Goal: Task Accomplishment & Management: Manage account settings

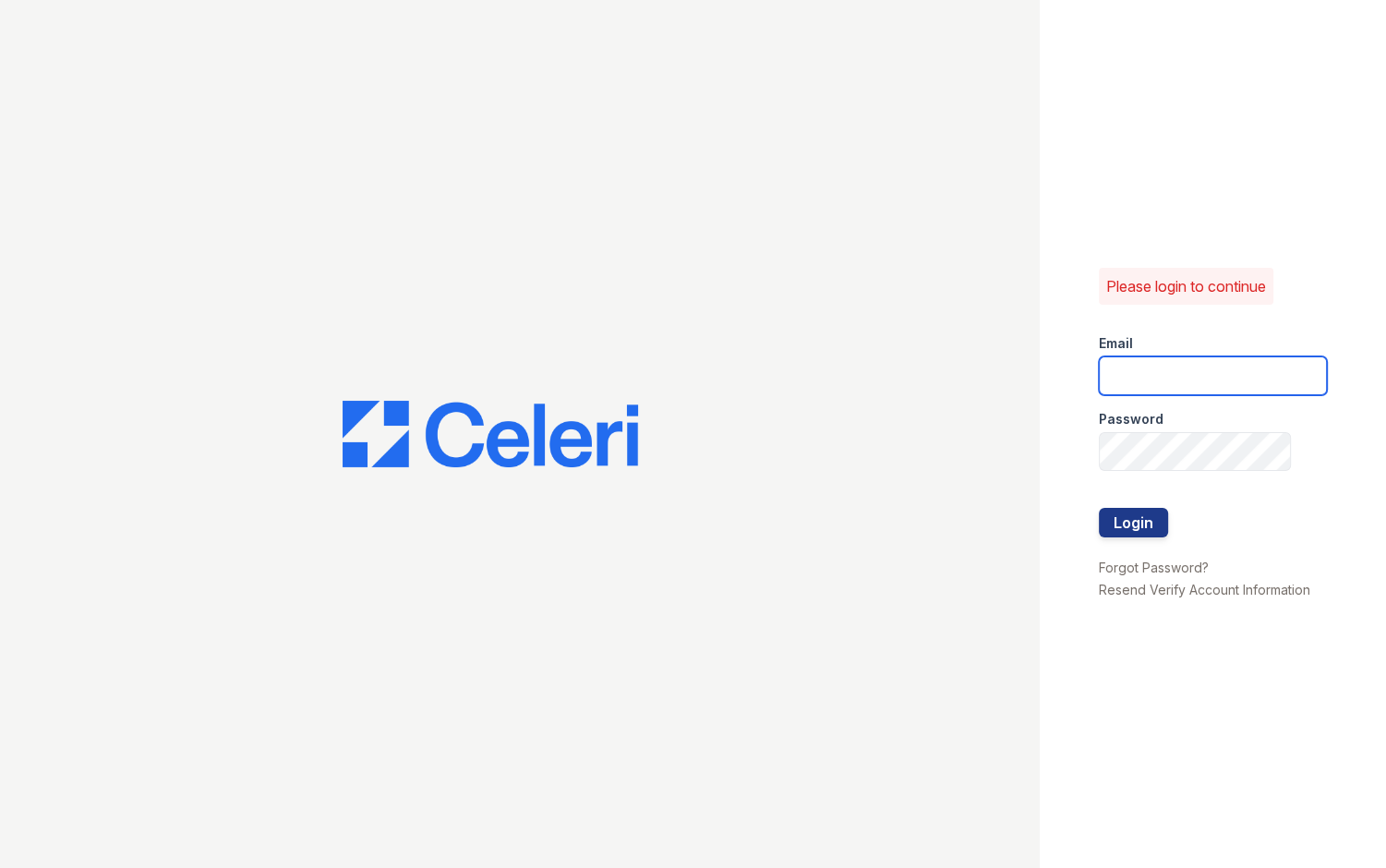
click at [1147, 384] on input "email" at bounding box center [1212, 375] width 228 height 39
type input "a"
type input "[EMAIL_ADDRESS][DOMAIN_NAME]"
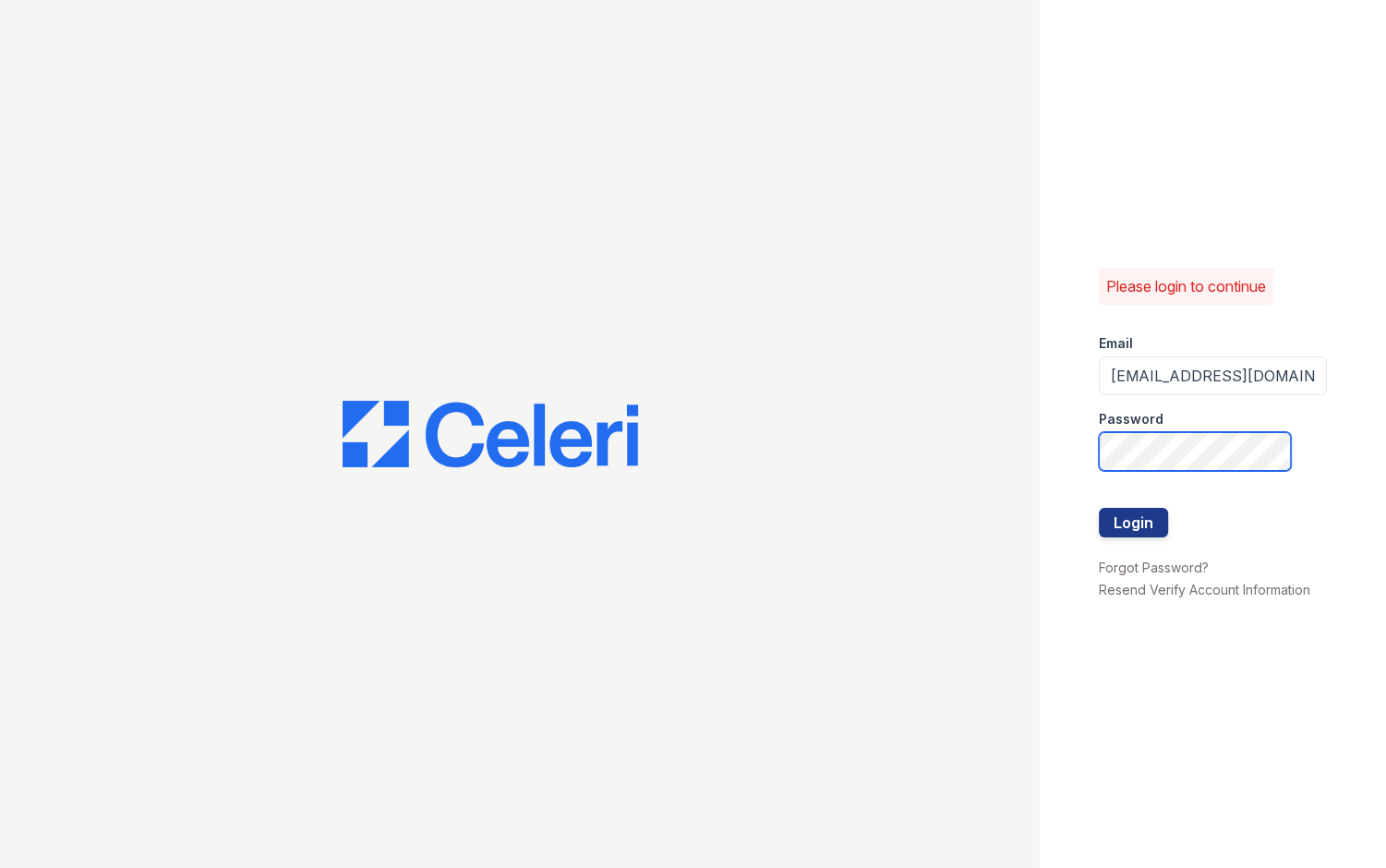
click at [1098, 508] on button "Login" at bounding box center [1133, 522] width 70 height 29
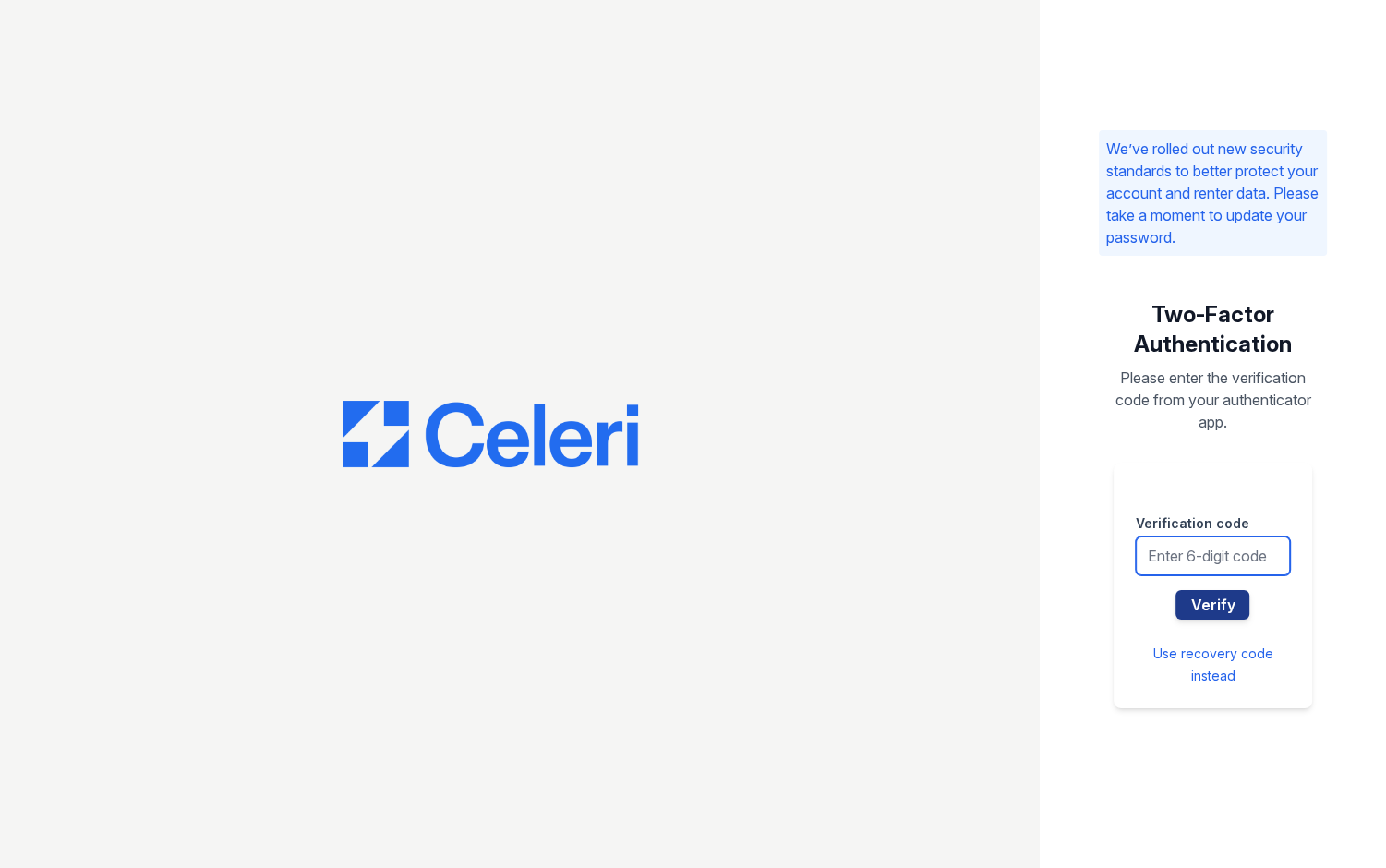
click at [1173, 554] on input "text" at bounding box center [1213, 555] width 154 height 39
type input "759199"
click at [1315, 505] on div "Two-Factor Authentication Please enter the verification code from your authenti…" at bounding box center [1212, 504] width 228 height 467
click at [1211, 607] on button "Verify" at bounding box center [1212, 604] width 74 height 29
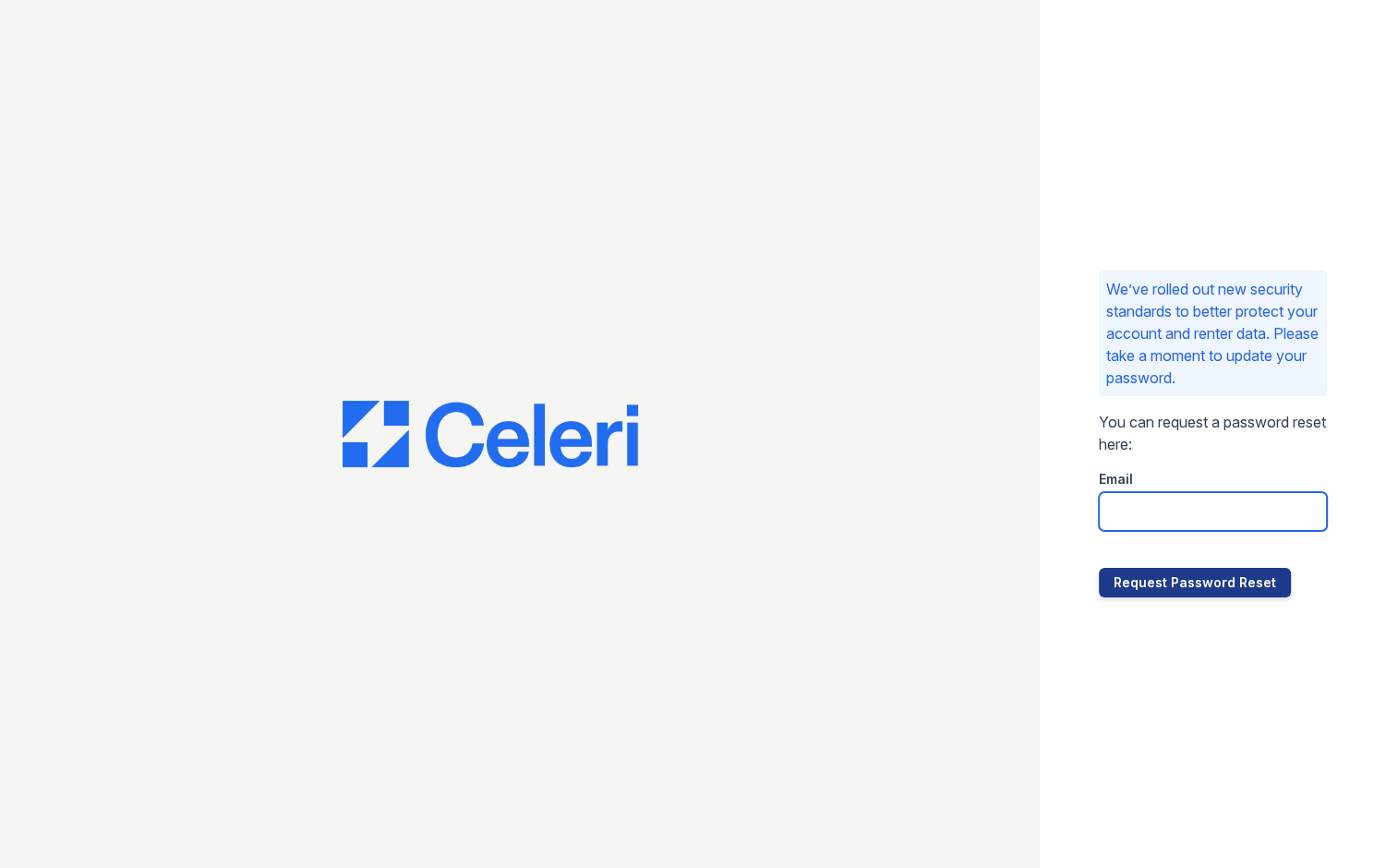
click at [1163, 513] on input "email" at bounding box center [1212, 511] width 228 height 39
type input "sambridi@esusu.org"
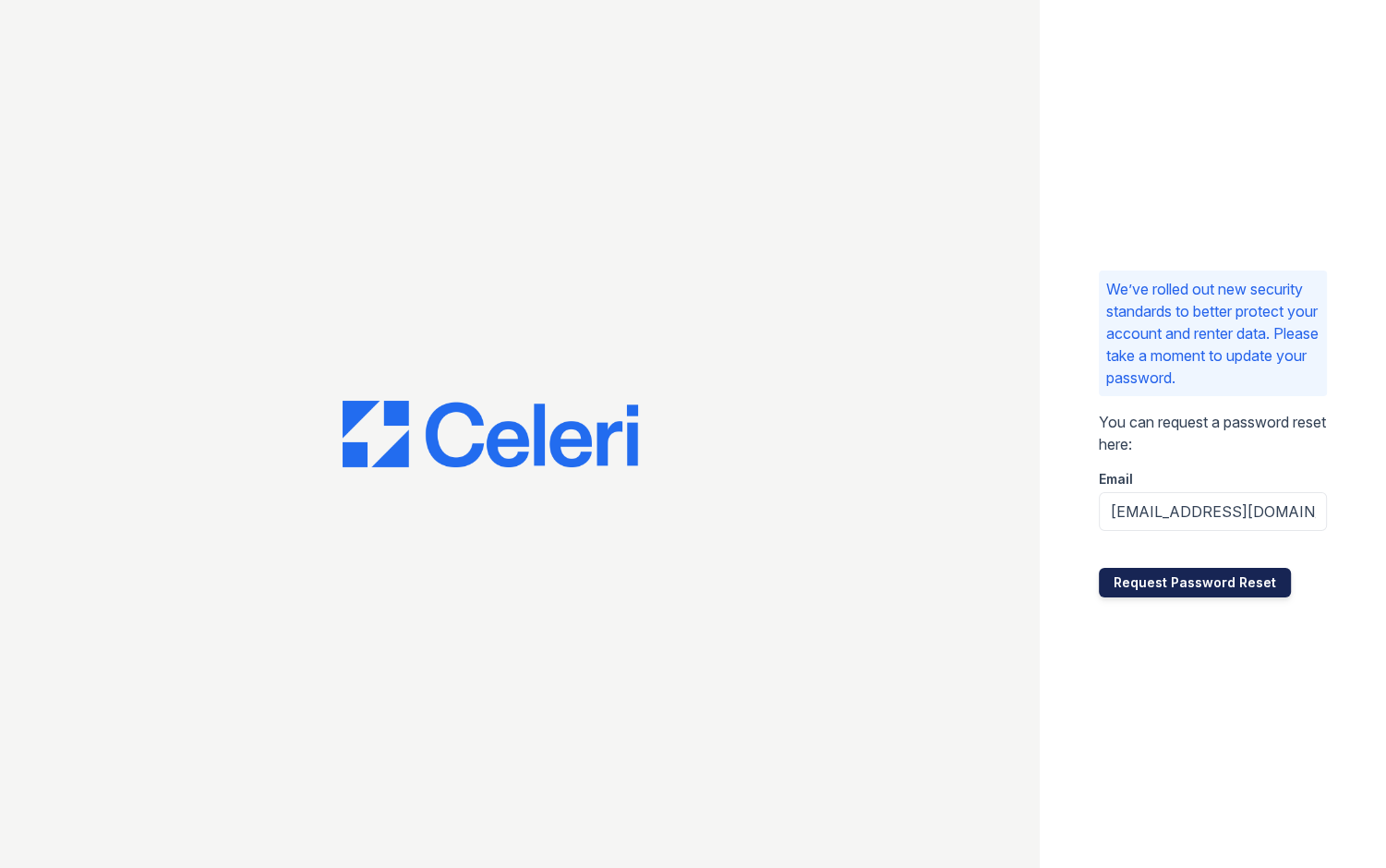
click at [1221, 580] on button "Request Password Reset" at bounding box center [1194, 581] width 192 height 29
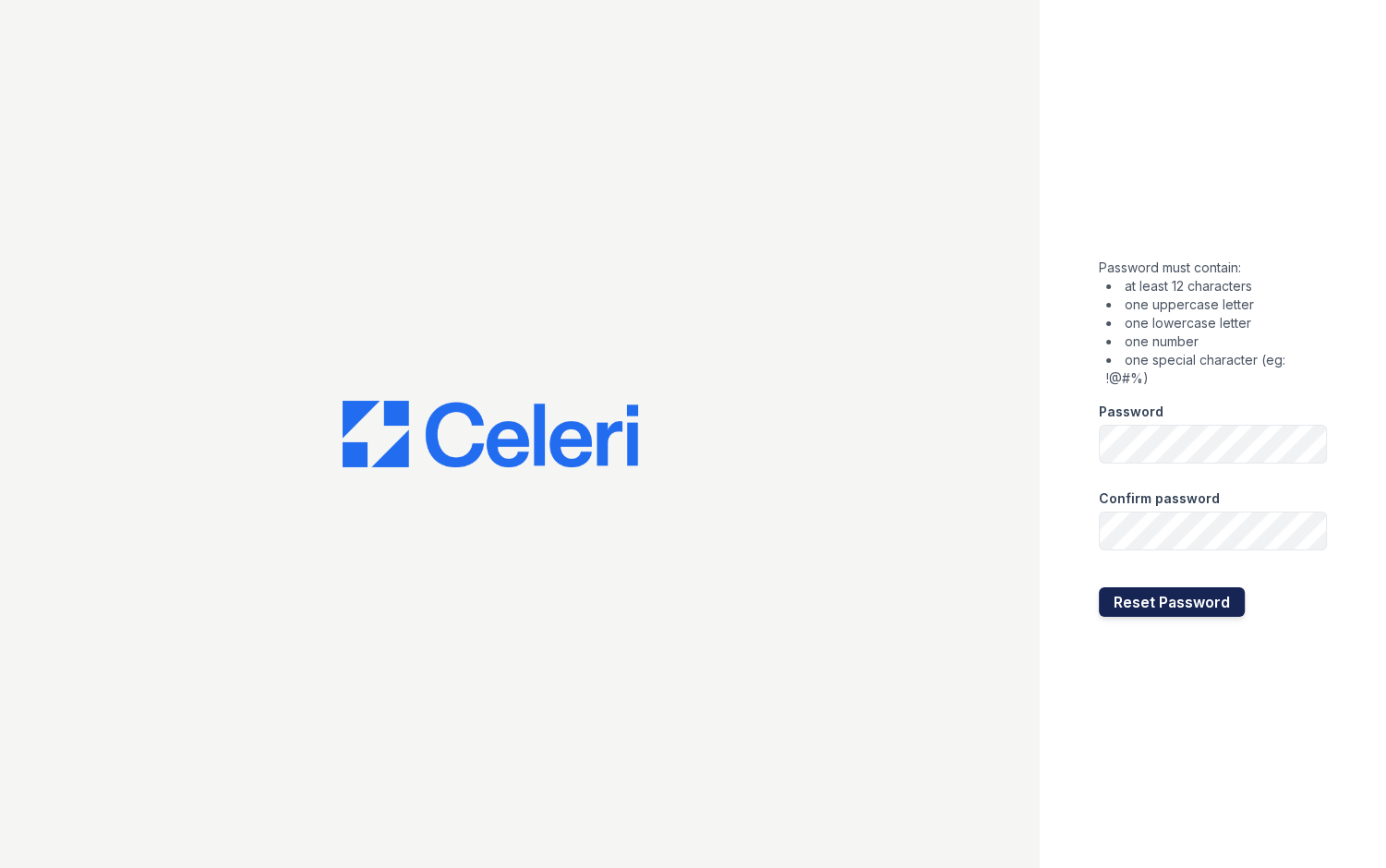
click at [1155, 601] on button "Reset Password" at bounding box center [1171, 601] width 146 height 29
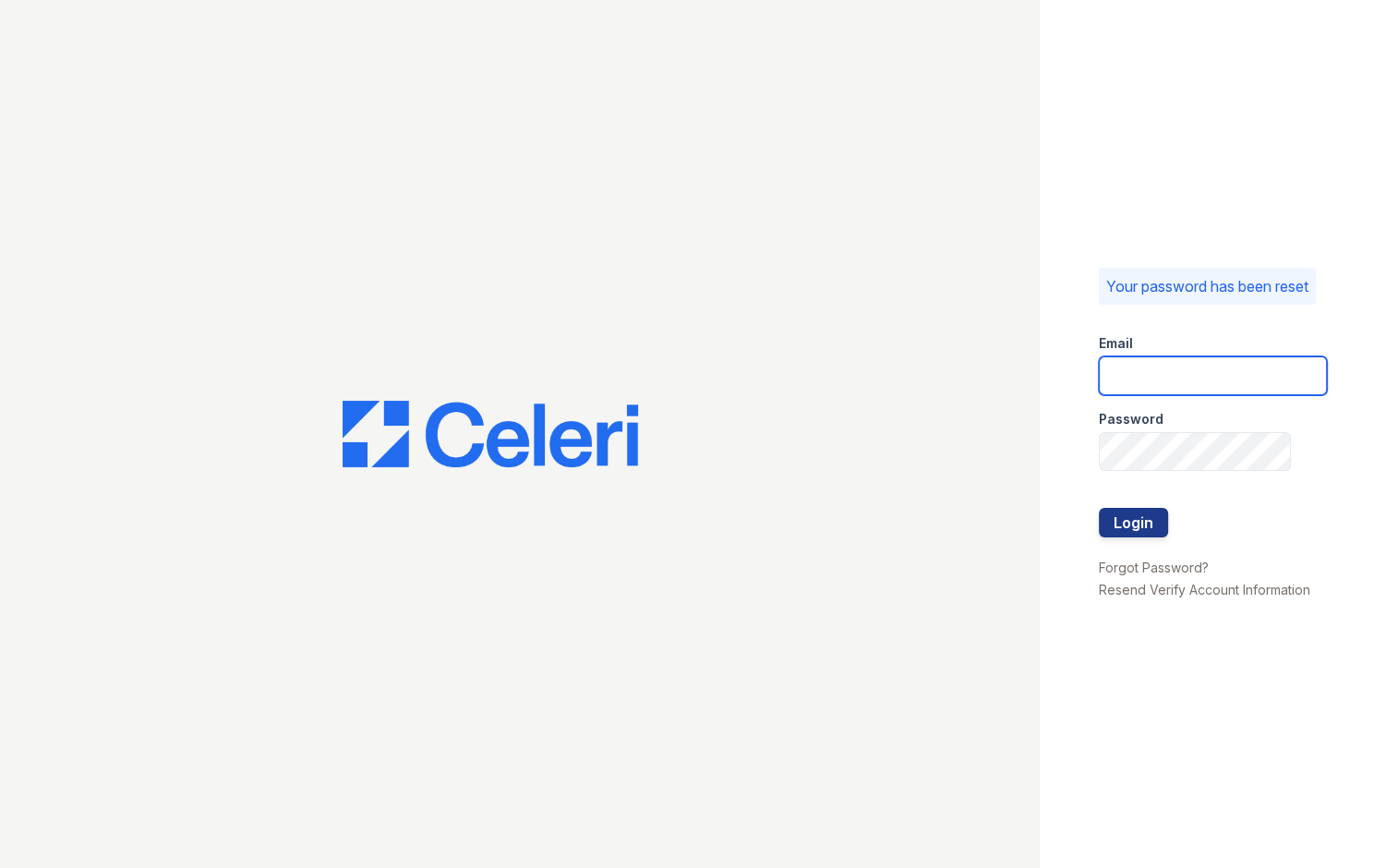
click at [1200, 371] on input "email" at bounding box center [1212, 375] width 228 height 39
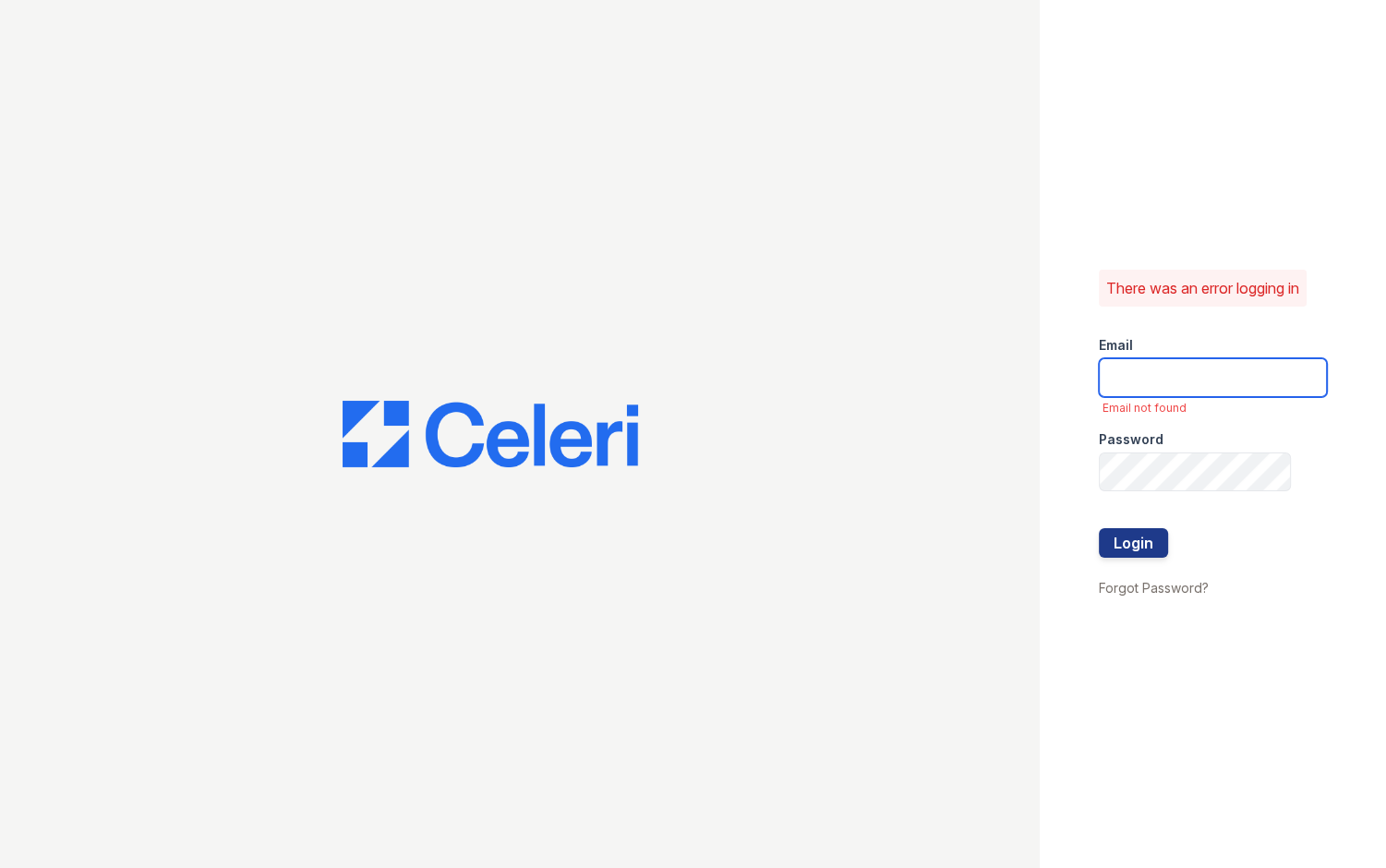
click at [1175, 380] on input "email" at bounding box center [1212, 377] width 228 height 39
type input "sambridi@esusu.org"
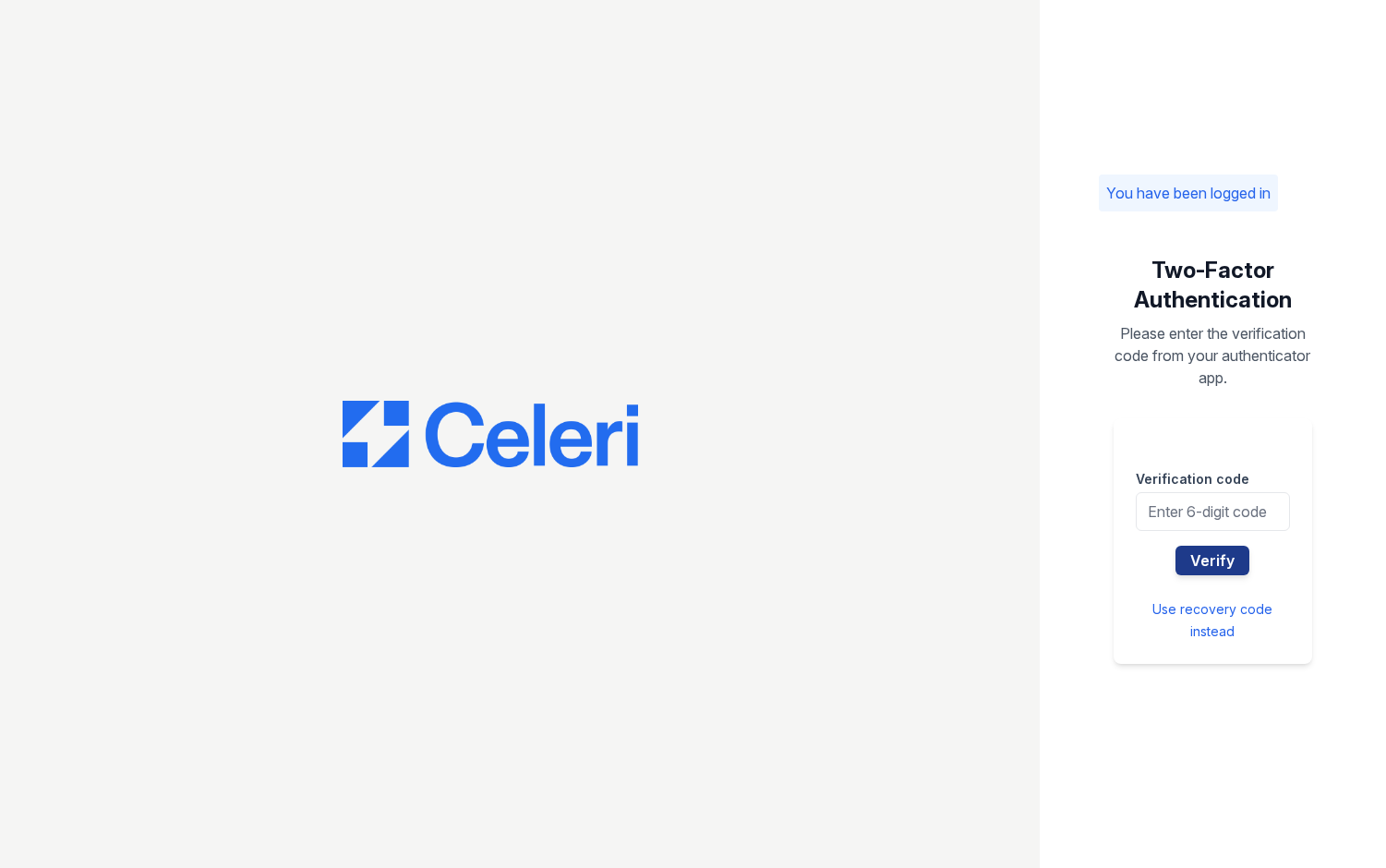
click at [1107, 536] on div "Two-Factor Authentication Please enter the verification code from your authenti…" at bounding box center [1212, 459] width 228 height 467
click at [1180, 510] on input "text" at bounding box center [1213, 511] width 154 height 39
type input "634997"
click at [1331, 420] on div "You have been logged in Two-Factor Authentication Please enter the verification…" at bounding box center [1213, 434] width 347 height 868
click at [1222, 561] on button "Verify" at bounding box center [1212, 560] width 74 height 29
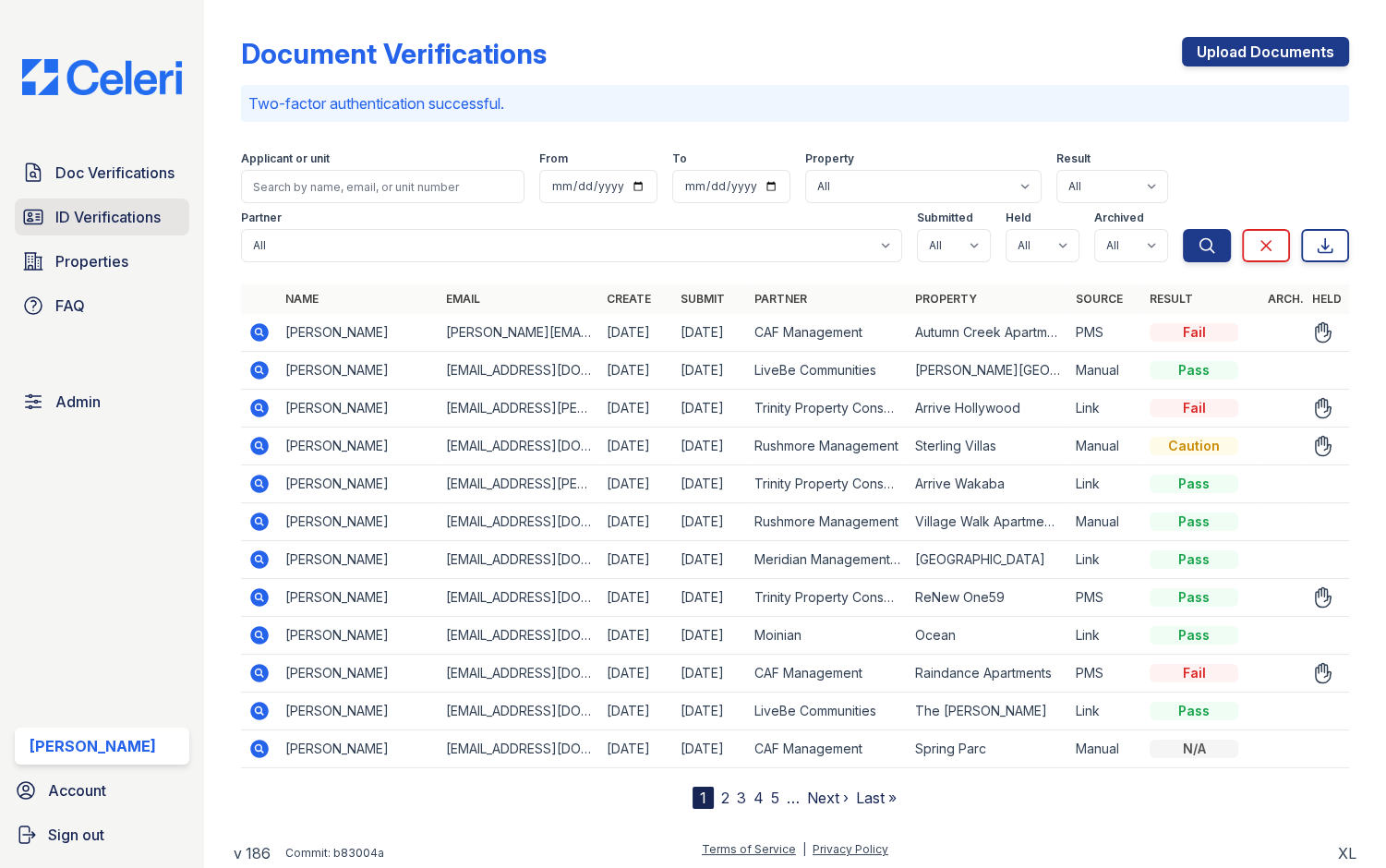
click at [57, 217] on span "ID Verifications" at bounding box center [108, 217] width 105 height 23
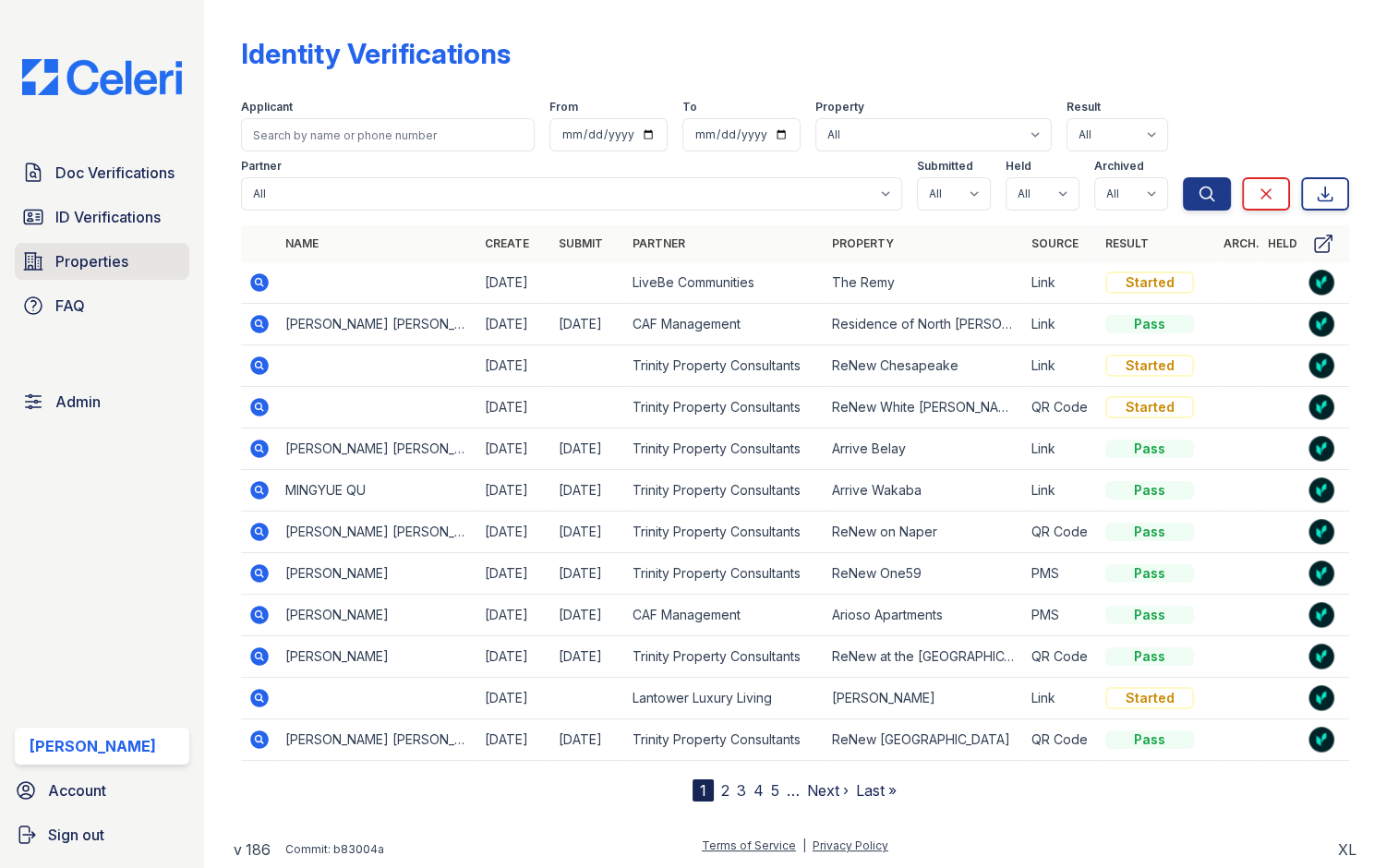
click at [104, 268] on span "Properties" at bounding box center [92, 261] width 73 height 23
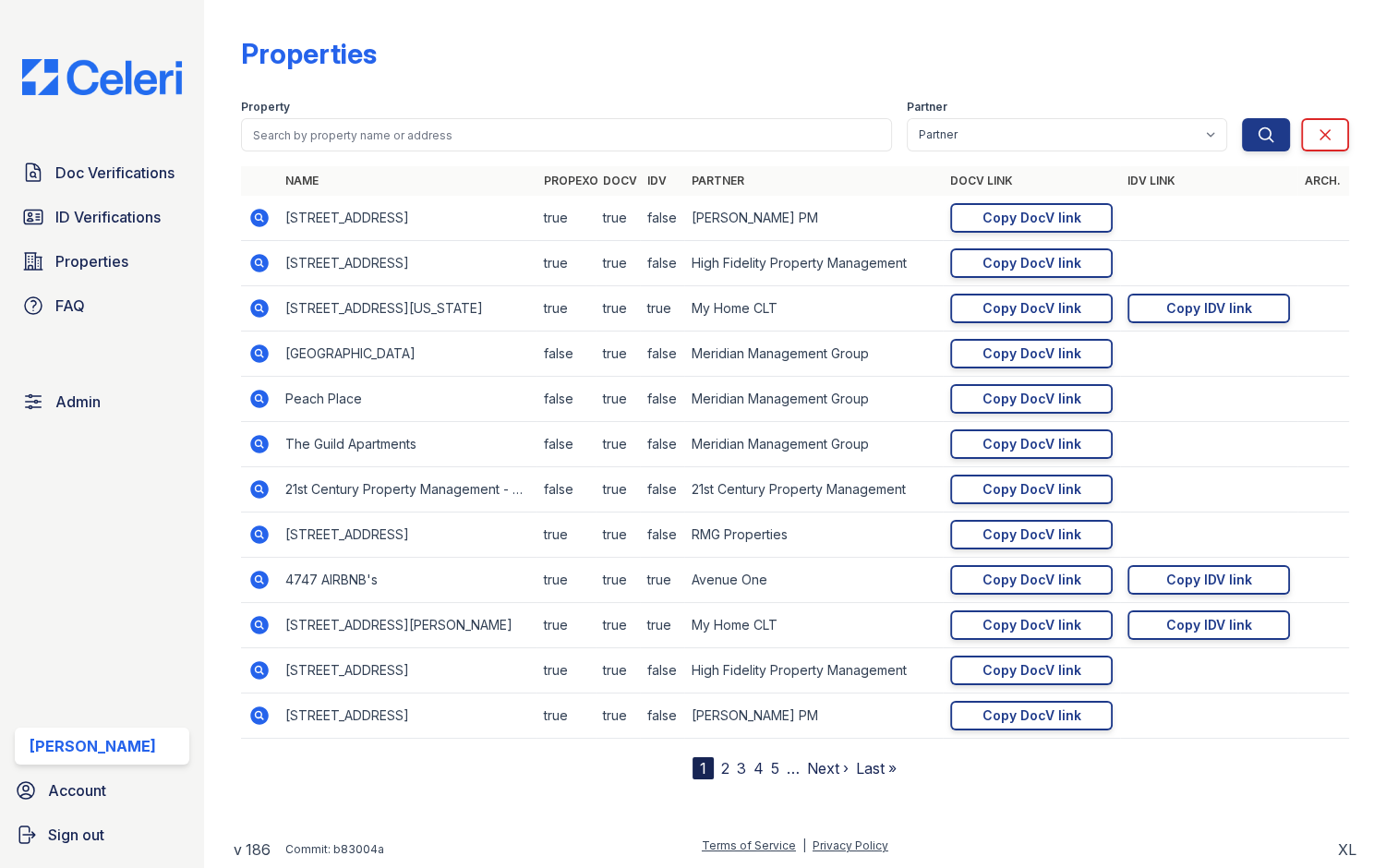
click at [257, 216] on icon at bounding box center [257, 216] width 5 height 5
click at [261, 307] on icon at bounding box center [259, 308] width 19 height 19
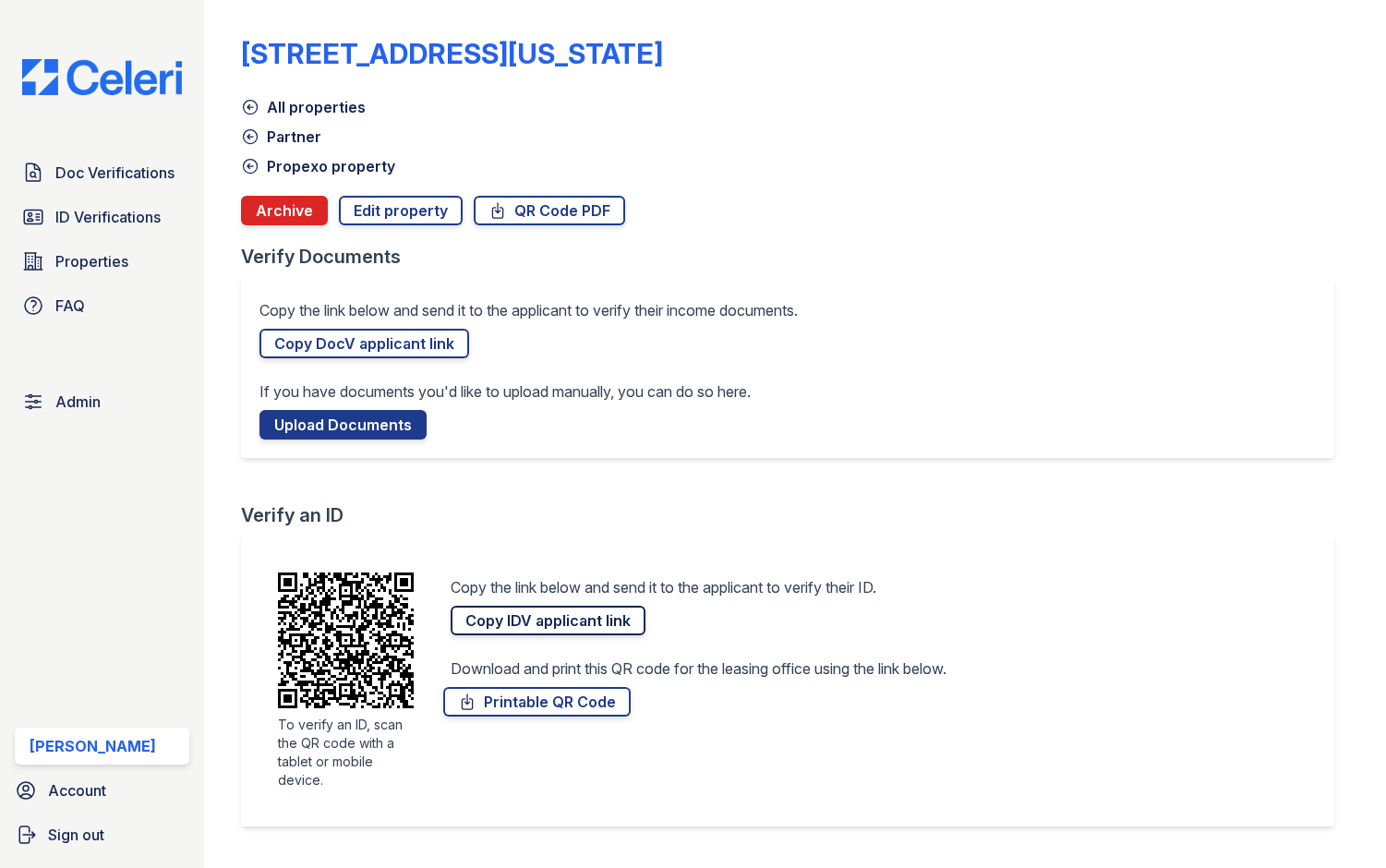
click at [612, 611] on link "Copy IDV applicant link" at bounding box center [548, 620] width 195 height 29
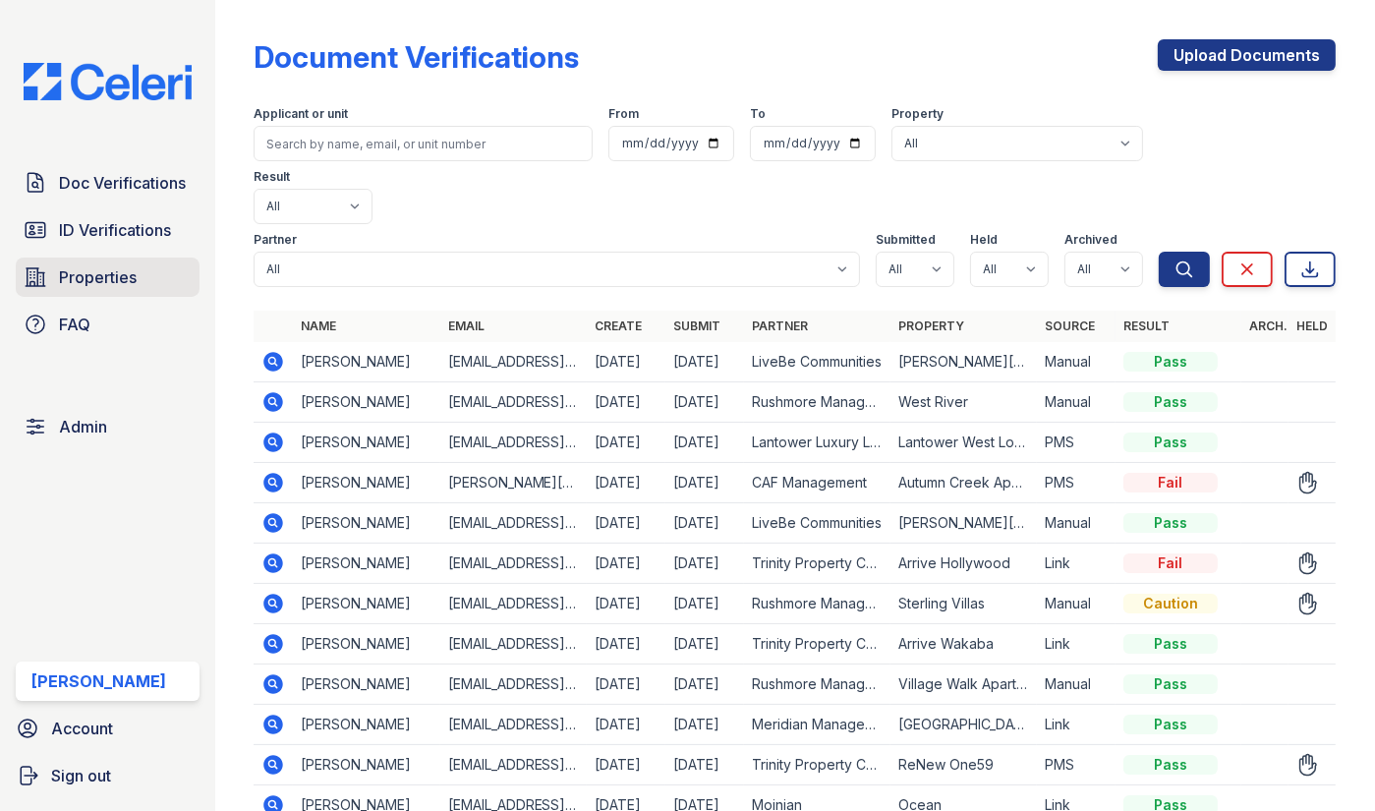
click at [108, 281] on span "Properties" at bounding box center [98, 277] width 78 height 24
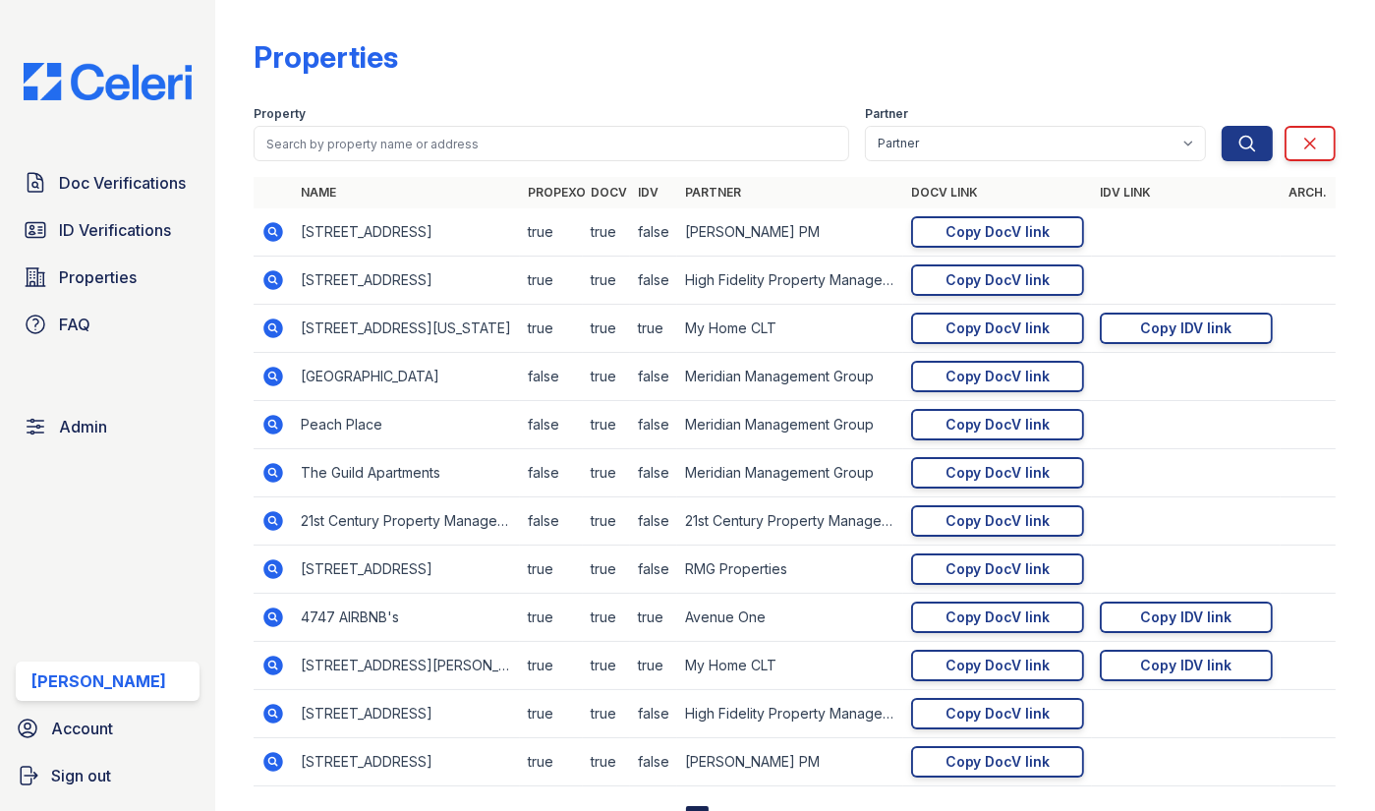
click at [273, 229] on icon at bounding box center [272, 230] width 5 height 5
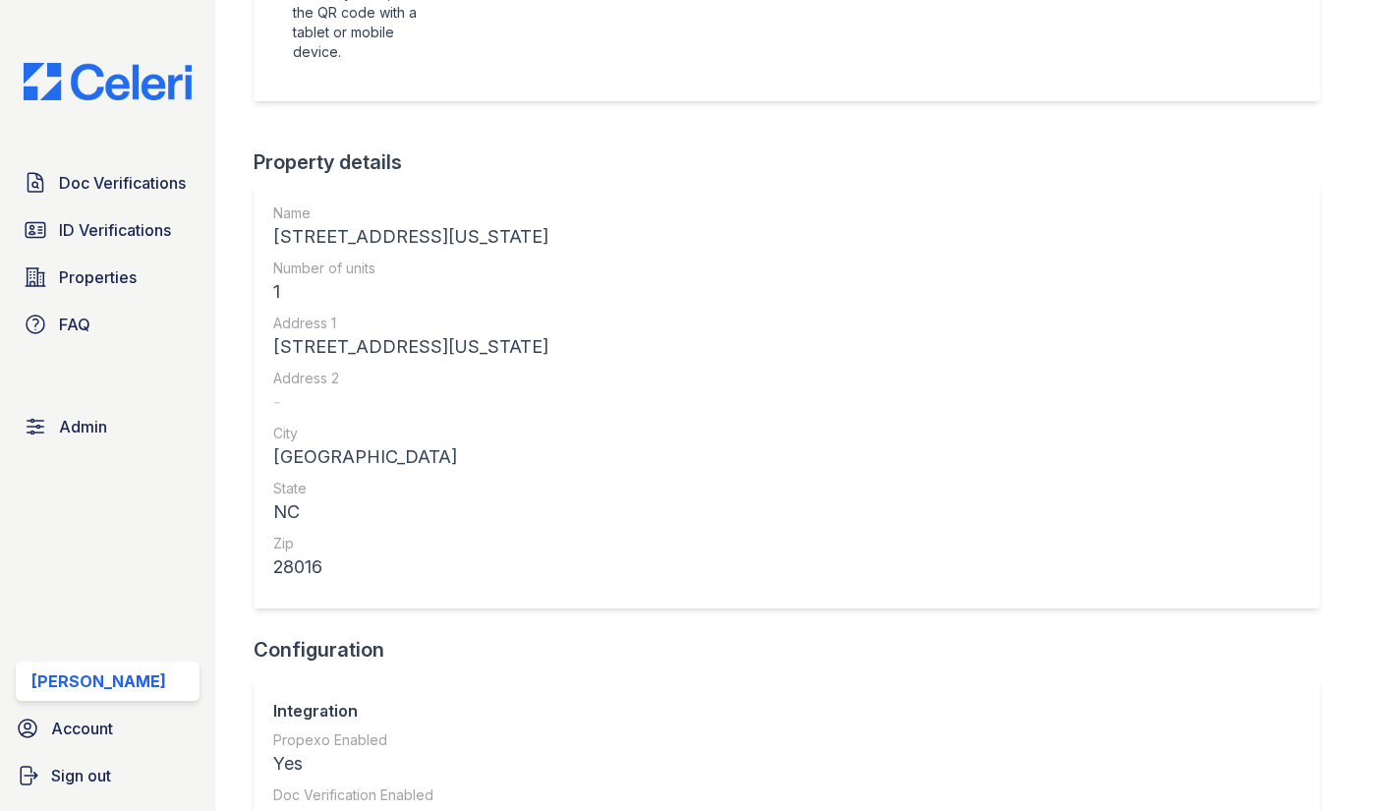
scroll to position [220, 0]
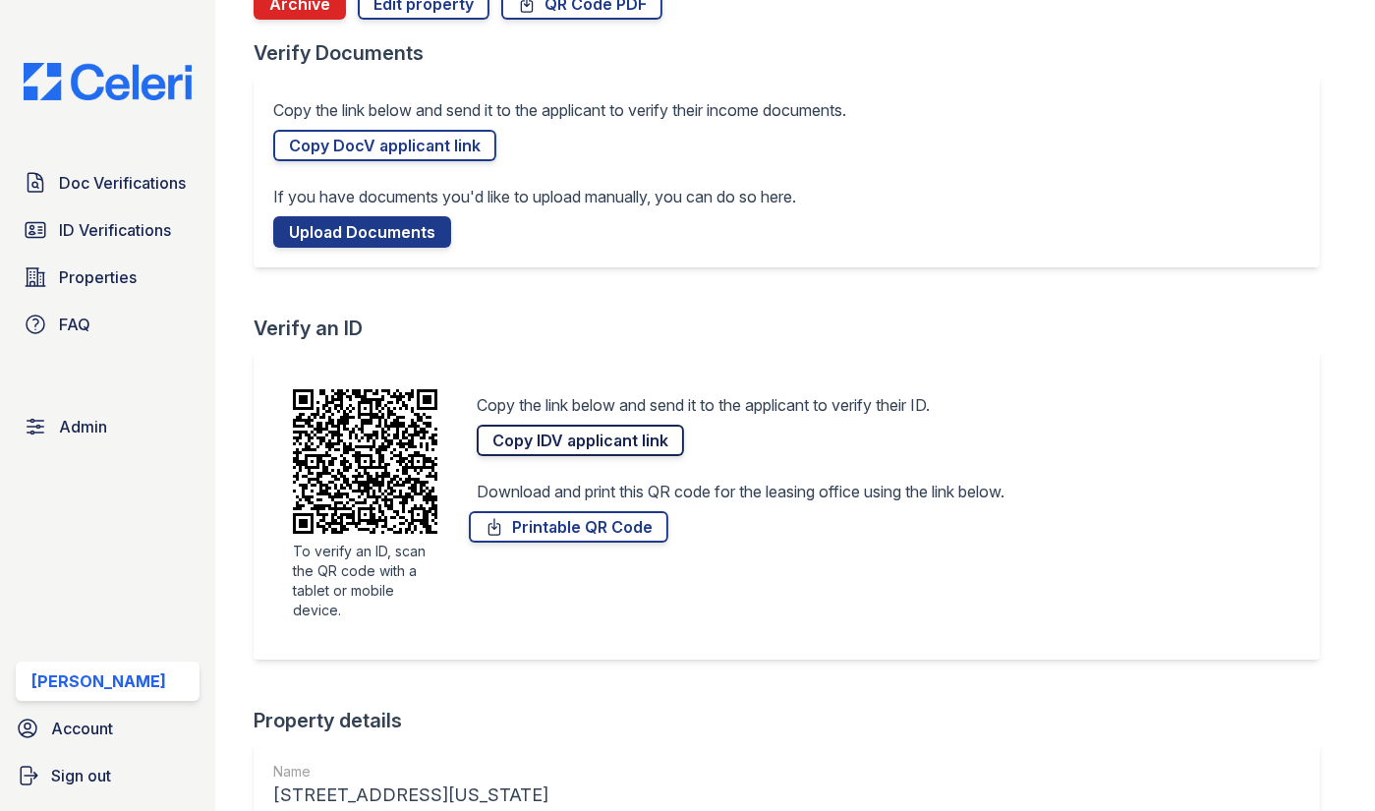
click at [540, 441] on link "Copy IDV applicant link" at bounding box center [580, 440] width 207 height 31
click at [586, 523] on link "Printable QR Code" at bounding box center [568, 526] width 199 height 31
click at [360, 142] on link "Copy DocV applicant link" at bounding box center [384, 145] width 223 height 31
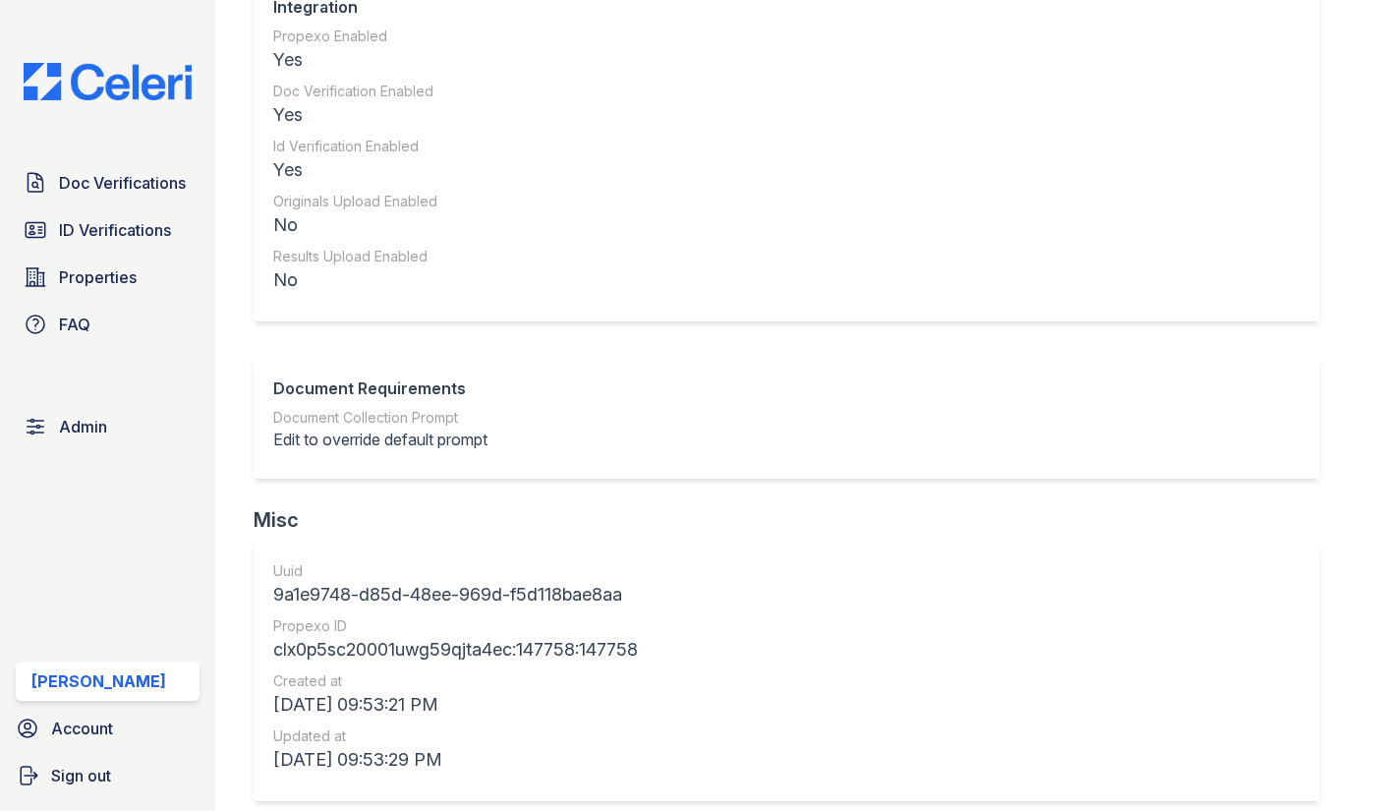
scroll to position [2017, 0]
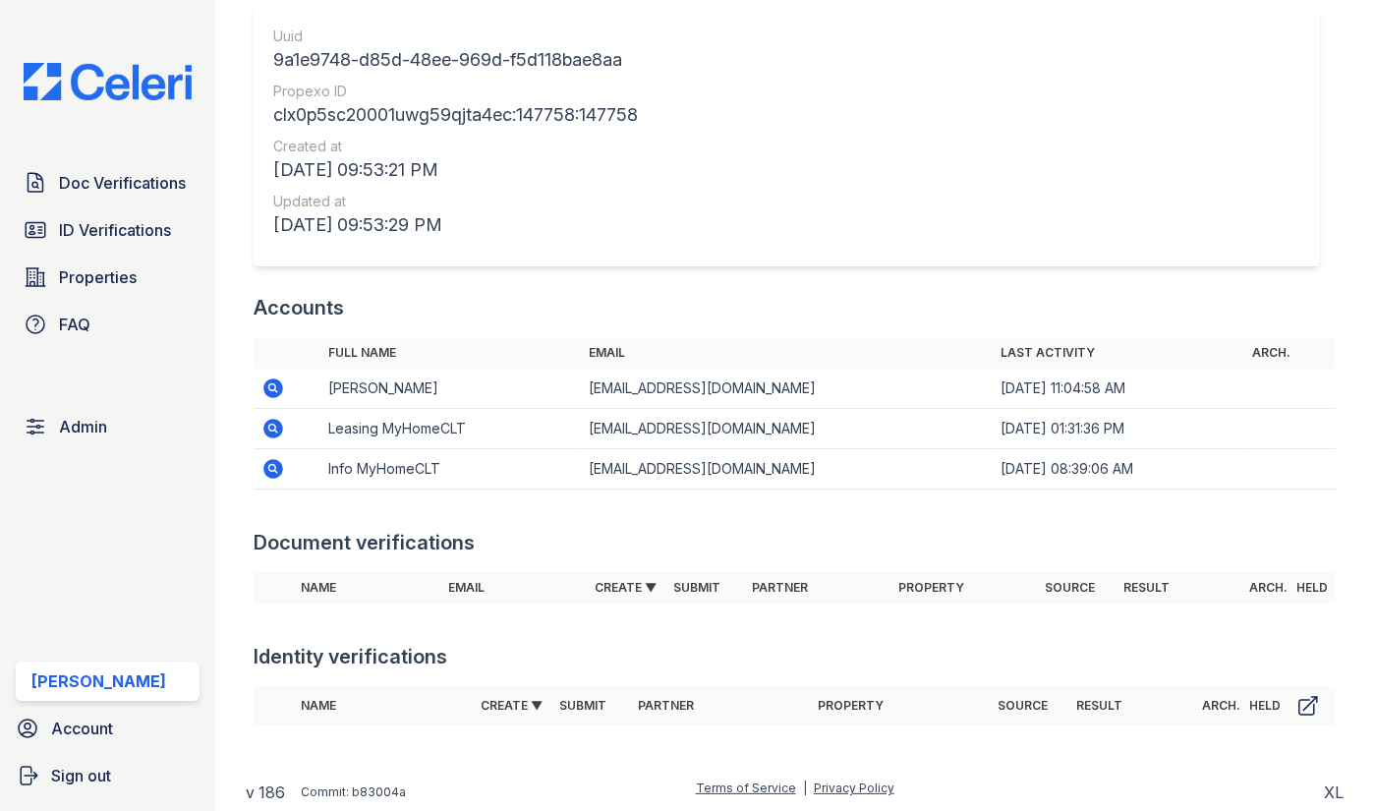
click at [274, 385] on icon at bounding box center [272, 386] width 5 height 5
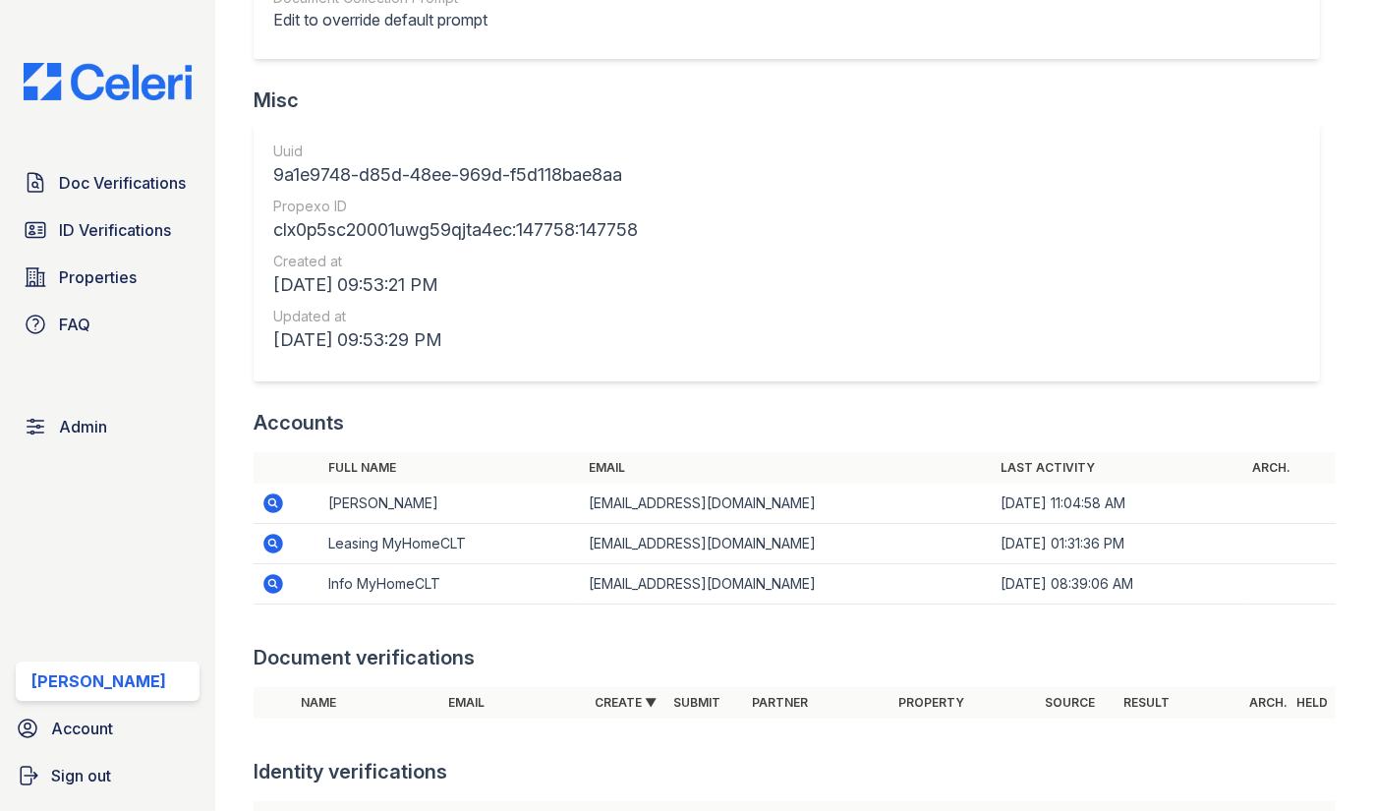
scroll to position [1796, 0]
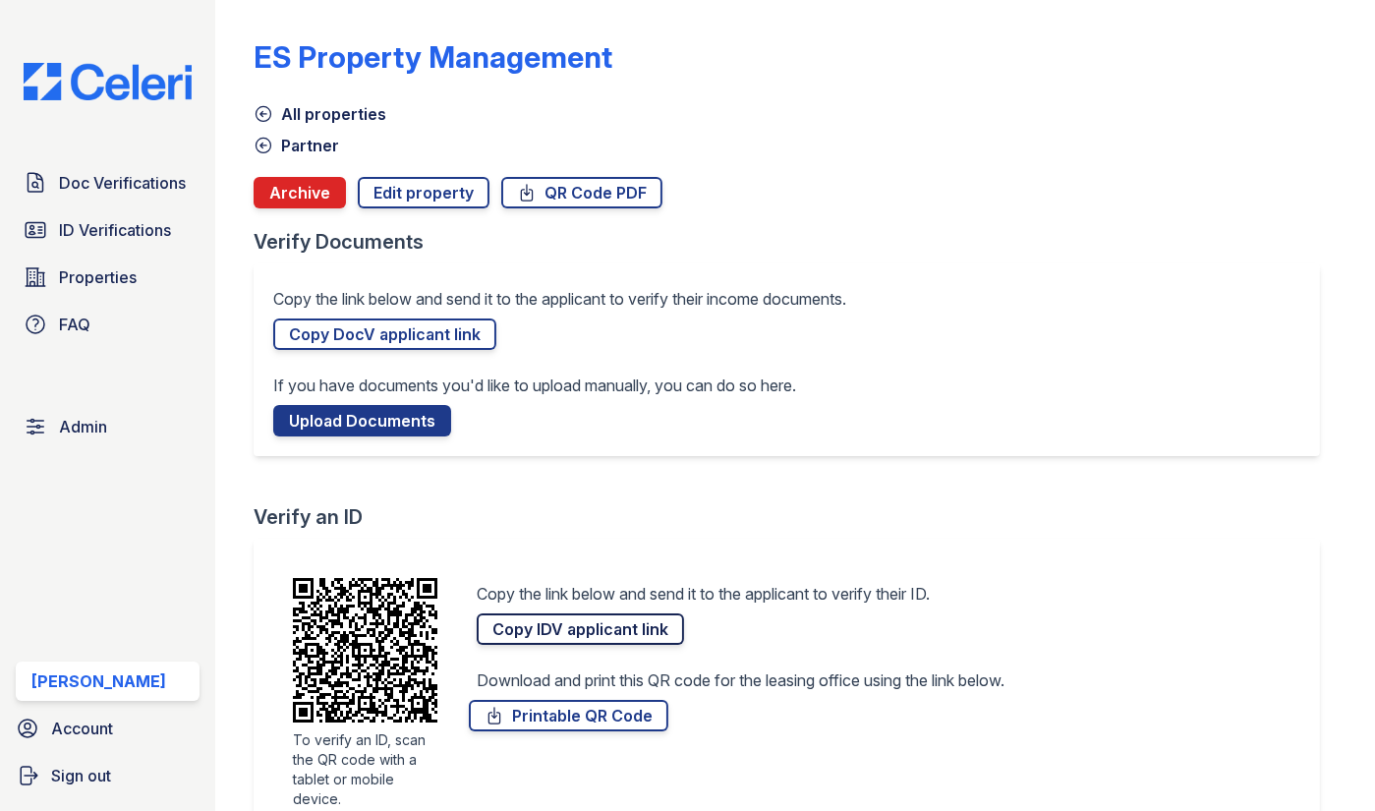
click at [568, 635] on link "Copy IDV applicant link" at bounding box center [580, 628] width 207 height 31
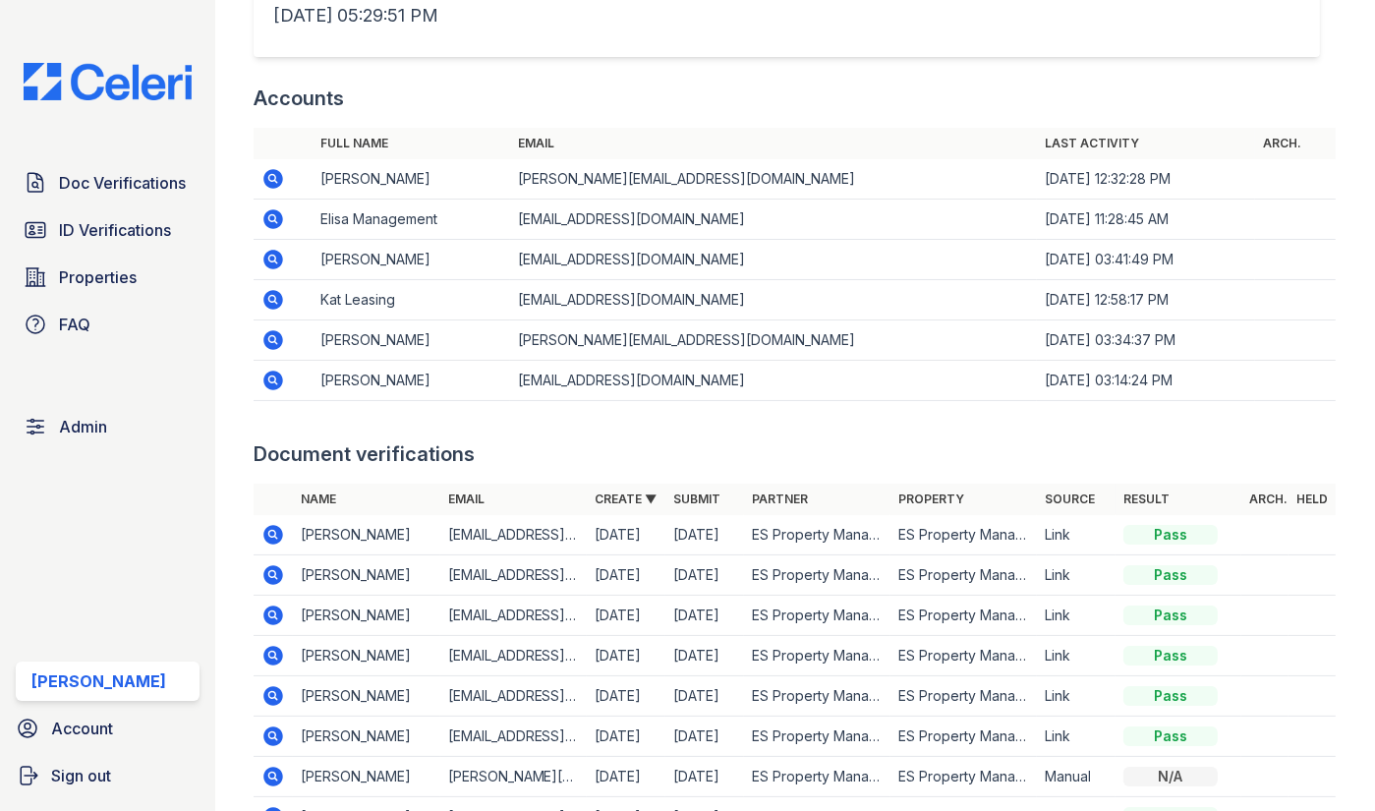
scroll to position [2371, 0]
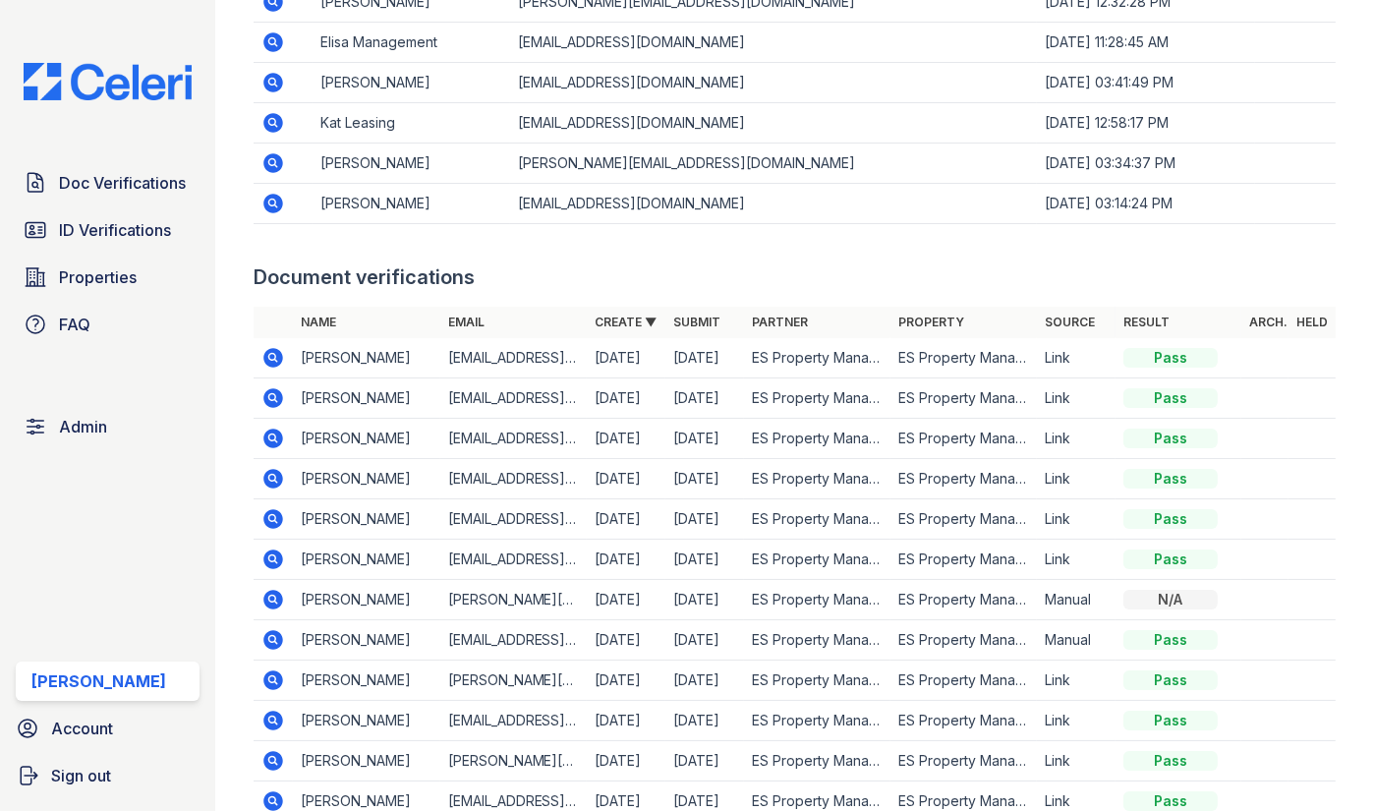
click at [685, 314] on link "Submit" at bounding box center [696, 321] width 47 height 15
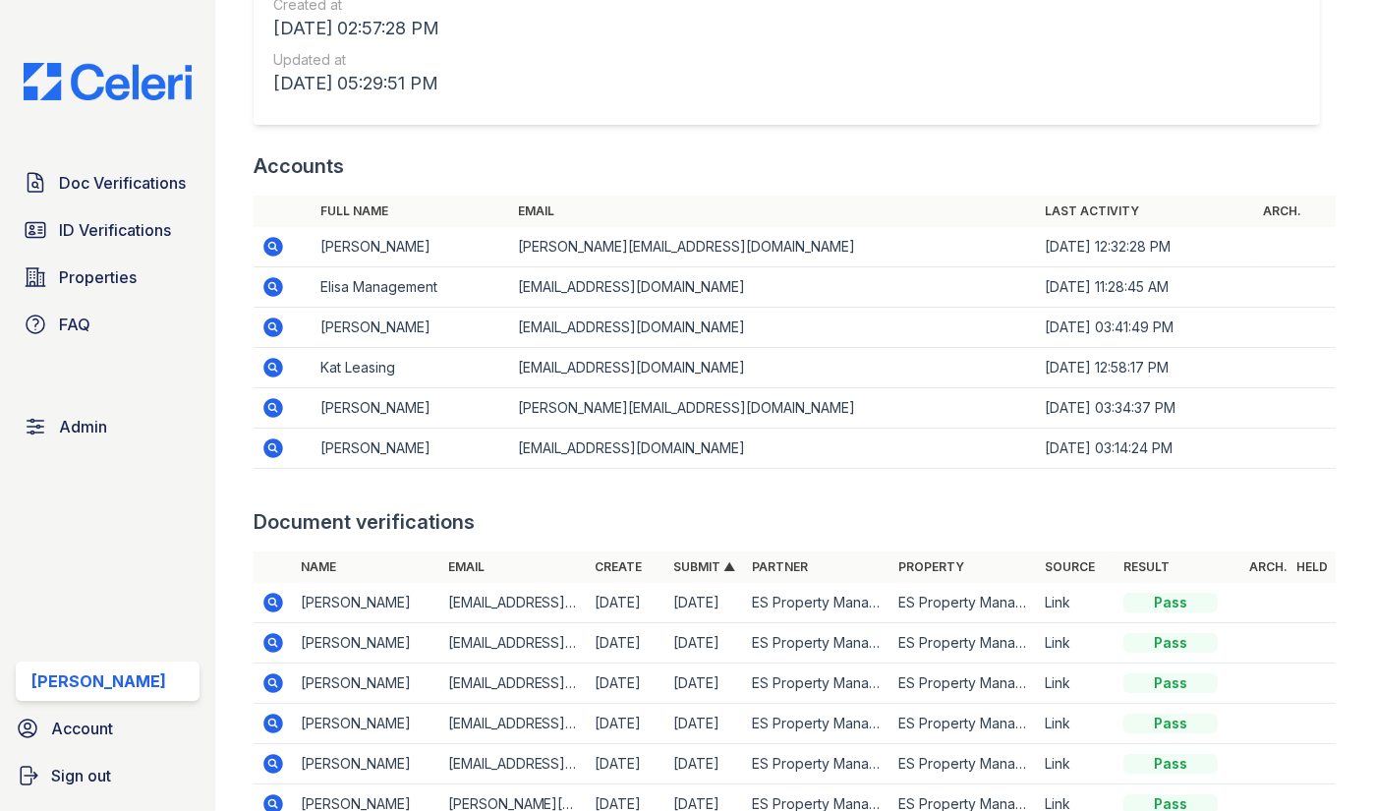
scroll to position [2307, 0]
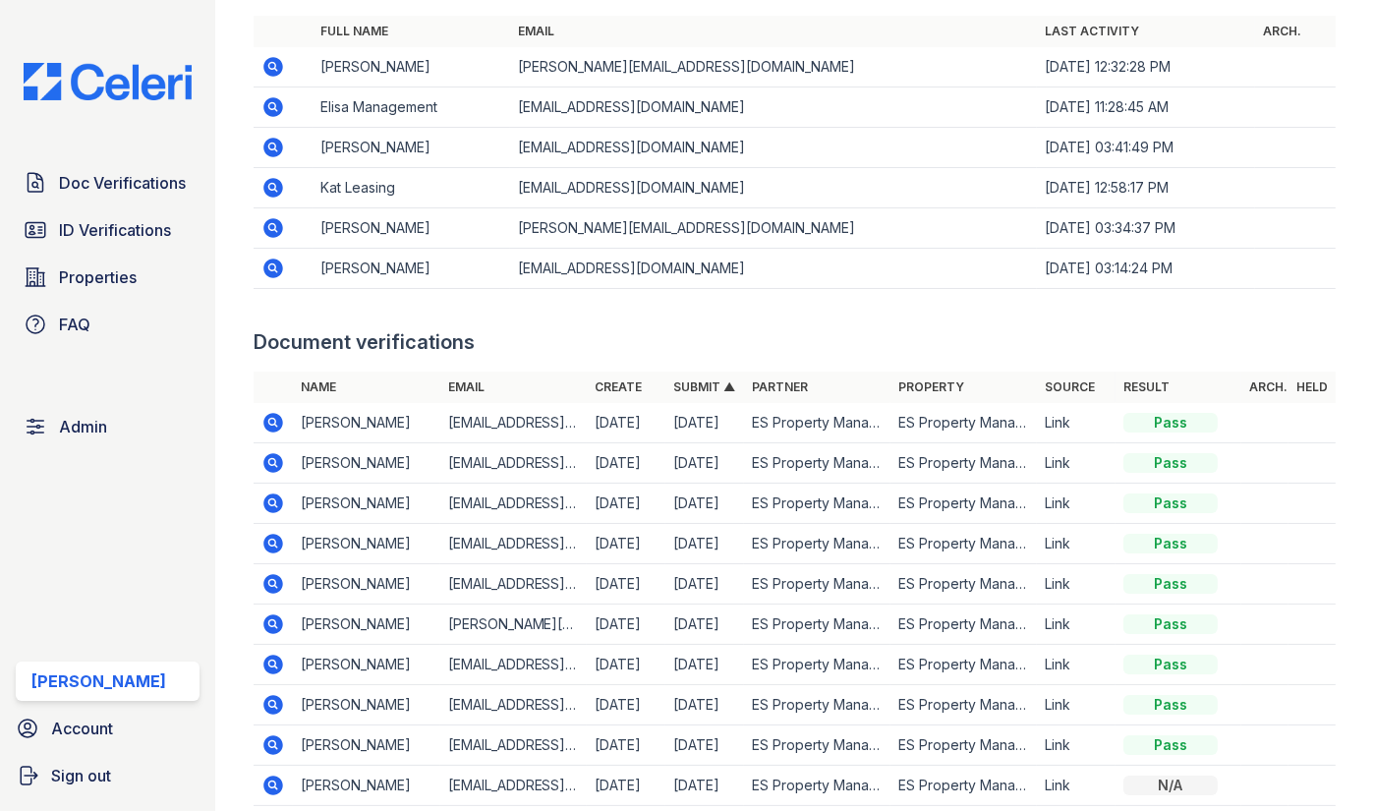
click at [688, 380] on link "Submit ▲" at bounding box center [704, 386] width 62 height 15
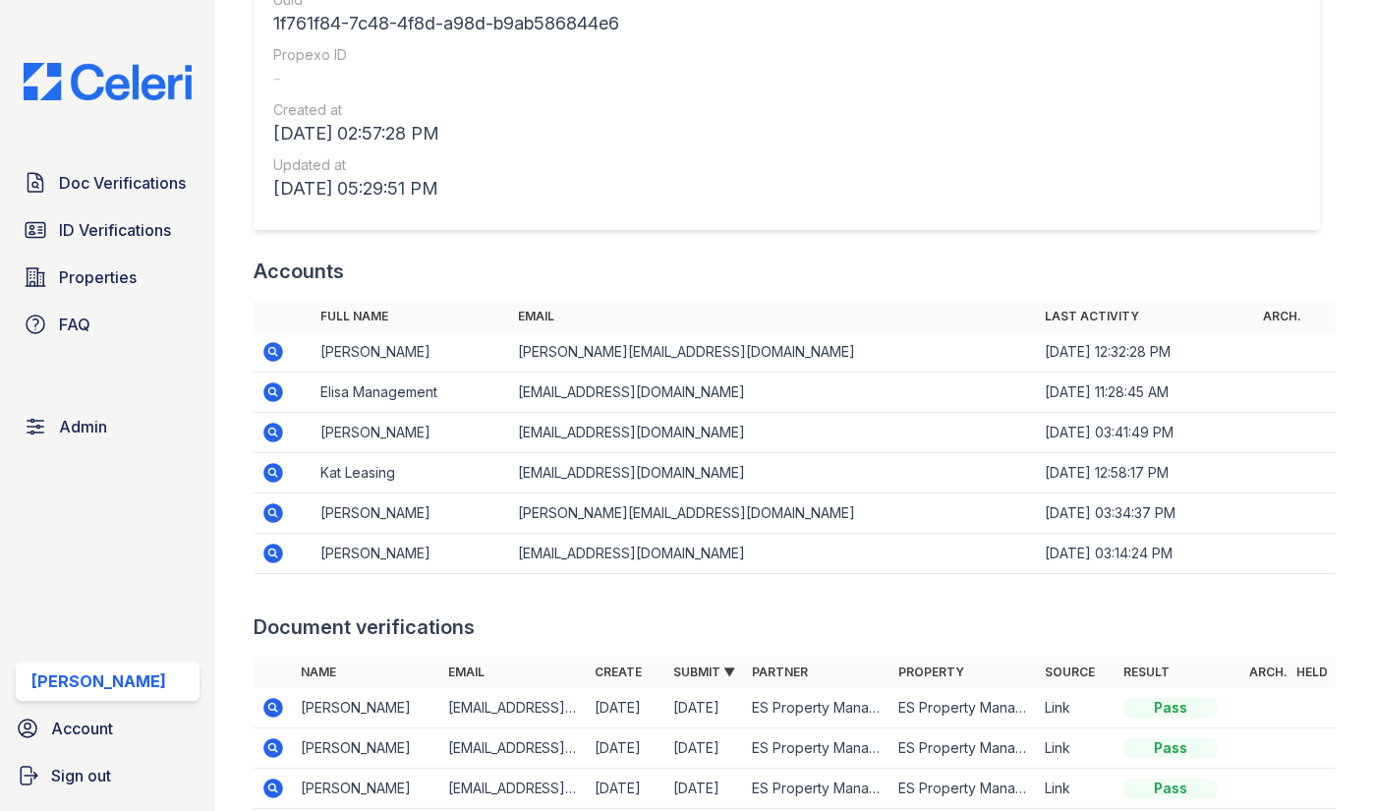
scroll to position [2402, 0]
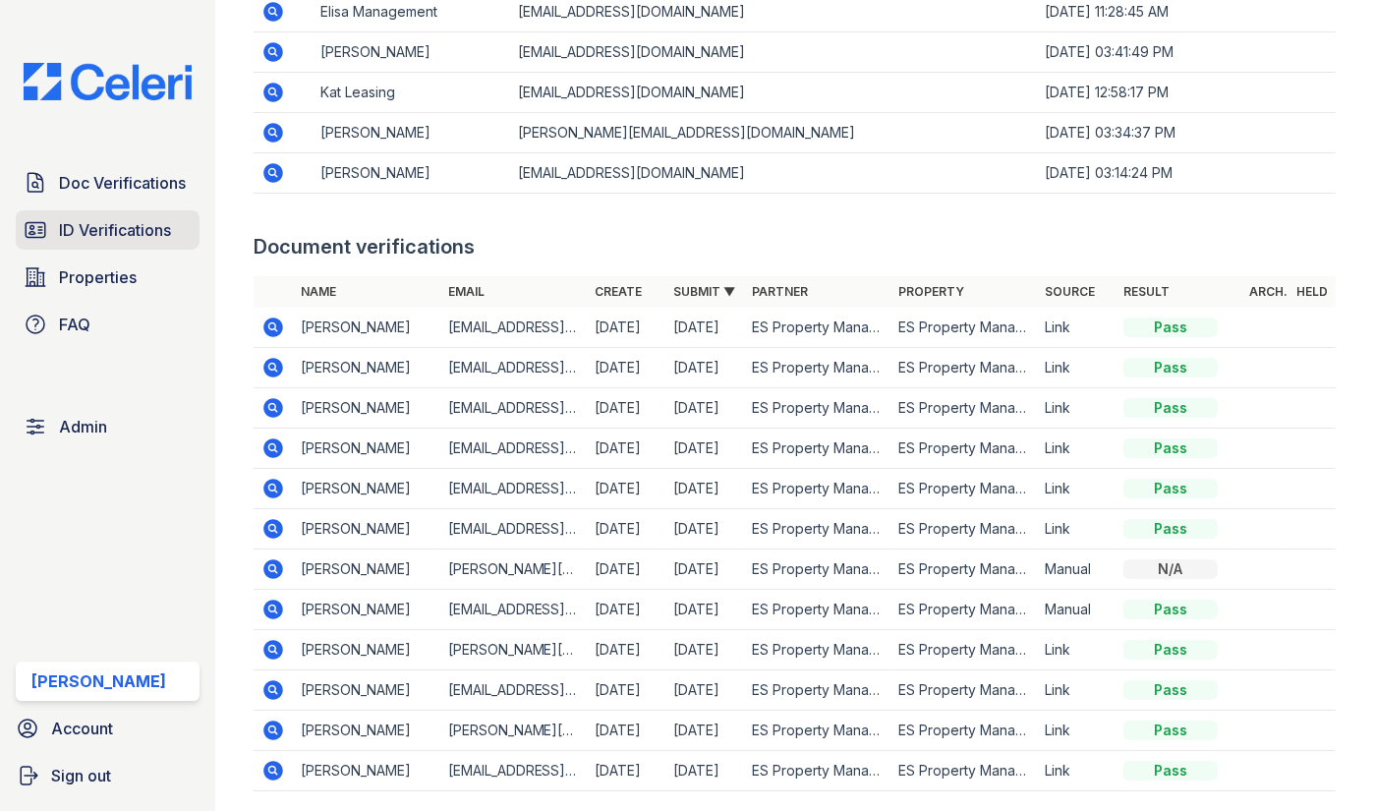
click at [109, 228] on span "ID Verifications" at bounding box center [115, 230] width 112 height 24
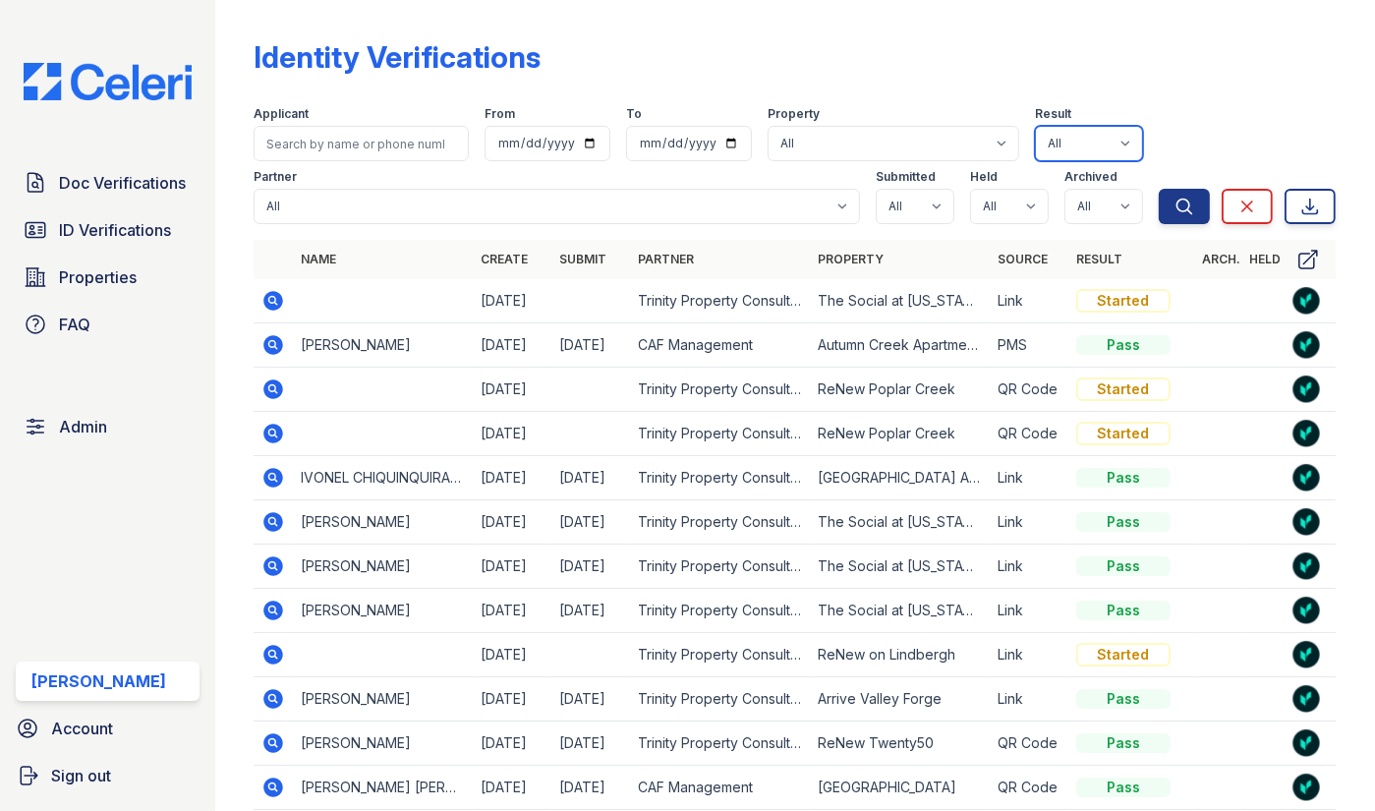
click at [1108, 143] on select "All Active Resubmit Pass Invalid Started Sent Fail Pending Expired" at bounding box center [1089, 143] width 108 height 35
select select "sent"
click at [1179, 209] on icon "submit" at bounding box center [1184, 207] width 20 height 20
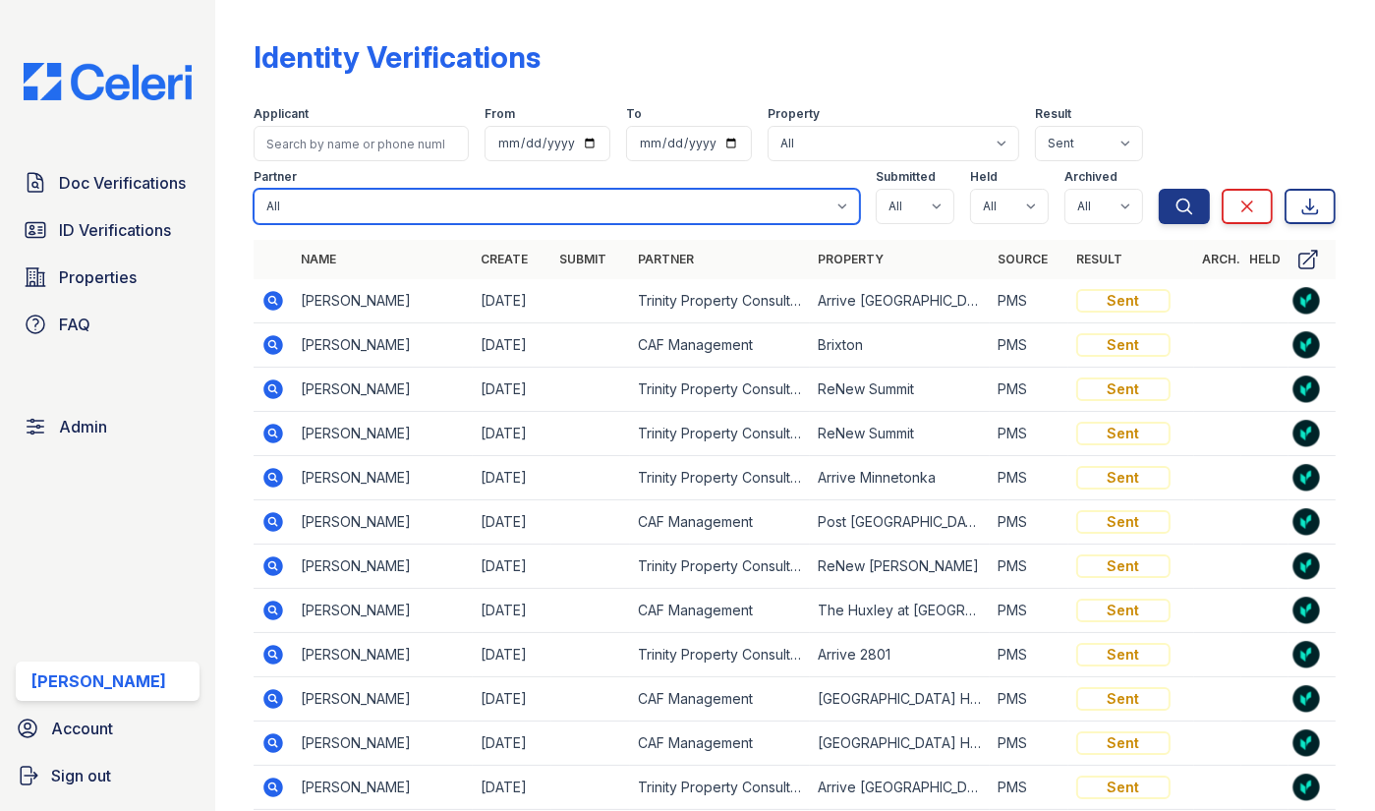
click at [740, 208] on select "All 21st Century Property Management Acme Corp. ACME Properties Alliah Manageme…" at bounding box center [557, 206] width 606 height 35
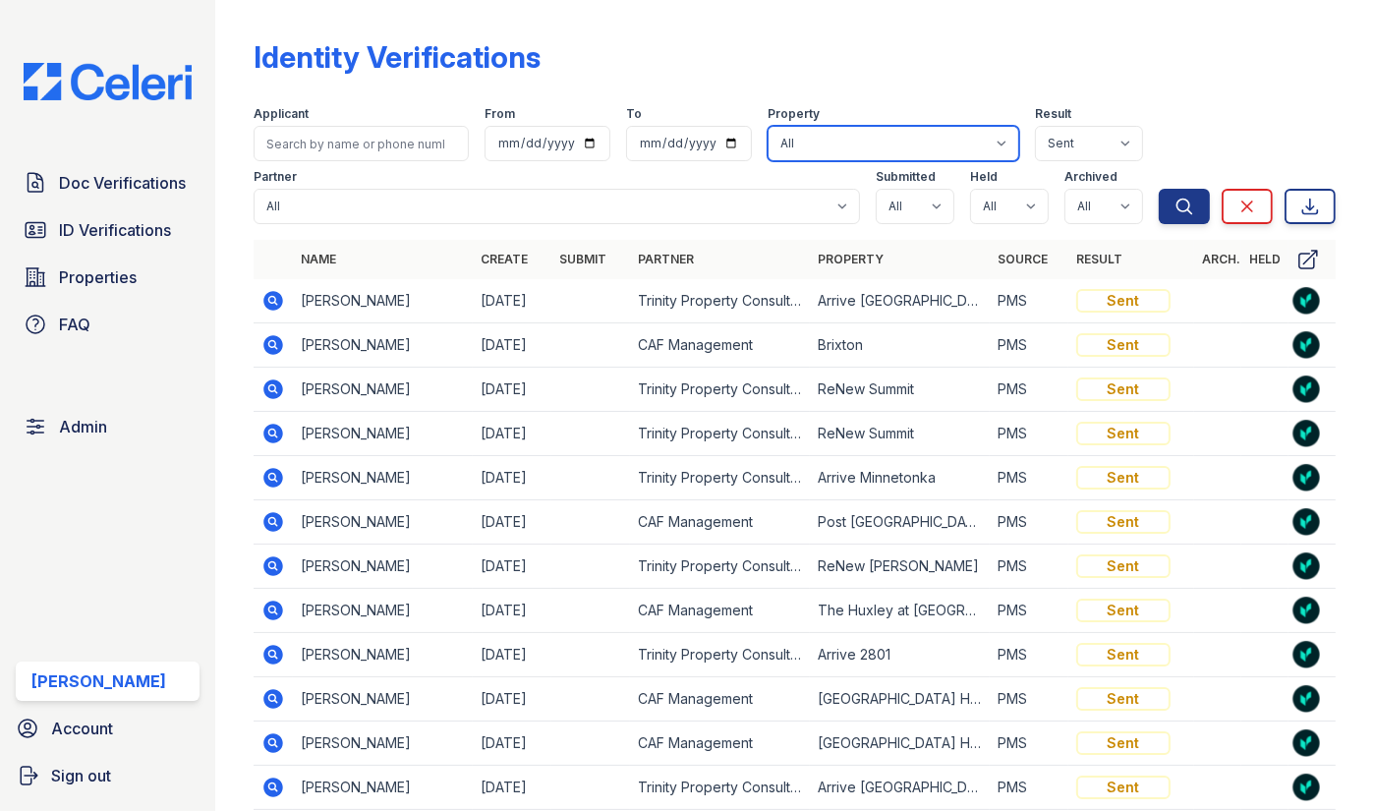
click at [896, 138] on select "All 0000 [PERSON_NAME][GEOGRAPHIC_DATA] [GEOGRAPHIC_DATA] [GEOGRAPHIC_DATA] 100…" at bounding box center [894, 143] width 252 height 35
select select "3194"
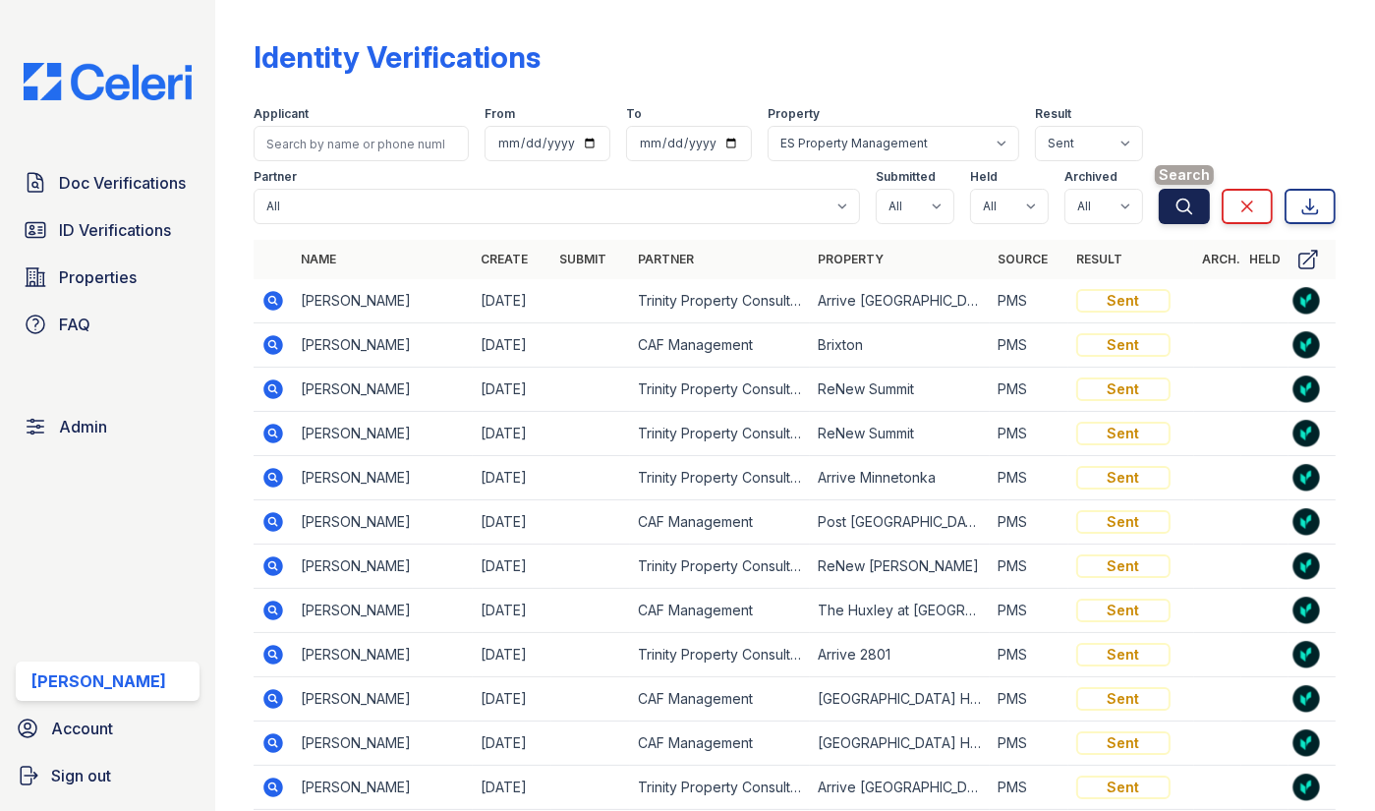
click at [1174, 210] on icon "submit" at bounding box center [1184, 207] width 20 height 20
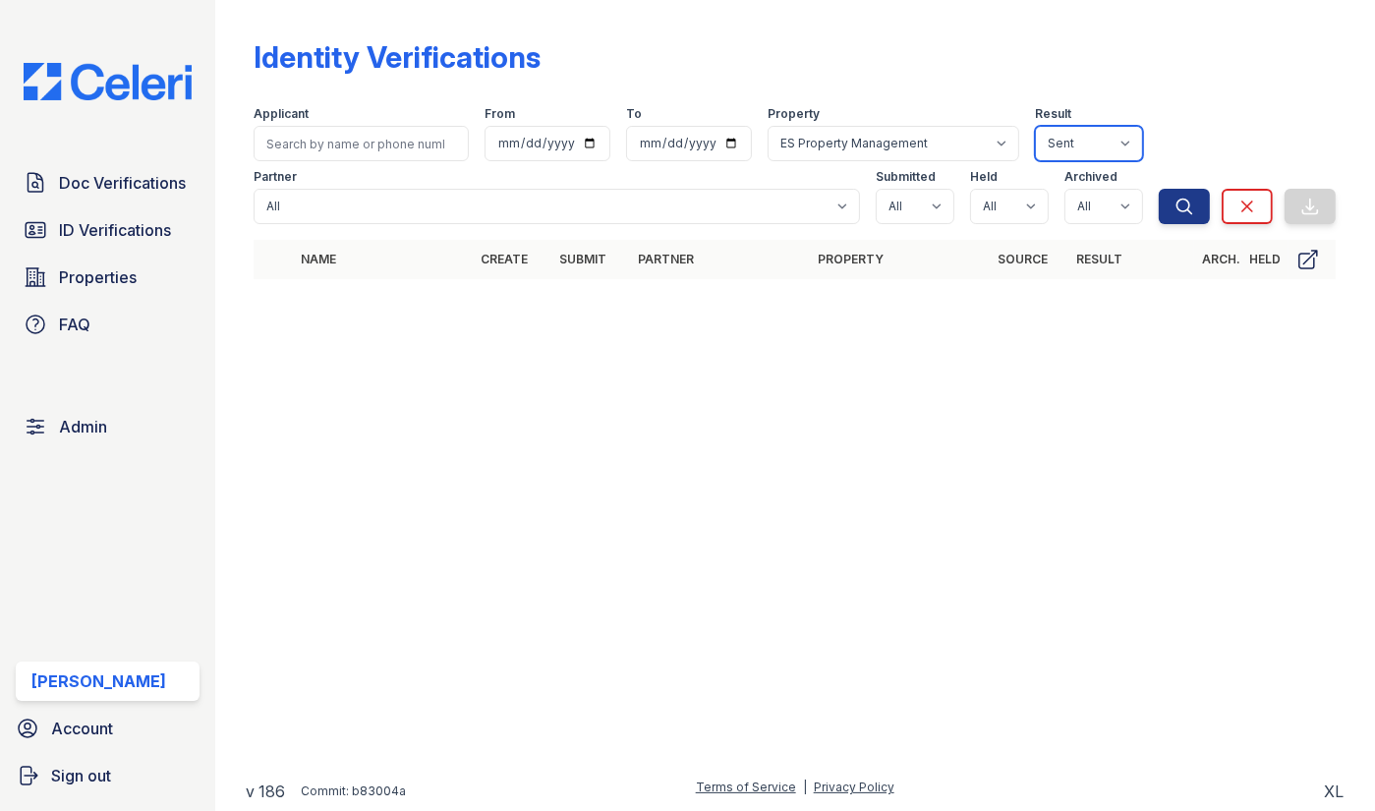
click at [1124, 131] on select "All Active Resubmit Pass Invalid Started Sent Fail Pending Expired" at bounding box center [1089, 143] width 108 height 35
select select
click at [1172, 197] on button "Search" at bounding box center [1184, 206] width 51 height 35
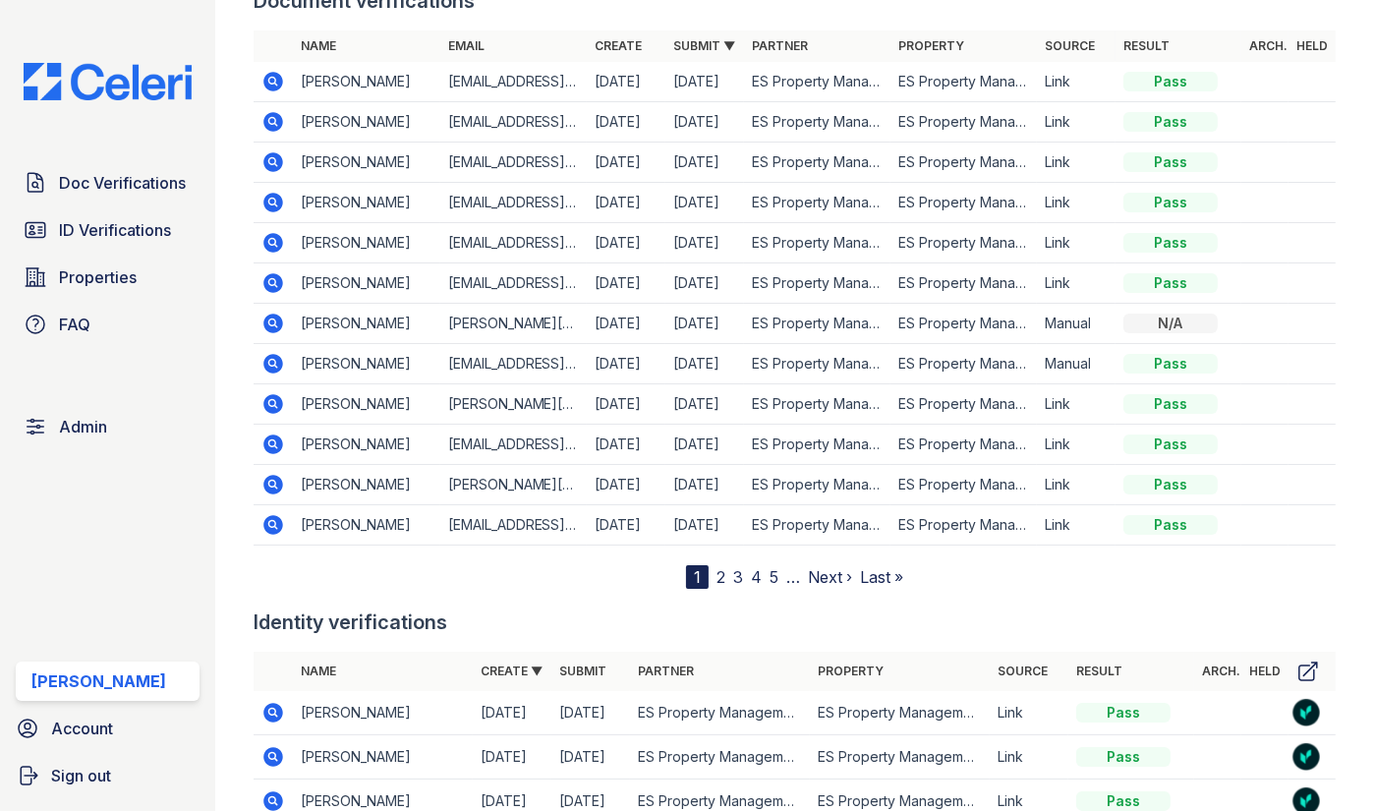
scroll to position [2930, 0]
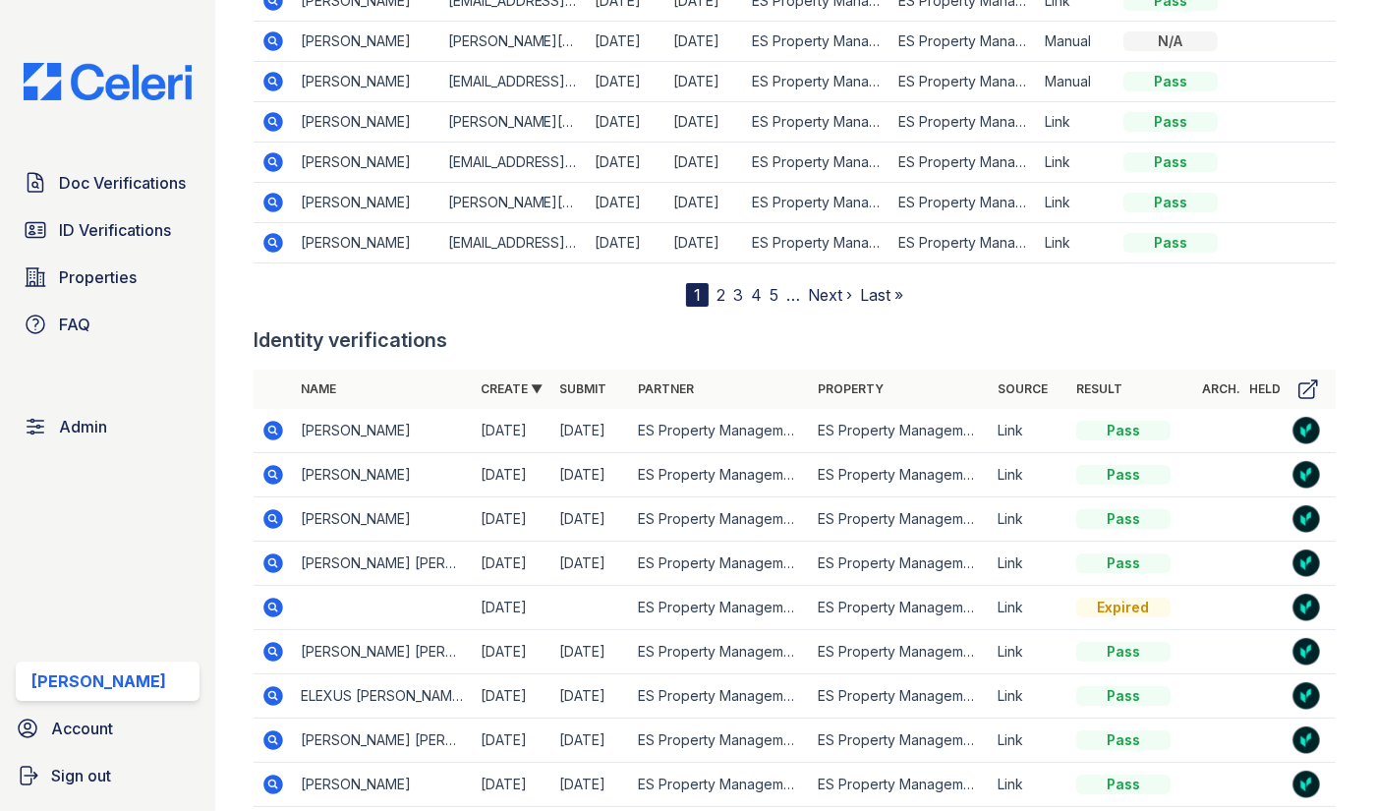
click at [506, 383] on link "Create ▼" at bounding box center [512, 388] width 62 height 15
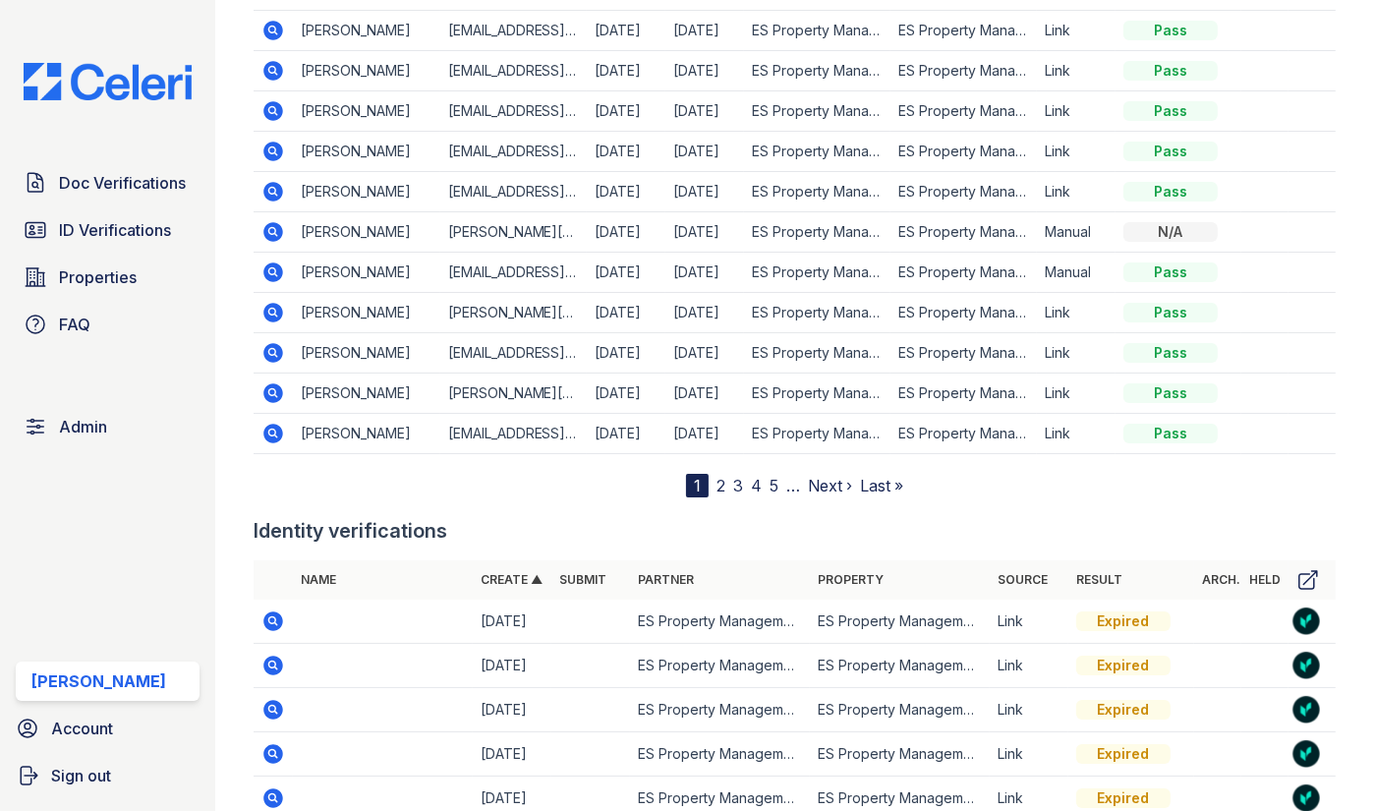
scroll to position [2753, 0]
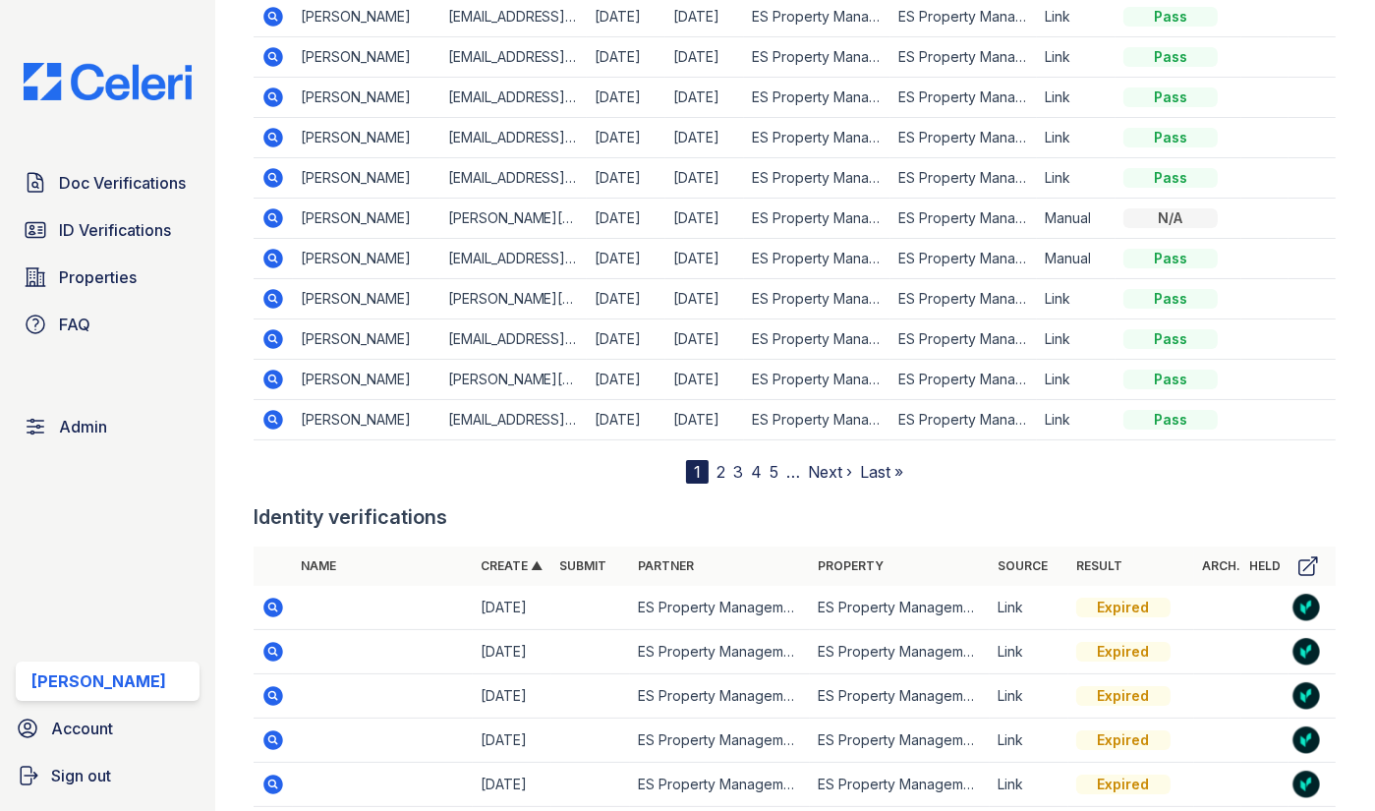
click at [582, 558] on link "Submit" at bounding box center [582, 565] width 47 height 15
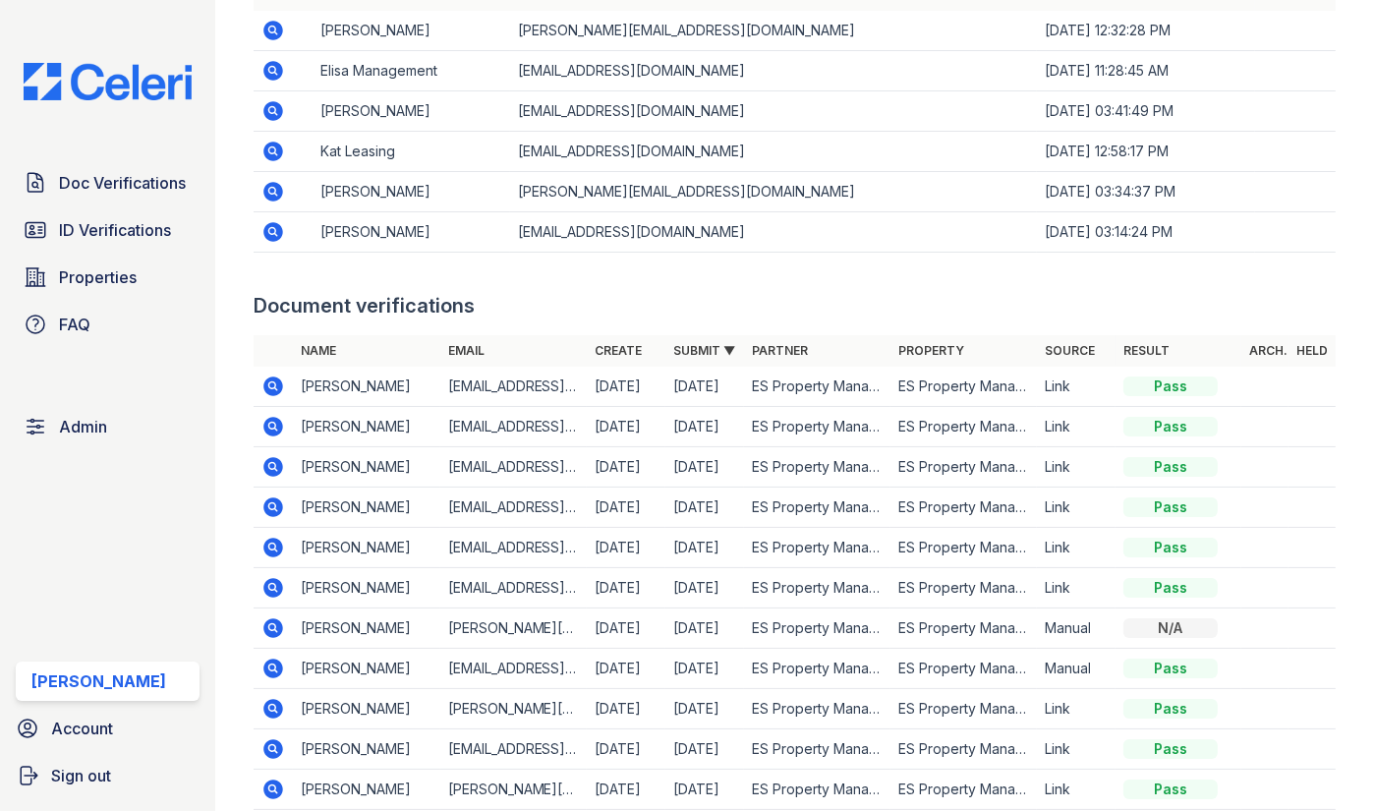
scroll to position [2659, 0]
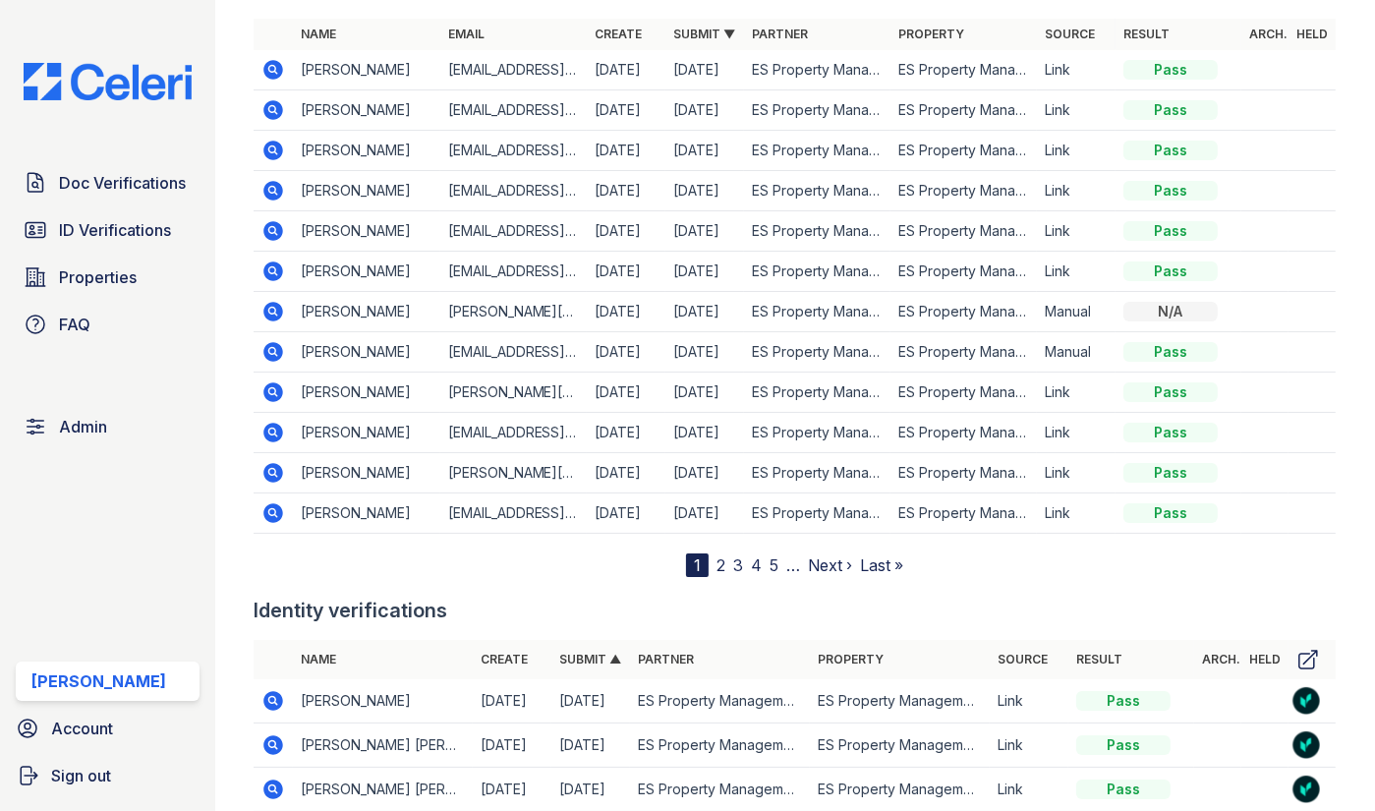
click at [271, 64] on icon at bounding box center [273, 70] width 24 height 24
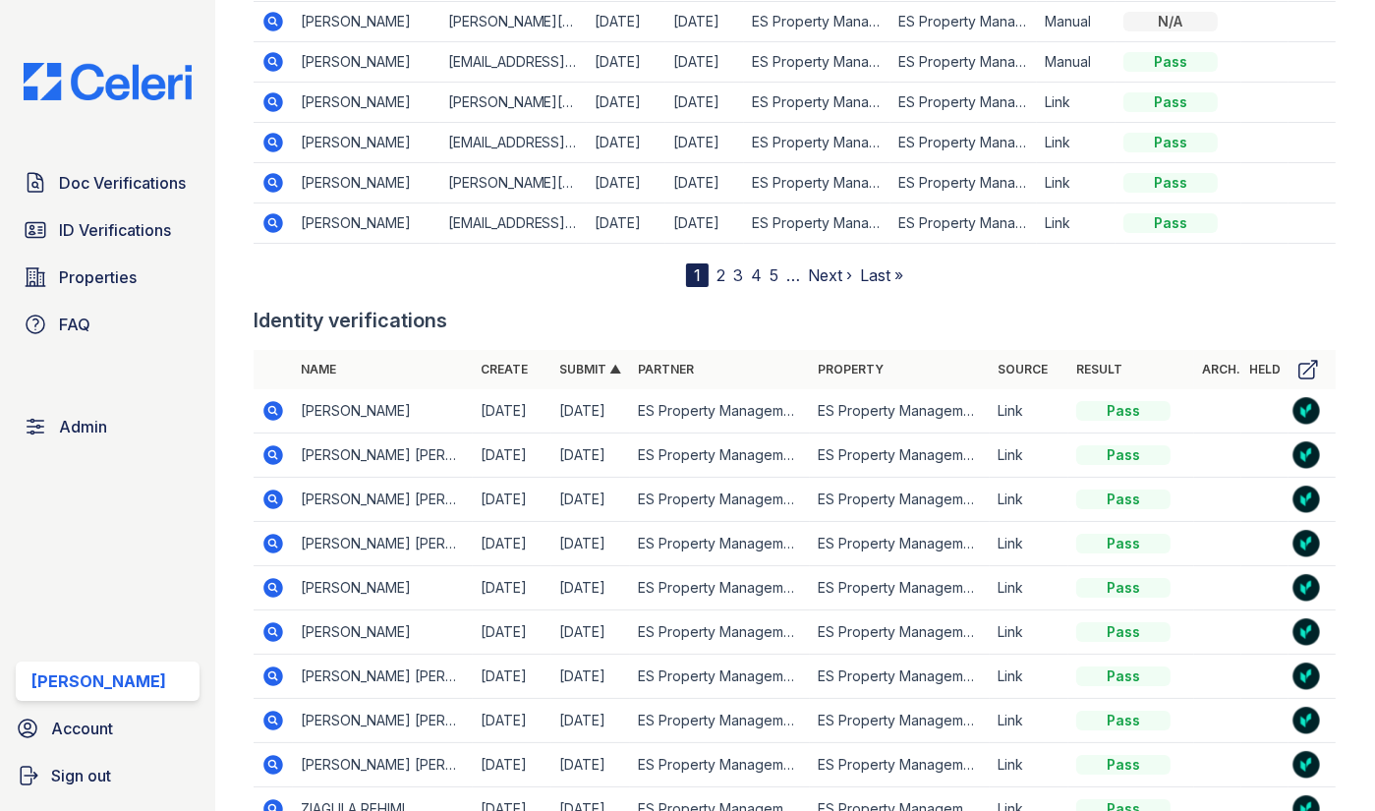
scroll to position [3104, 0]
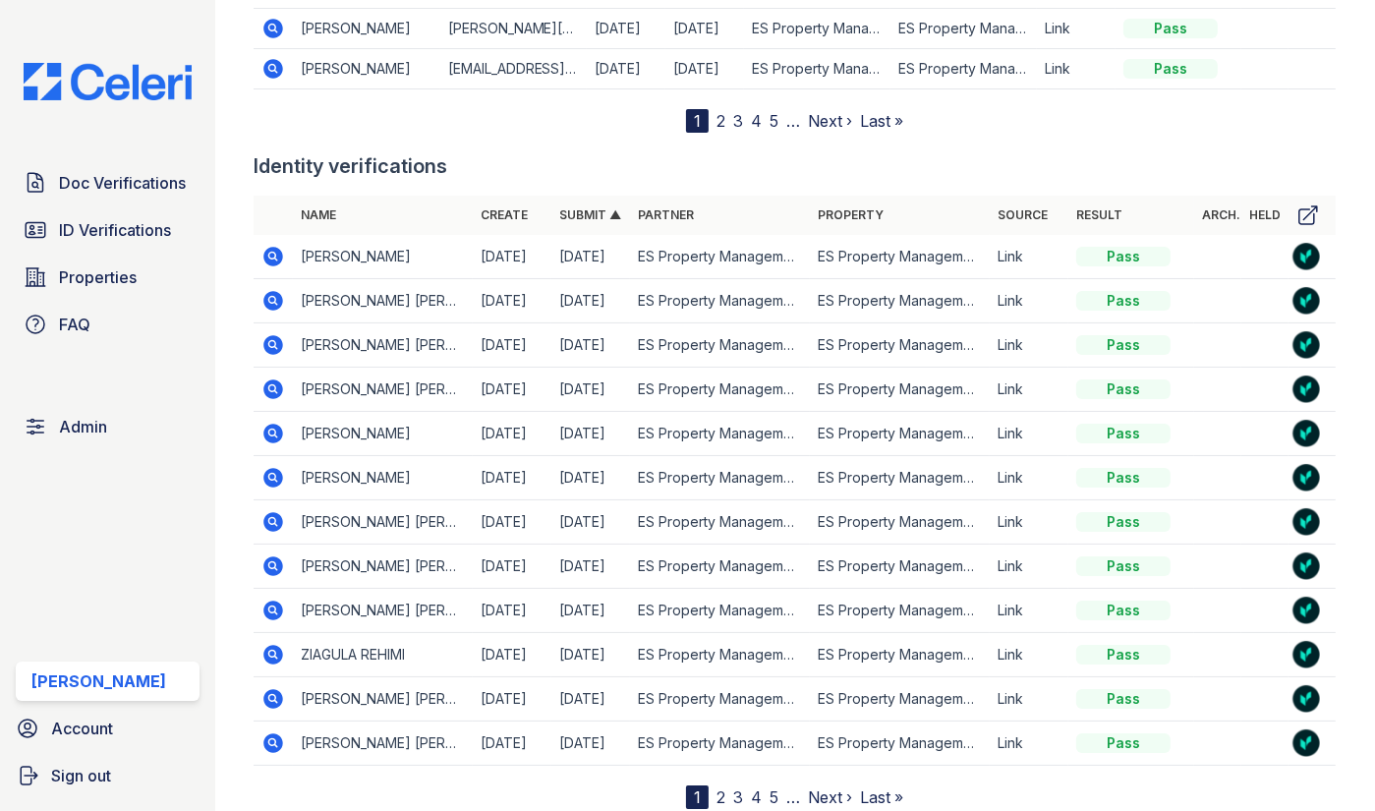
click at [581, 209] on link "Submit ▲" at bounding box center [590, 214] width 62 height 15
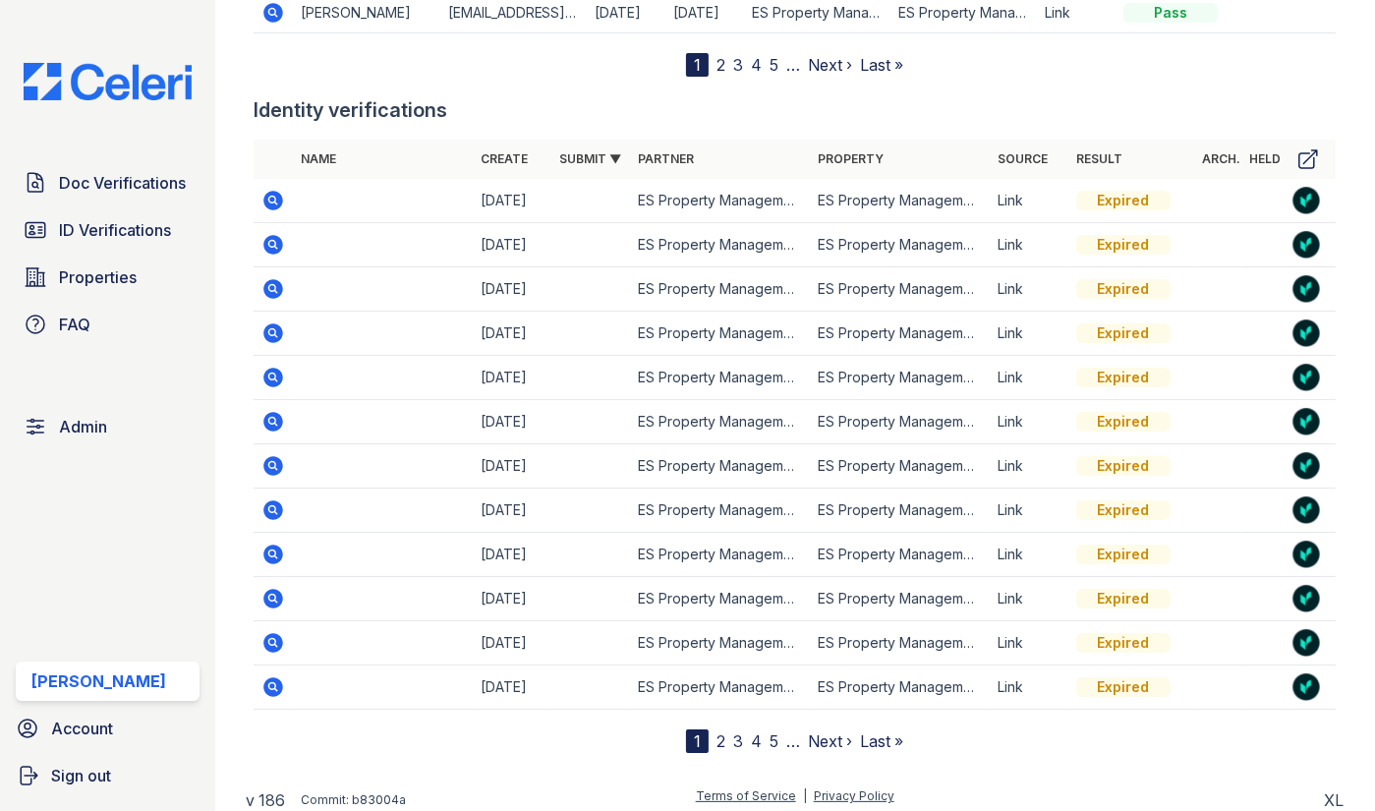
scroll to position [3162, 0]
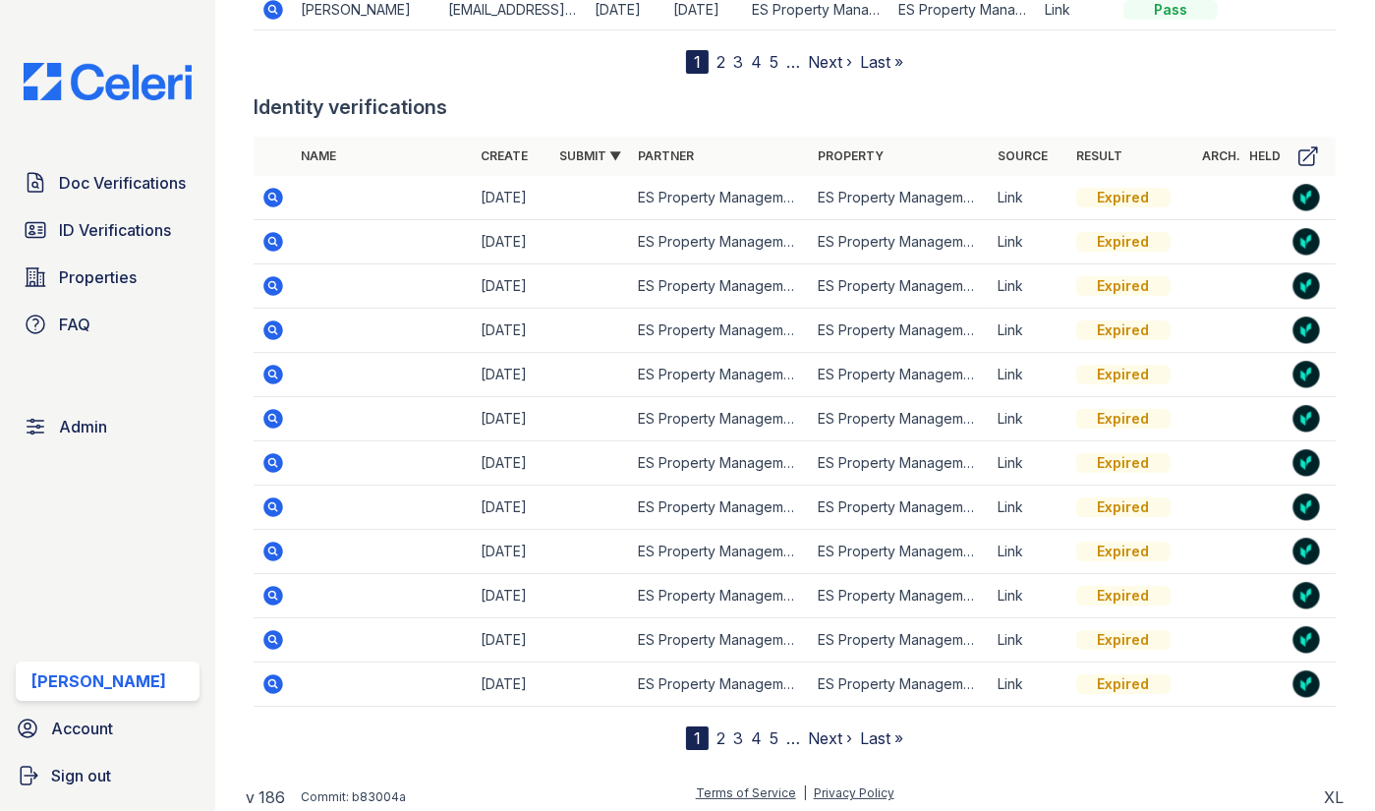
click at [718, 728] on link "2" at bounding box center [720, 738] width 9 height 20
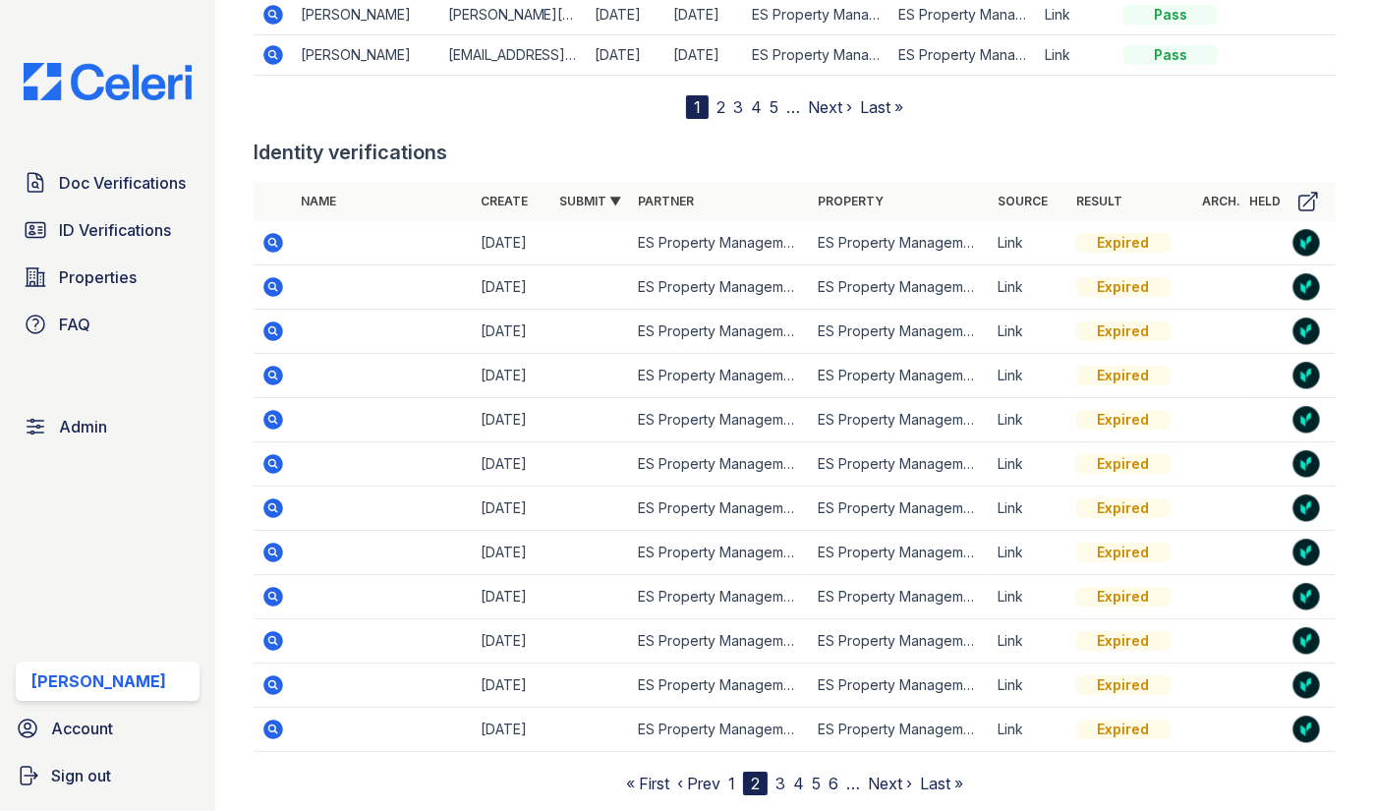
scroll to position [3162, 0]
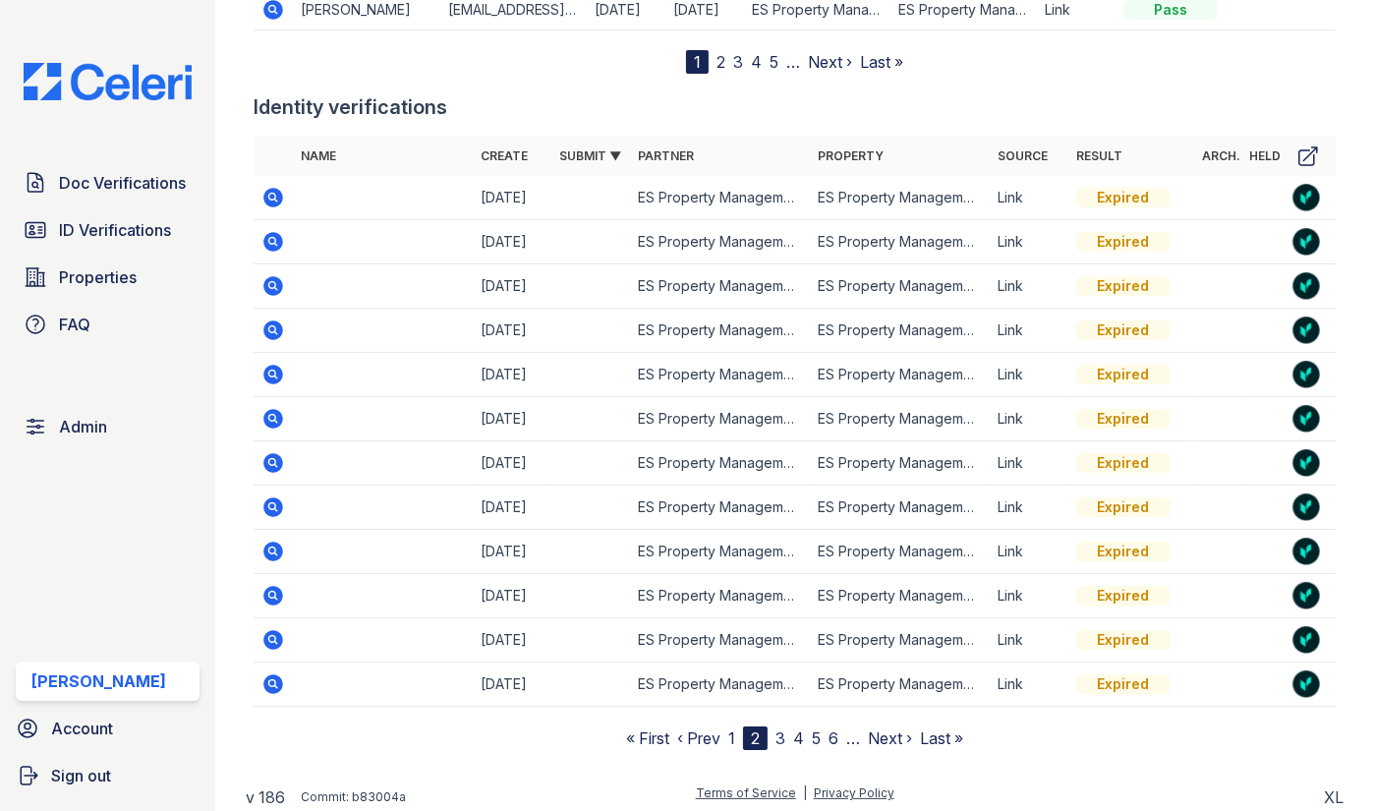
click at [775, 730] on link "3" at bounding box center [780, 738] width 10 height 20
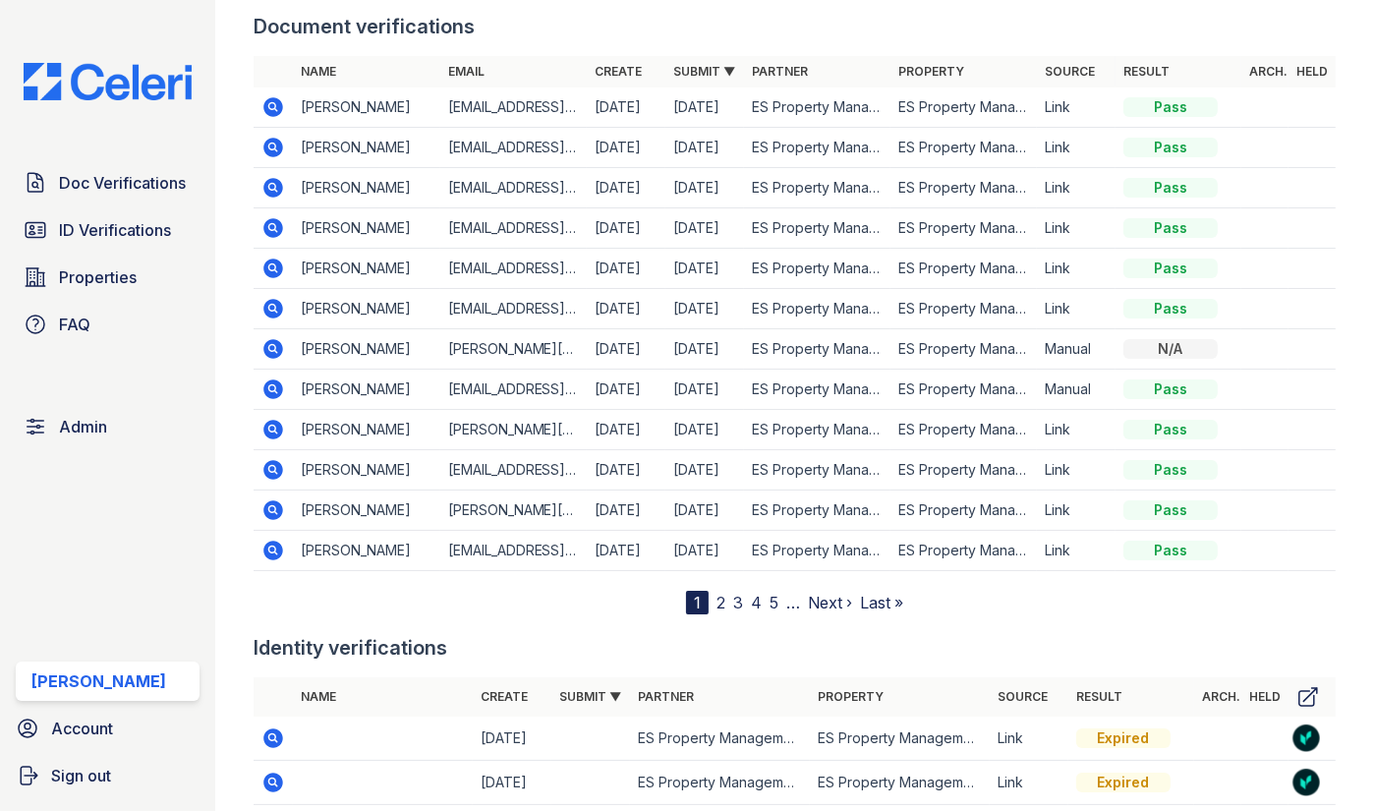
scroll to position [3162, 0]
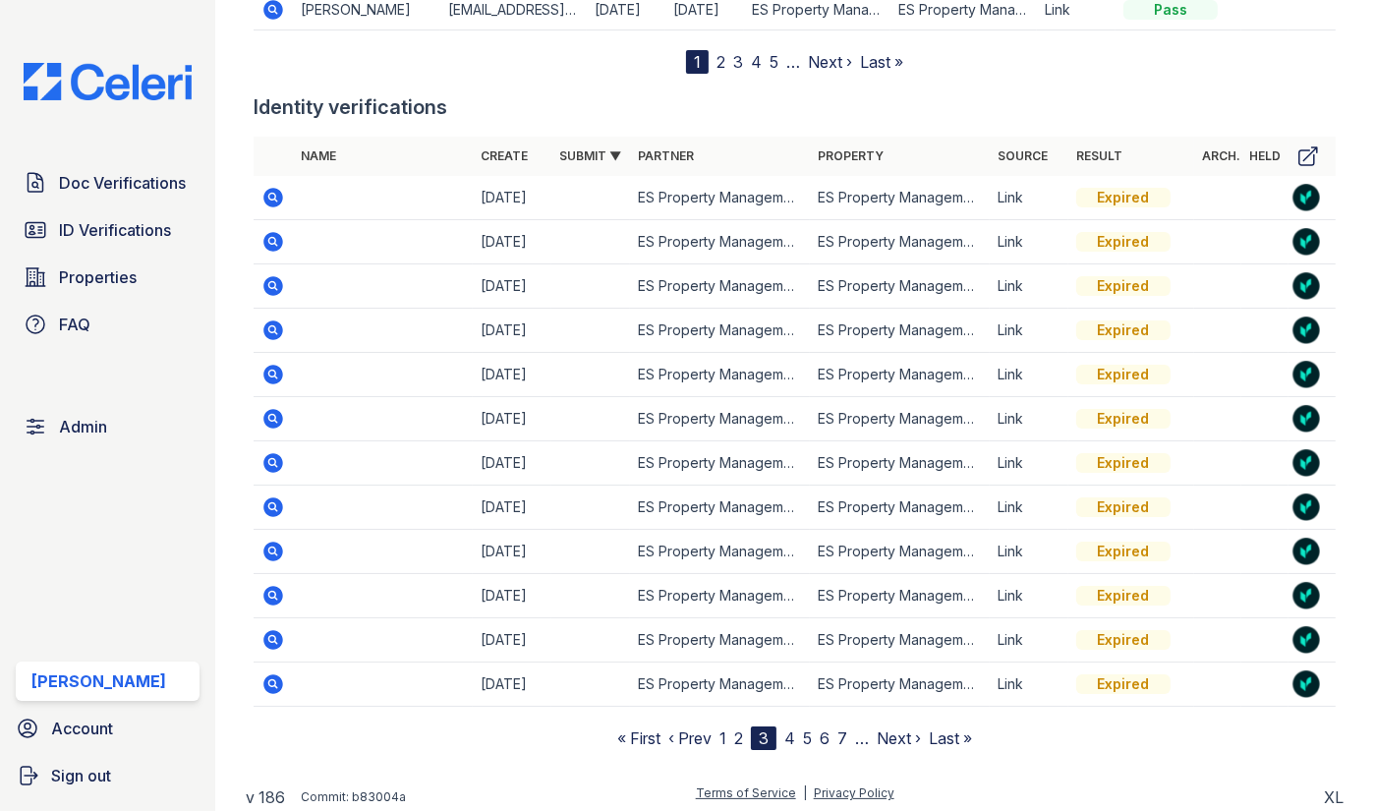
click at [789, 728] on link "4" at bounding box center [789, 738] width 11 height 20
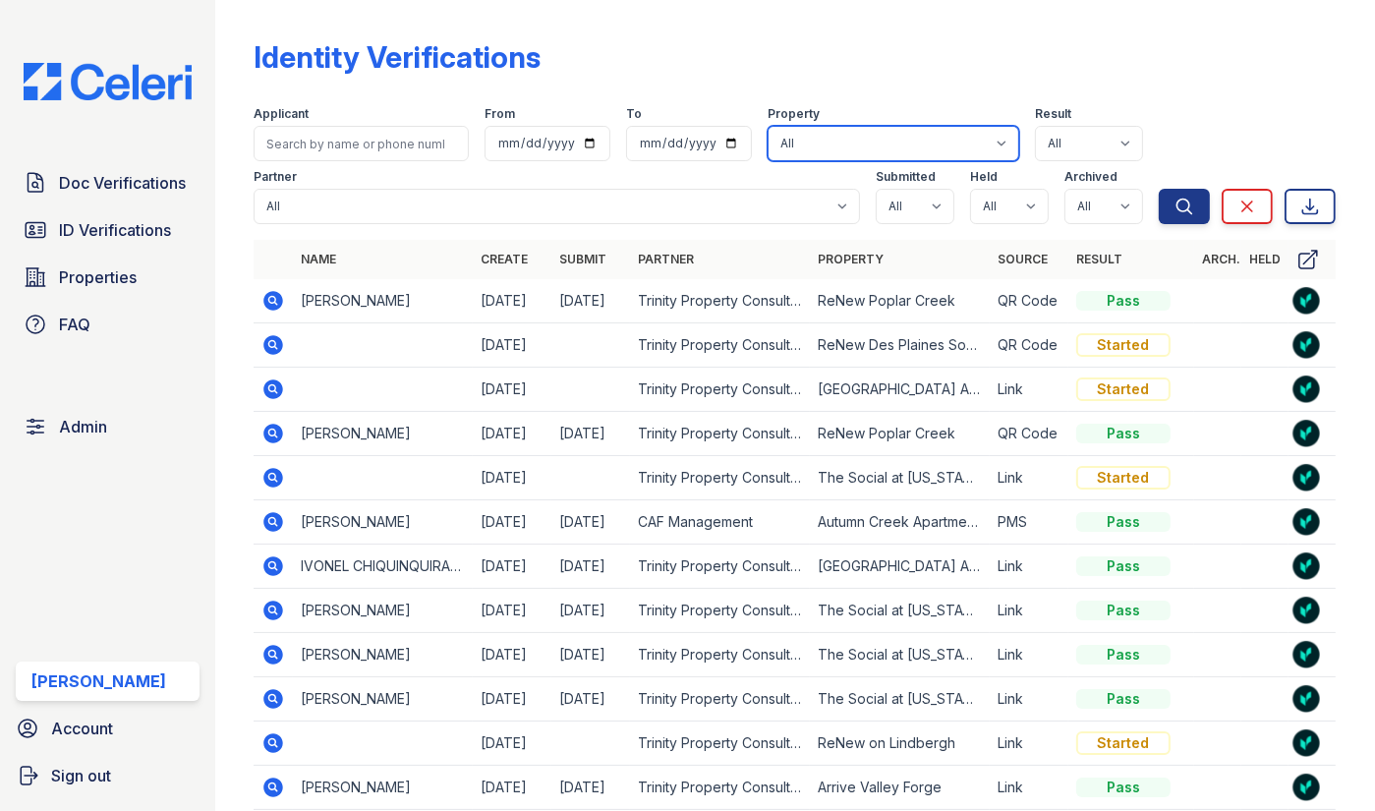
click at [855, 141] on select "All 0000 [PERSON_NAME][GEOGRAPHIC_DATA] [GEOGRAPHIC_DATA] [GEOGRAPHIC_DATA] 100…" at bounding box center [894, 143] width 252 height 35
select select "3194"
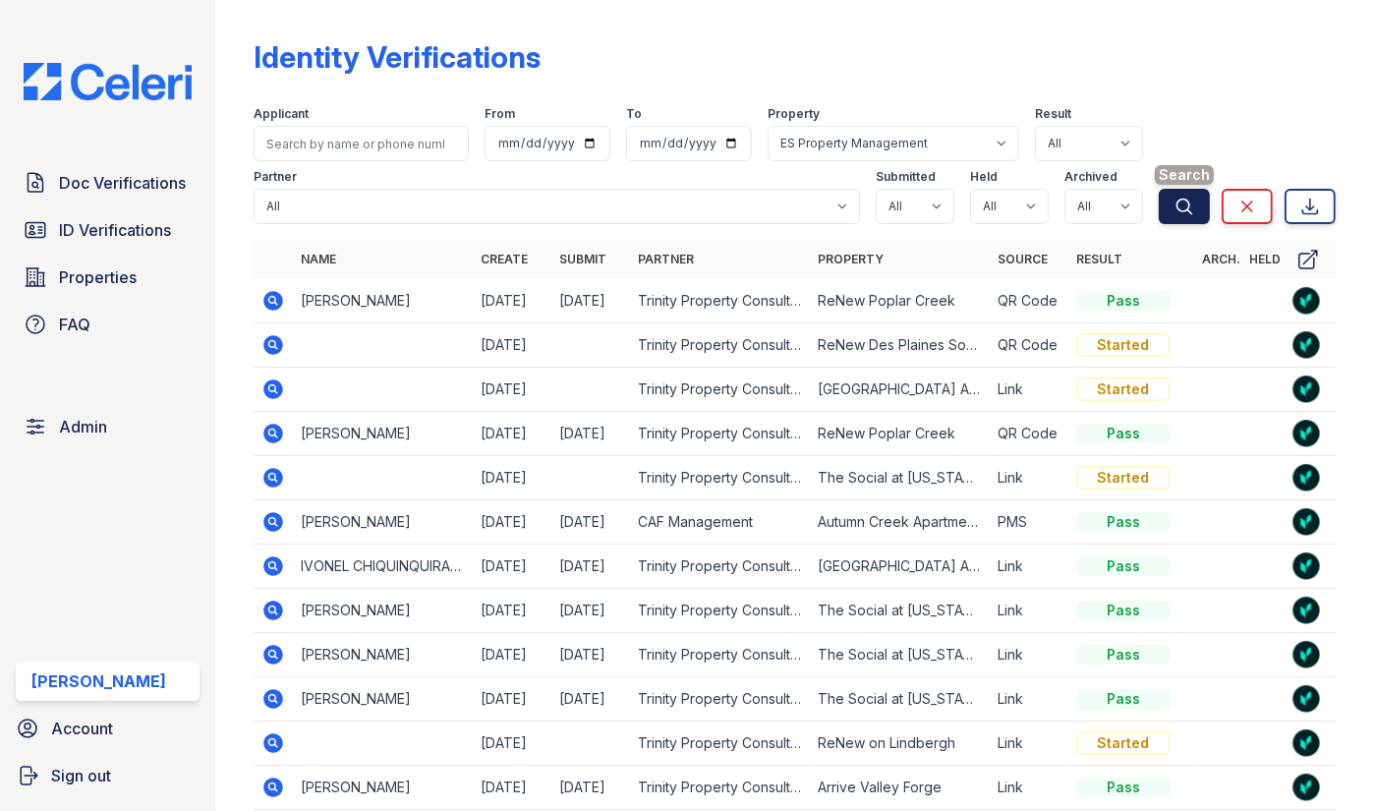
click at [1177, 201] on icon "submit" at bounding box center [1184, 206] width 15 height 15
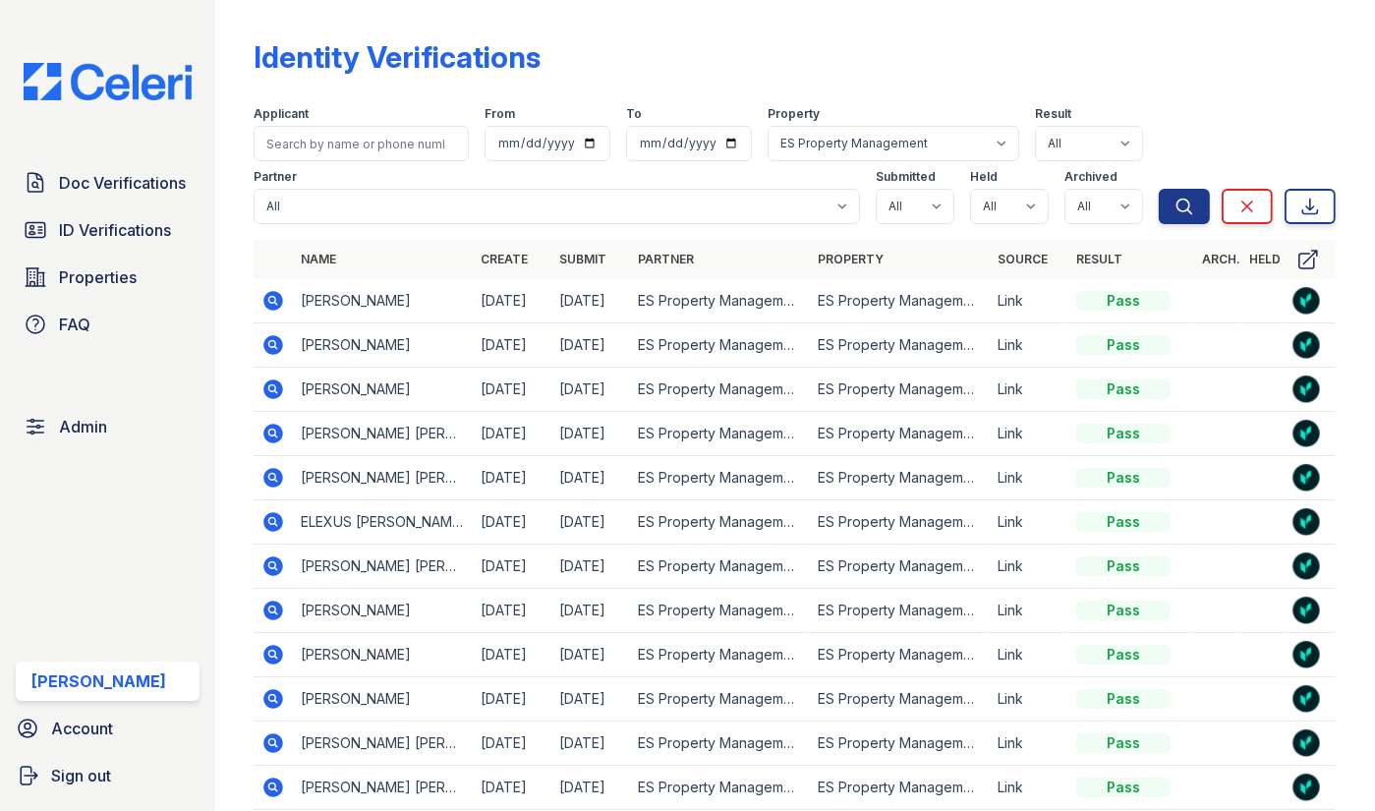
click at [584, 247] on th "Submit" at bounding box center [590, 259] width 79 height 39
click at [584, 255] on link "Submit" at bounding box center [582, 259] width 47 height 15
click at [584, 255] on link "Submit ▲" at bounding box center [590, 259] width 62 height 15
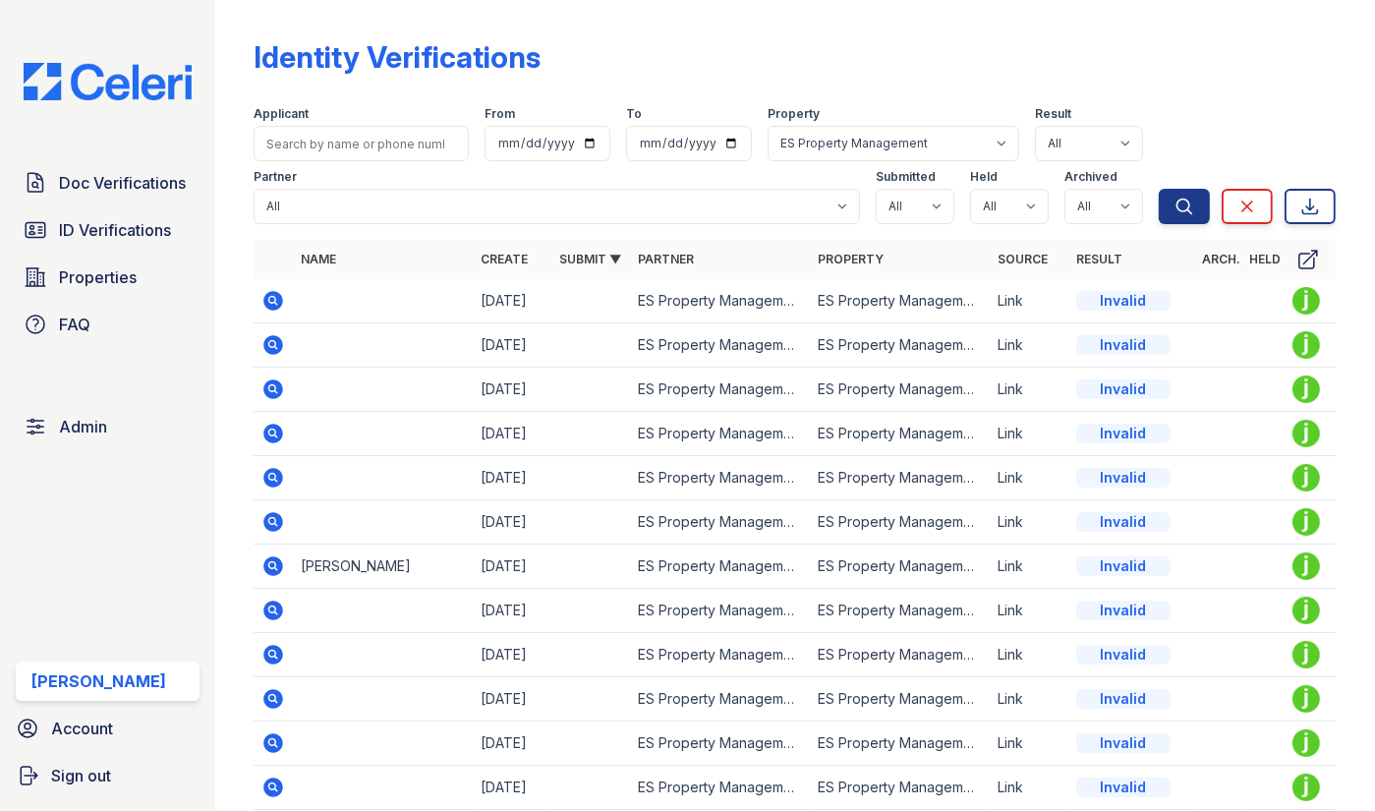
click at [1098, 121] on div "Result" at bounding box center [1089, 116] width 108 height 20
click at [1095, 137] on select "All Active Resubmit Pass Invalid Started Sent Fail Pending Expired" at bounding box center [1089, 143] width 108 height 35
select select "active"
click at [1174, 209] on icon "submit" at bounding box center [1184, 207] width 20 height 20
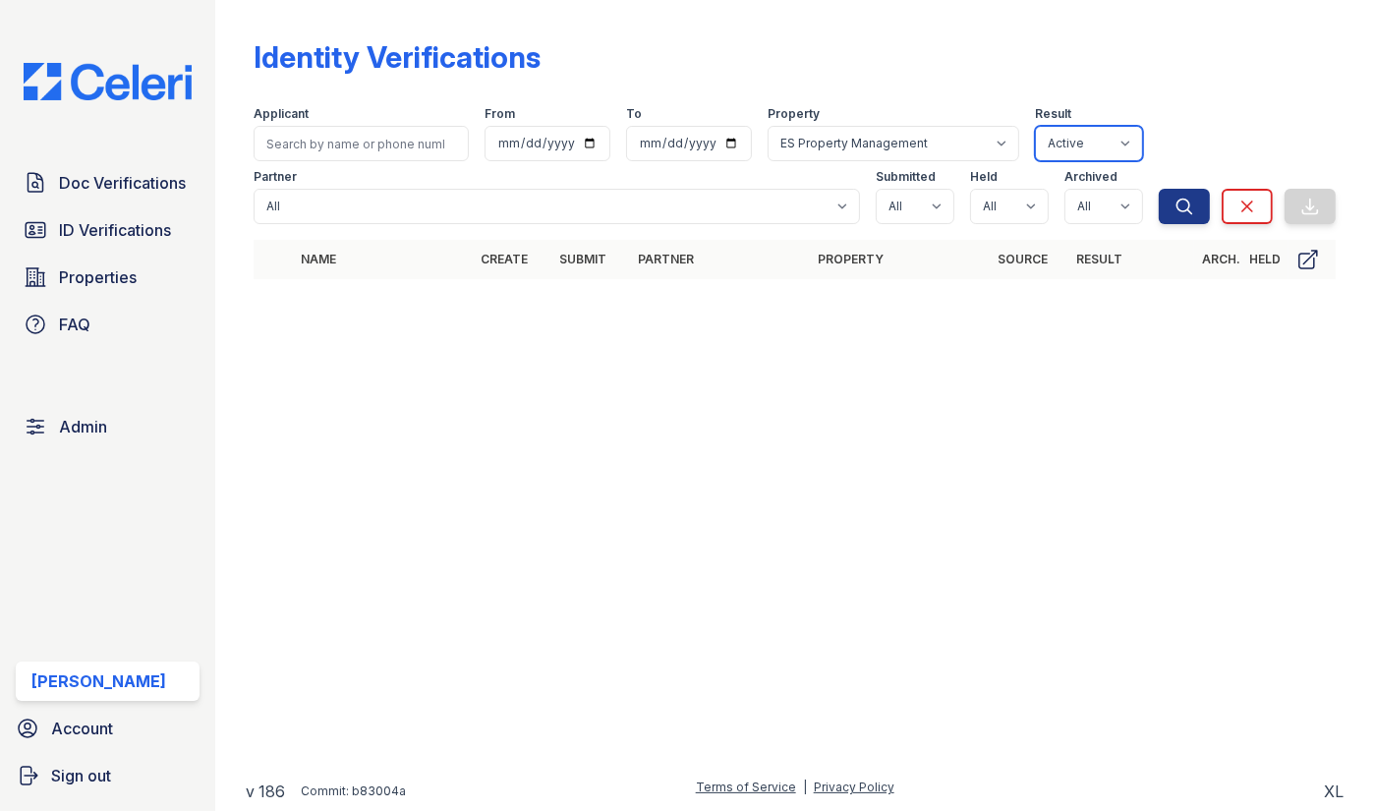
click at [1128, 149] on select "All Active Resubmit Pass Invalid Started Sent Fail Pending Expired" at bounding box center [1089, 143] width 108 height 35
select select "resubmit"
click at [1176, 202] on icon "submit" at bounding box center [1184, 207] width 20 height 20
click at [1126, 136] on select "All Active Resubmit Pass Invalid Started Sent Fail Pending Expired" at bounding box center [1089, 143] width 108 height 35
select select "pass"
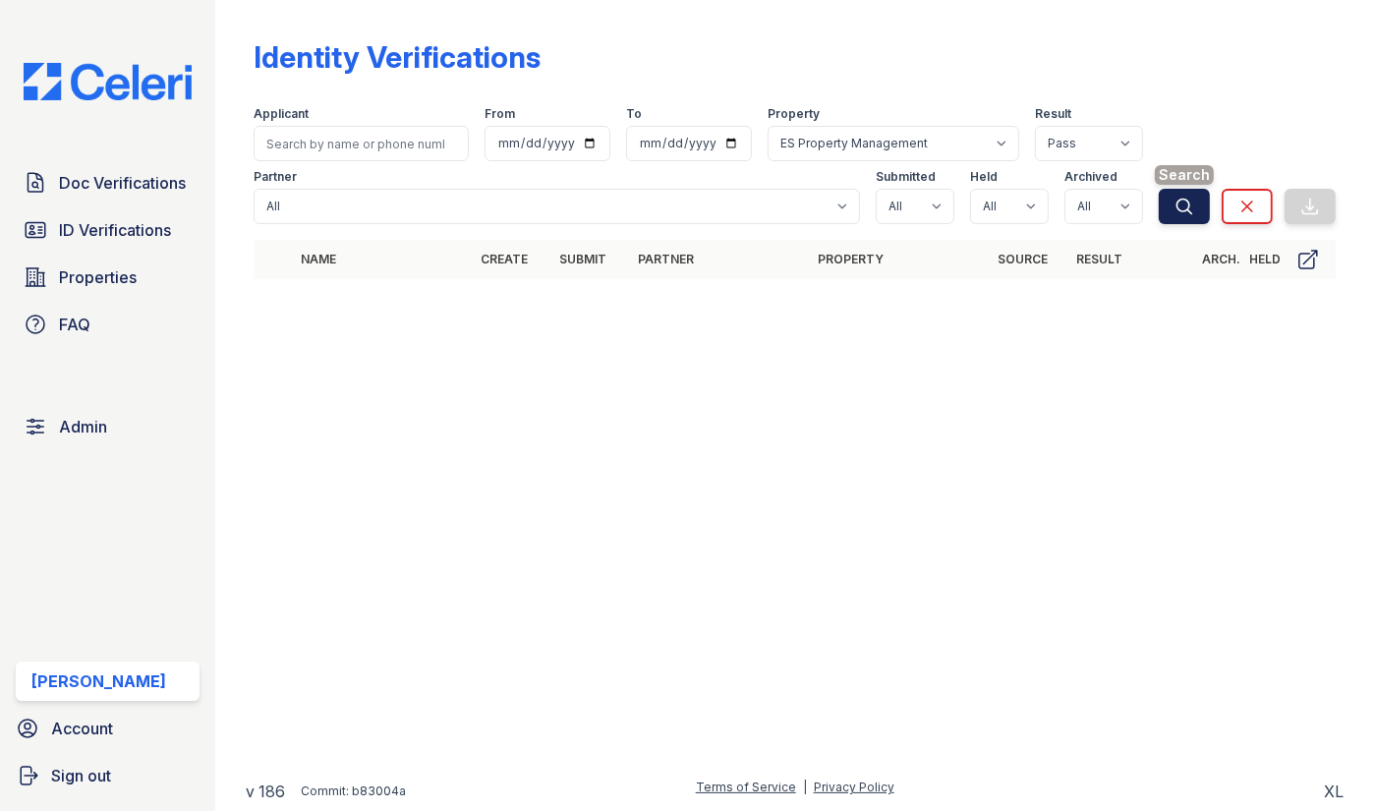
click at [1178, 222] on button "Search" at bounding box center [1184, 206] width 51 height 35
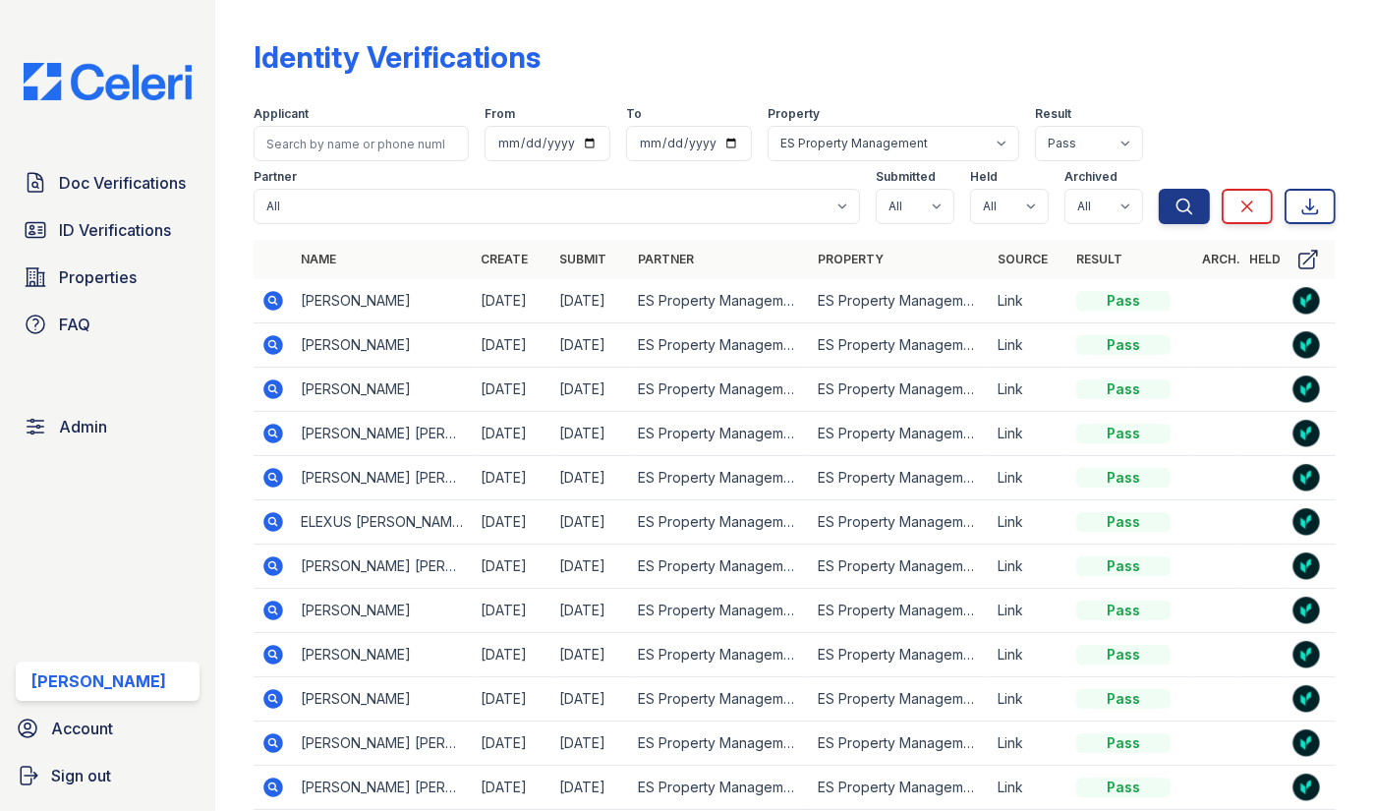
click at [583, 258] on link "Submit" at bounding box center [582, 259] width 47 height 15
click at [583, 258] on link "Submit ▲" at bounding box center [590, 259] width 62 height 15
click at [1092, 143] on select "All Active Resubmit Pass Invalid Started Sent Fail Pending Expired" at bounding box center [1089, 143] width 108 height 35
select select "invalid"
click at [1185, 211] on button "Search" at bounding box center [1184, 206] width 51 height 35
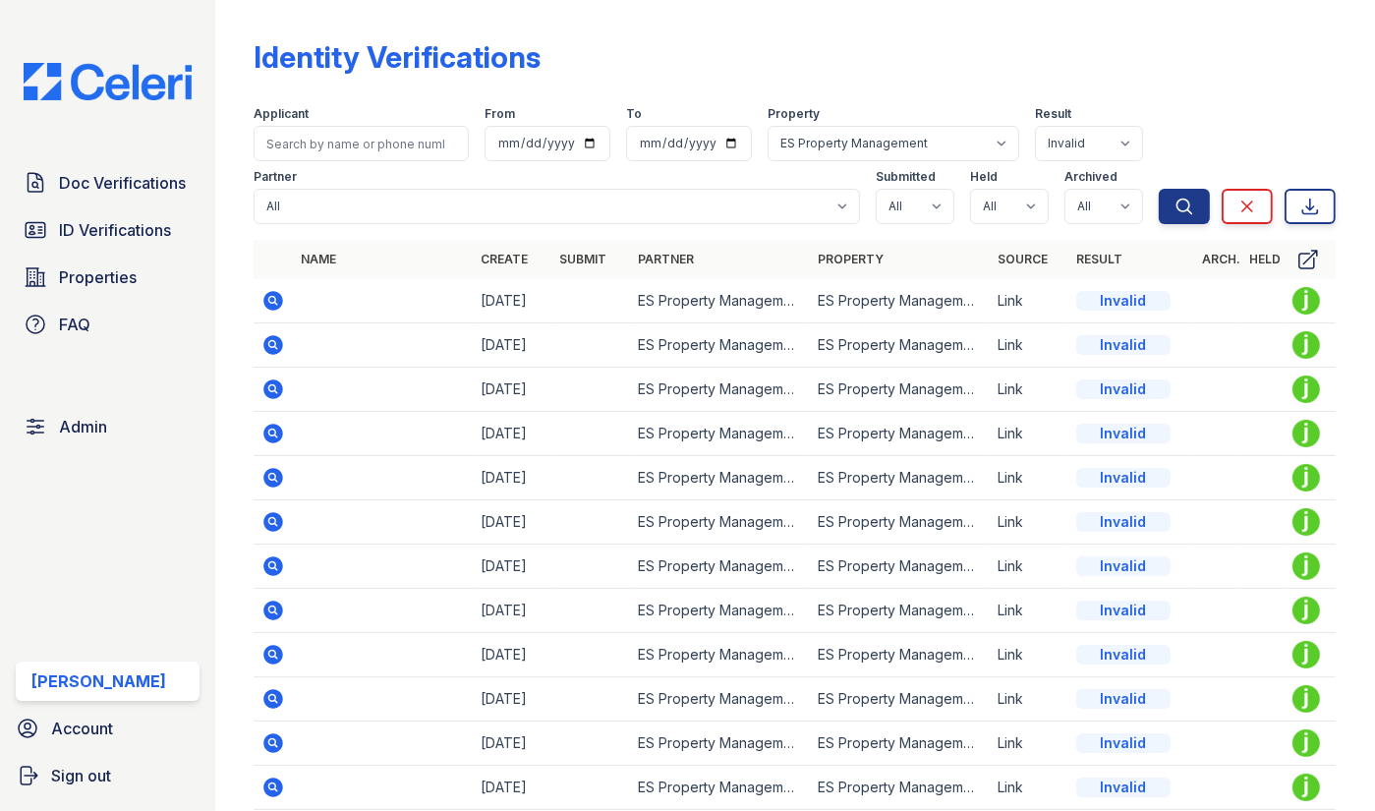
click at [594, 256] on link "Submit" at bounding box center [582, 259] width 47 height 15
click at [587, 252] on link "Submit ▲" at bounding box center [590, 259] width 62 height 15
click at [1105, 151] on select "All Active Resubmit Pass Invalid Started Sent Fail Pending Expired" at bounding box center [1089, 143] width 108 height 35
select select "started"
click at [1161, 198] on button "Search" at bounding box center [1184, 206] width 51 height 35
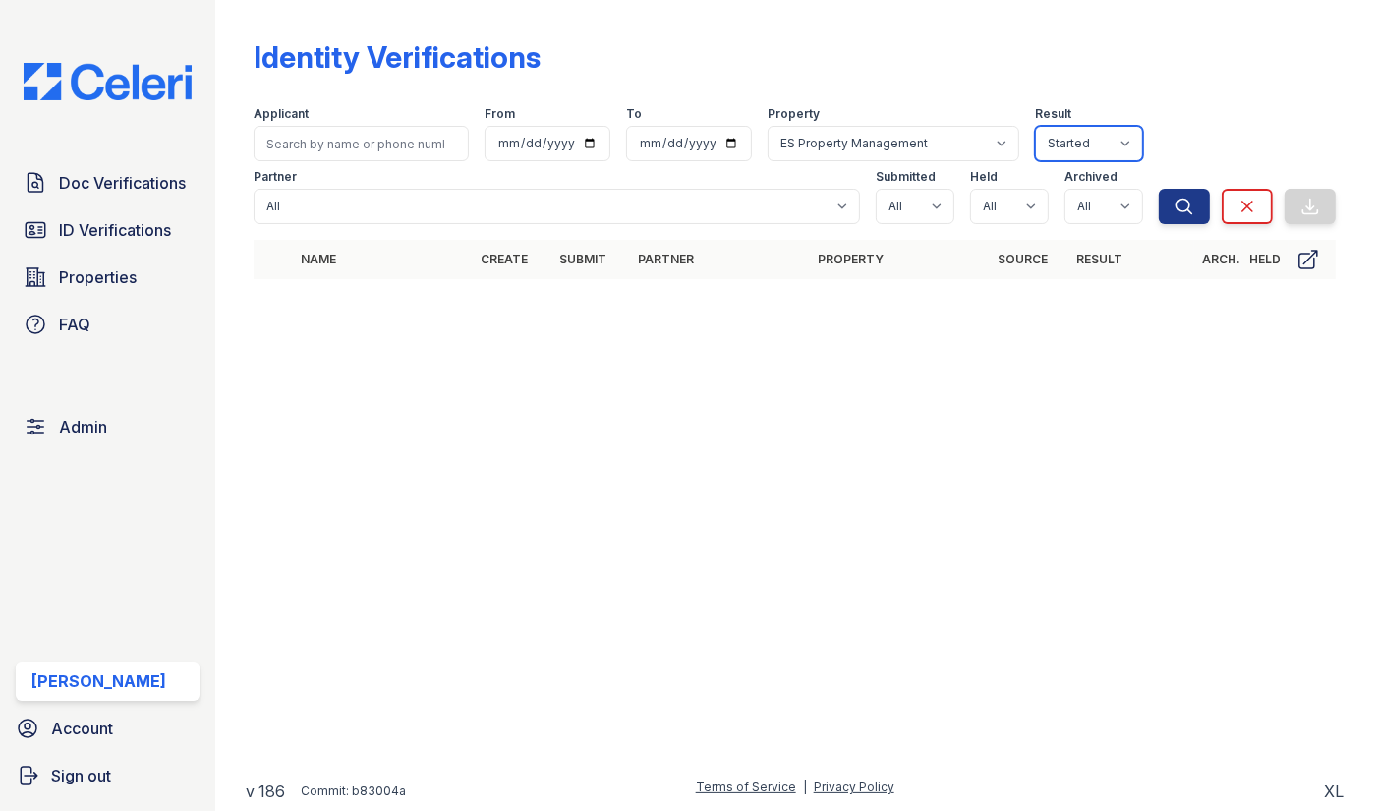
click at [1115, 142] on select "All Active Resubmit Pass Invalid Started Sent Fail Pending Expired" at bounding box center [1089, 143] width 108 height 35
select select "sent"
click at [1182, 206] on icon "submit" at bounding box center [1184, 207] width 20 height 20
click at [1182, 203] on icon "submit" at bounding box center [1184, 207] width 20 height 20
click at [1111, 143] on select "All Active Resubmit Pass Invalid Started Sent Fail Pending Expired" at bounding box center [1089, 143] width 108 height 35
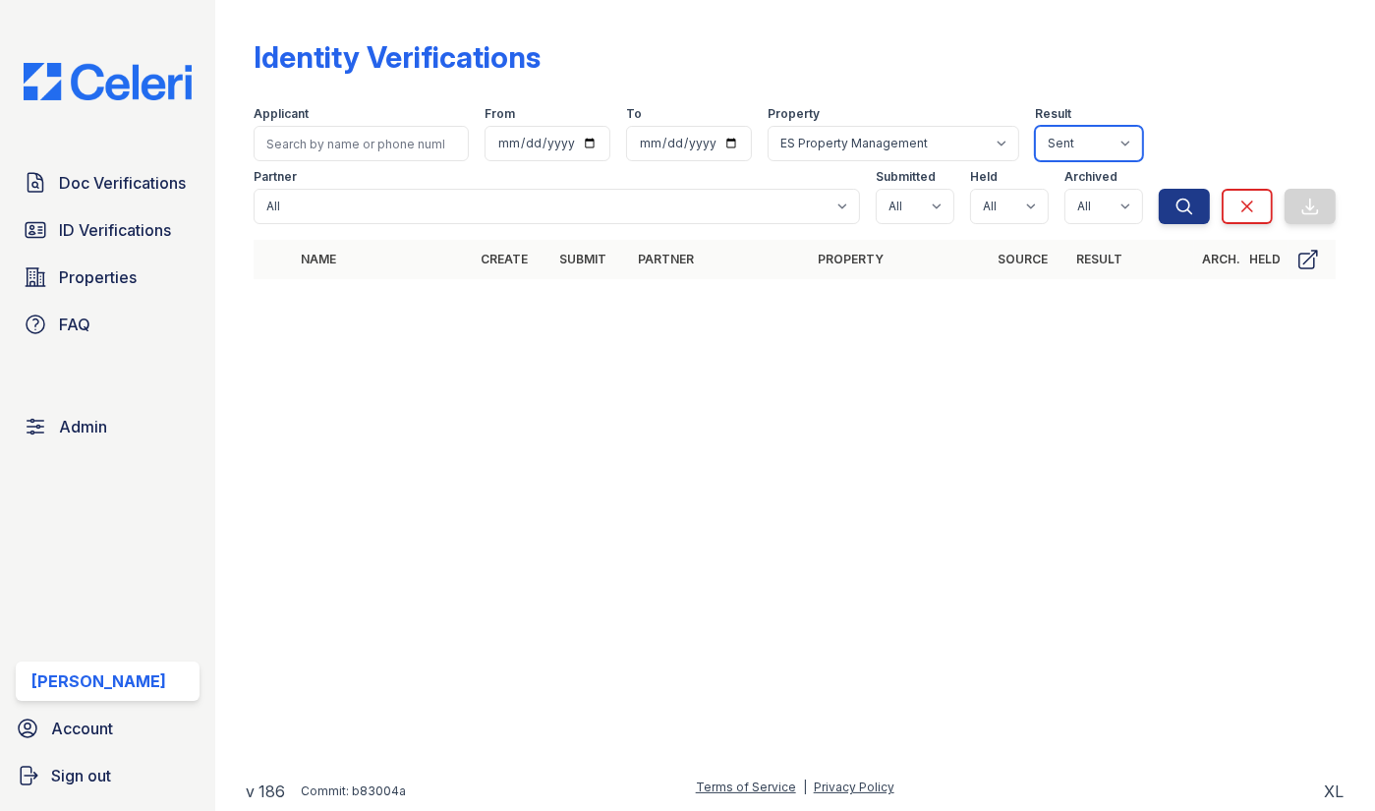
select select "fail"
click at [1181, 204] on icon "submit" at bounding box center [1184, 207] width 20 height 20
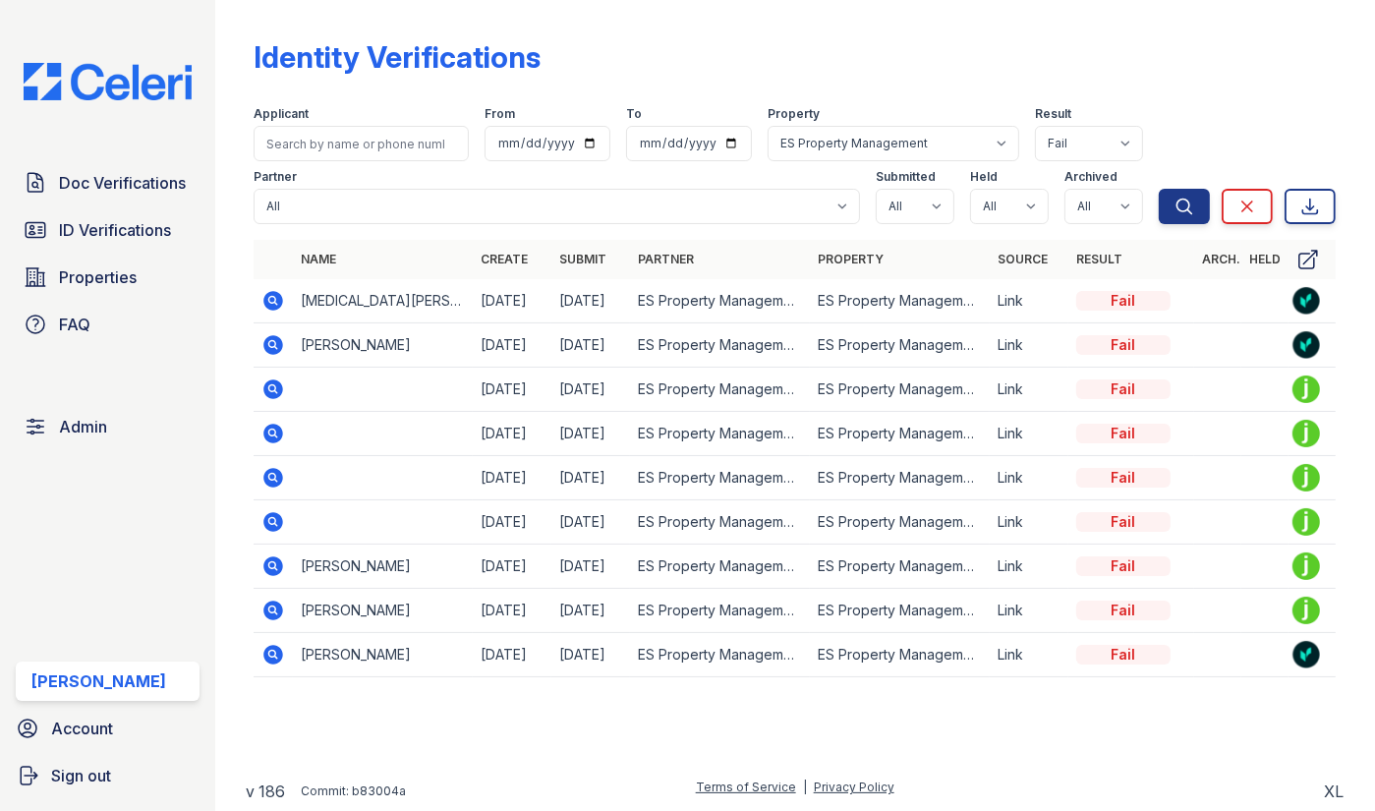
click at [598, 257] on link "Submit" at bounding box center [582, 259] width 47 height 15
click at [598, 257] on link "Submit ▲" at bounding box center [590, 259] width 62 height 15
click at [1117, 144] on select "All Active Resubmit Pass Invalid Started Sent Fail Pending Expired" at bounding box center [1089, 143] width 108 height 35
select select "pending"
click at [1179, 211] on icon "submit" at bounding box center [1184, 207] width 20 height 20
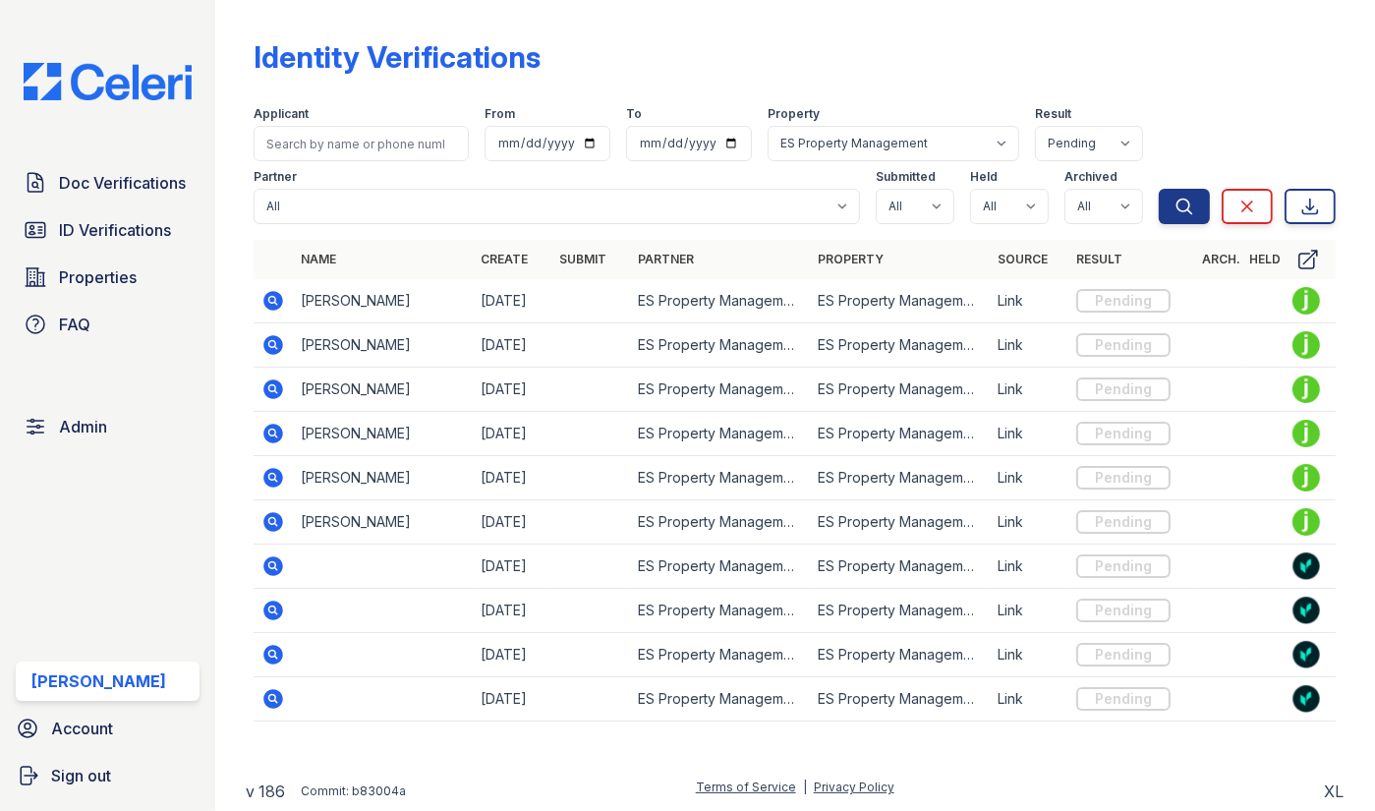
click at [579, 267] on th "Submit" at bounding box center [590, 259] width 79 height 39
click at [583, 261] on link "Submit" at bounding box center [582, 259] width 47 height 15
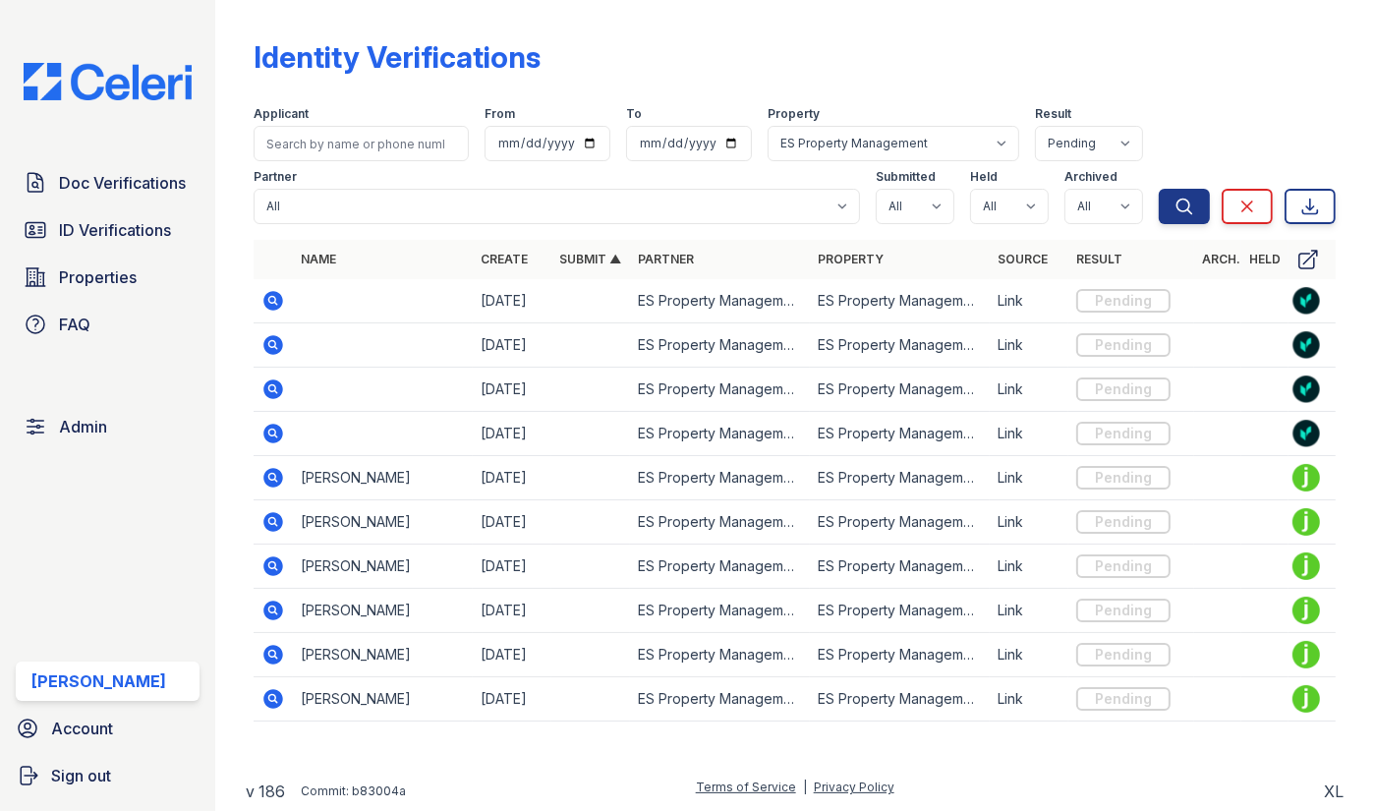
click at [583, 261] on link "Submit ▲" at bounding box center [590, 259] width 62 height 15
click at [1112, 145] on select "All Active Resubmit Pass Invalid Started Sent Fail Pending Expired" at bounding box center [1089, 143] width 108 height 35
select select "expired"
click at [1196, 209] on button "Search" at bounding box center [1184, 206] width 51 height 35
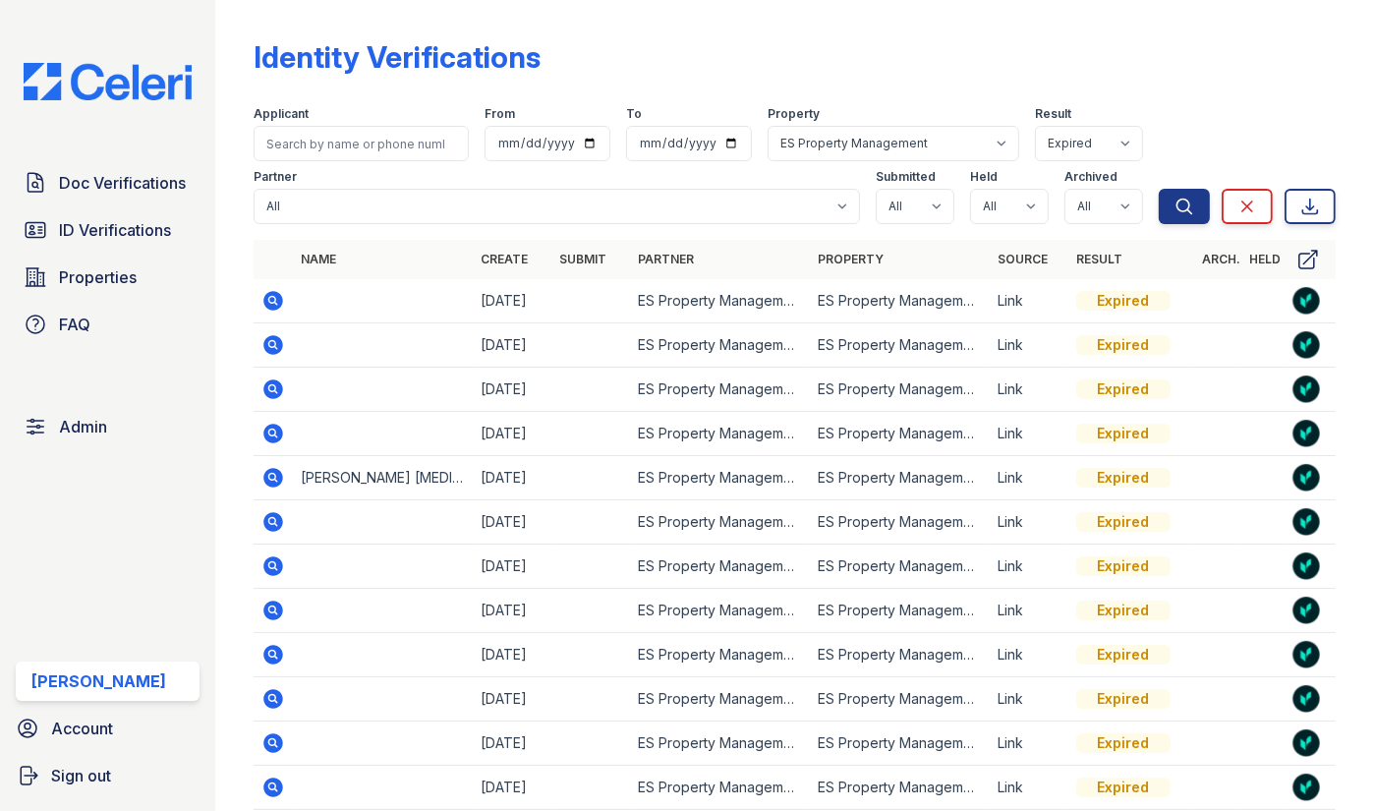
click at [576, 262] on link "Submit" at bounding box center [582, 259] width 47 height 15
click at [116, 212] on link "ID Verifications" at bounding box center [108, 229] width 184 height 39
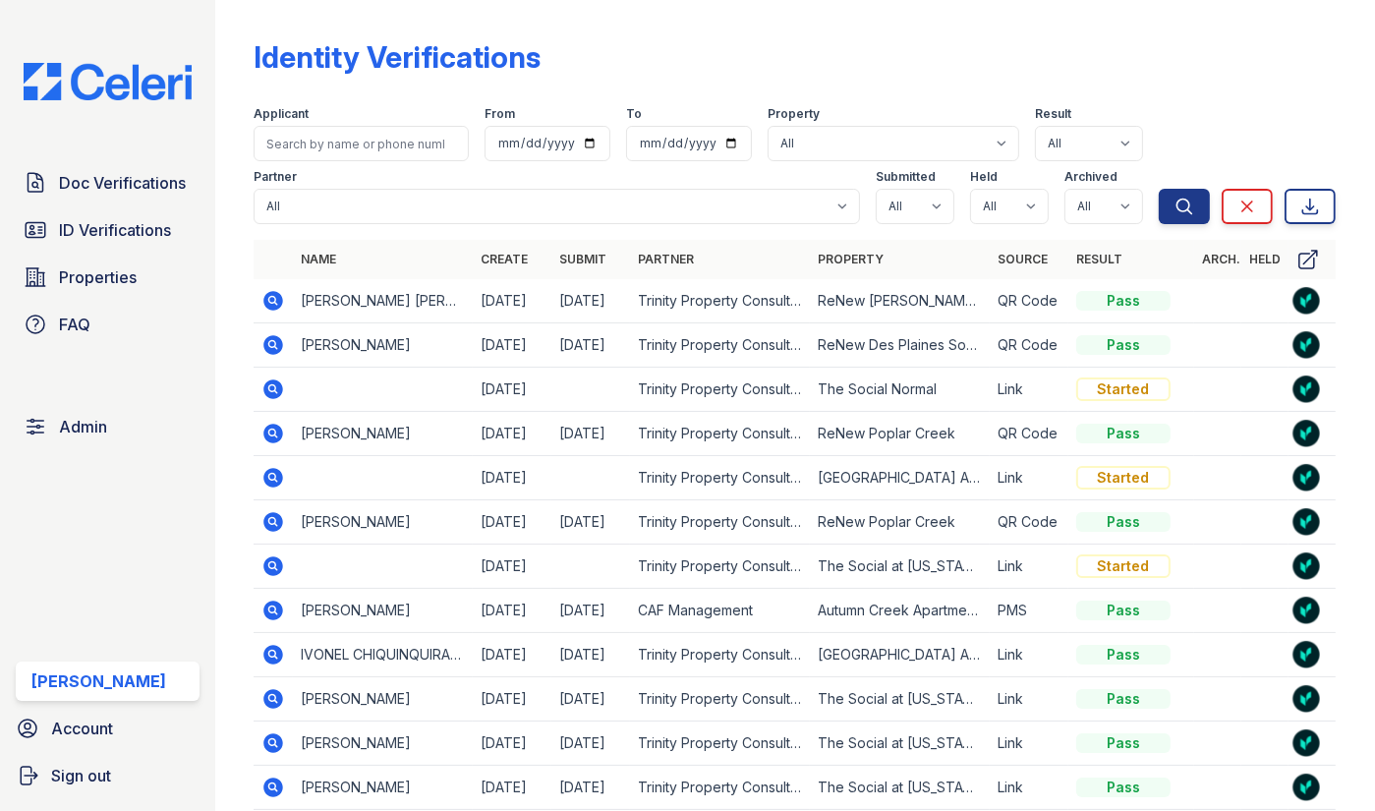
click at [589, 256] on link "Submit" at bounding box center [582, 259] width 47 height 15
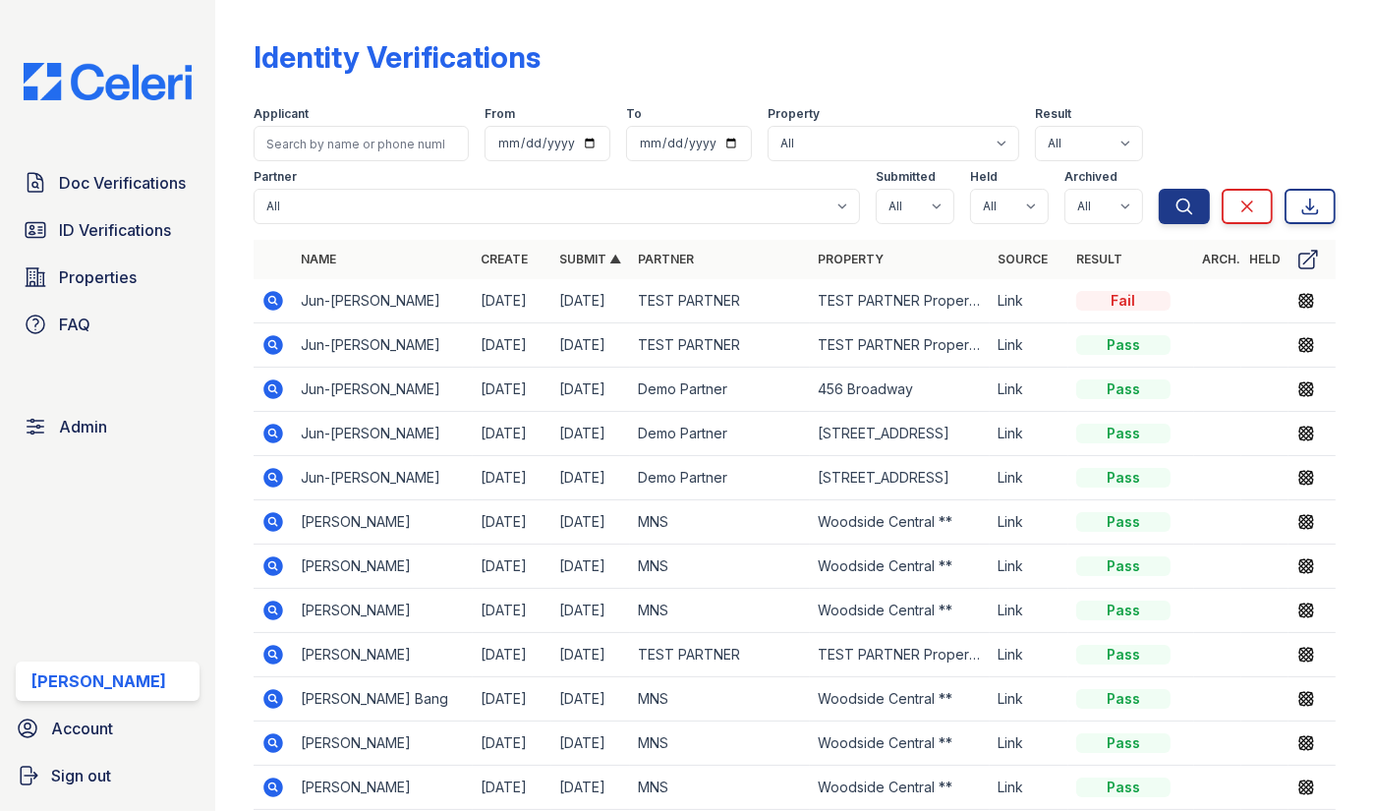
click at [589, 256] on link "Submit ▲" at bounding box center [590, 259] width 62 height 15
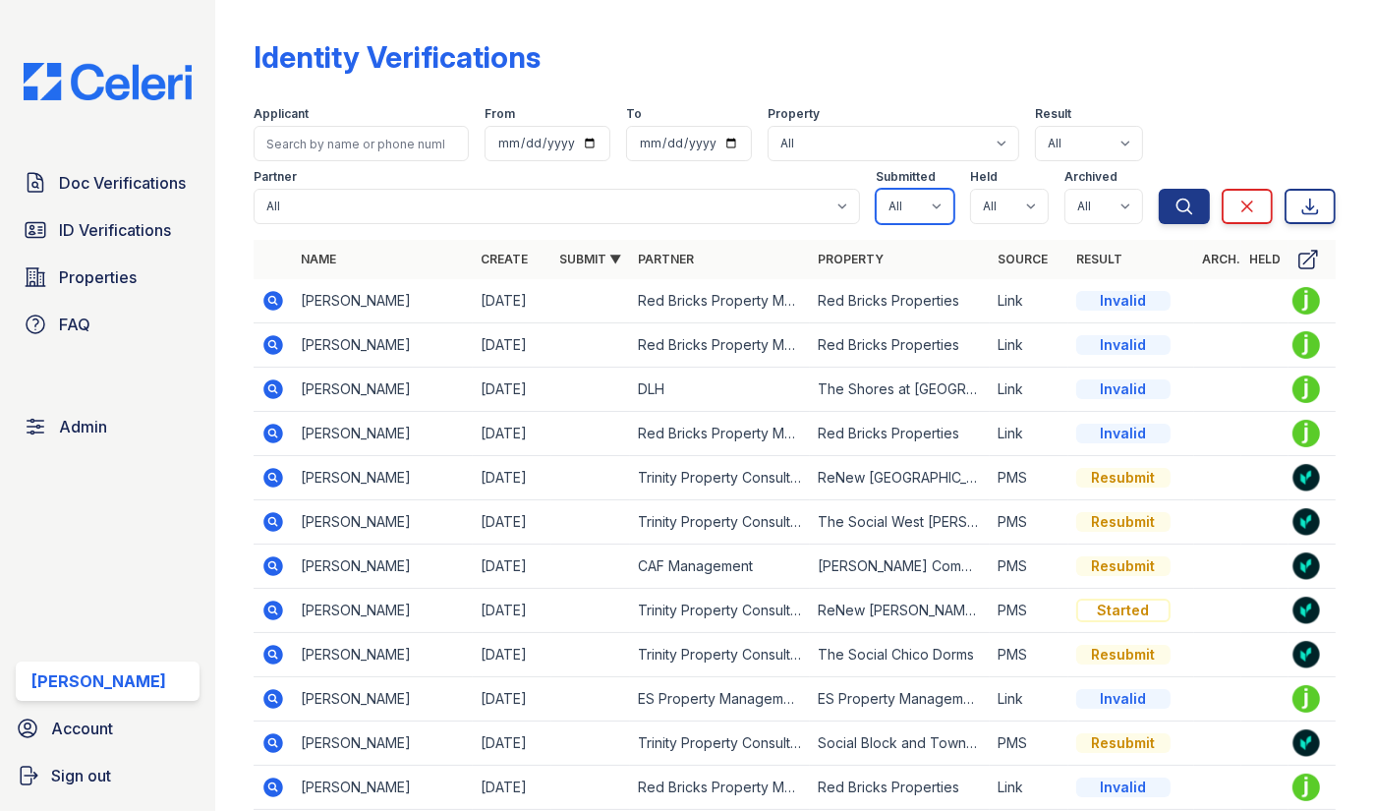
click at [923, 205] on select "All true false" at bounding box center [915, 206] width 79 height 35
select select "true"
click at [1181, 204] on icon "submit" at bounding box center [1184, 207] width 20 height 20
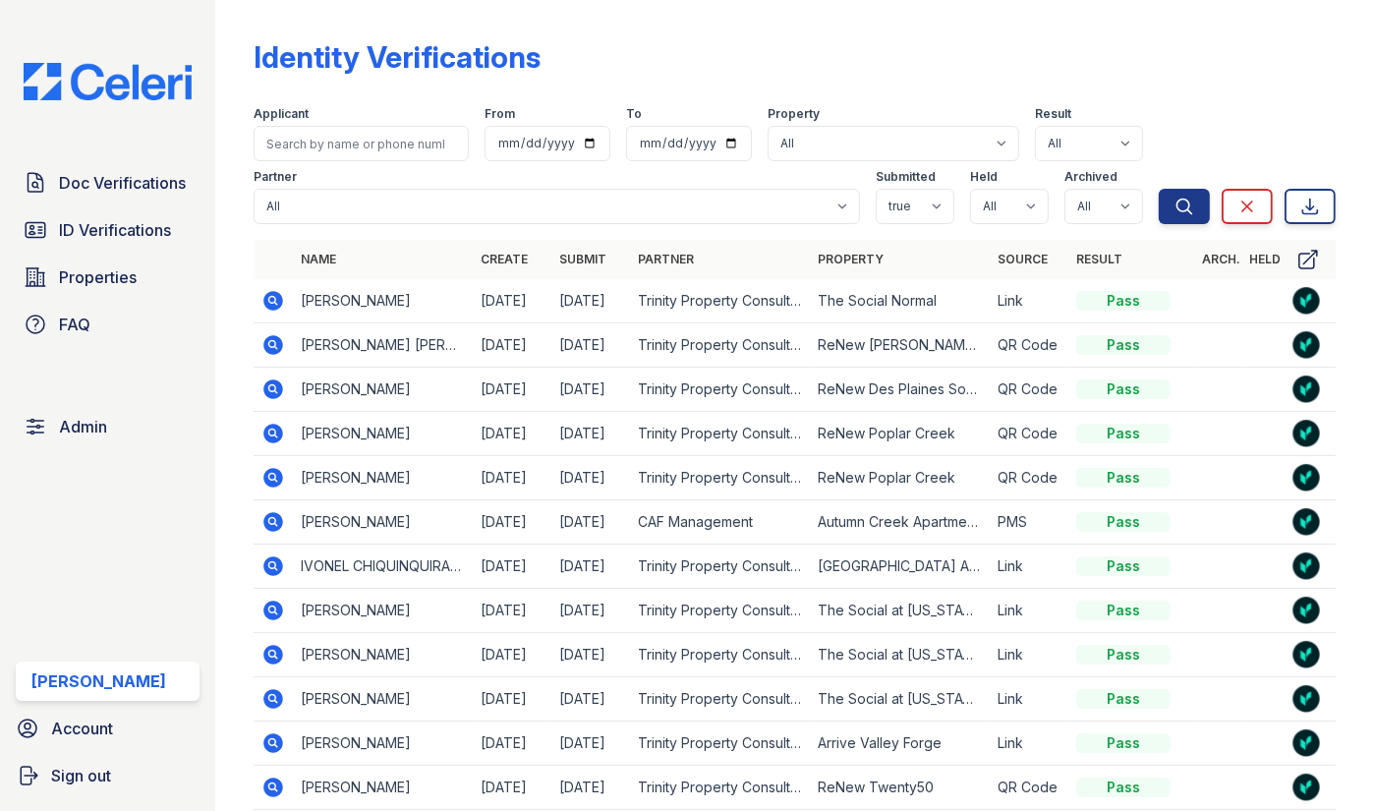
click at [274, 301] on icon at bounding box center [273, 301] width 24 height 24
click at [272, 349] on icon at bounding box center [274, 345] width 20 height 20
click at [1081, 141] on select "All Active Resubmit Pass Invalid Started Sent Fail Pending Expired" at bounding box center [1089, 143] width 108 height 35
select select "sent"
click at [1174, 209] on icon "submit" at bounding box center [1184, 207] width 20 height 20
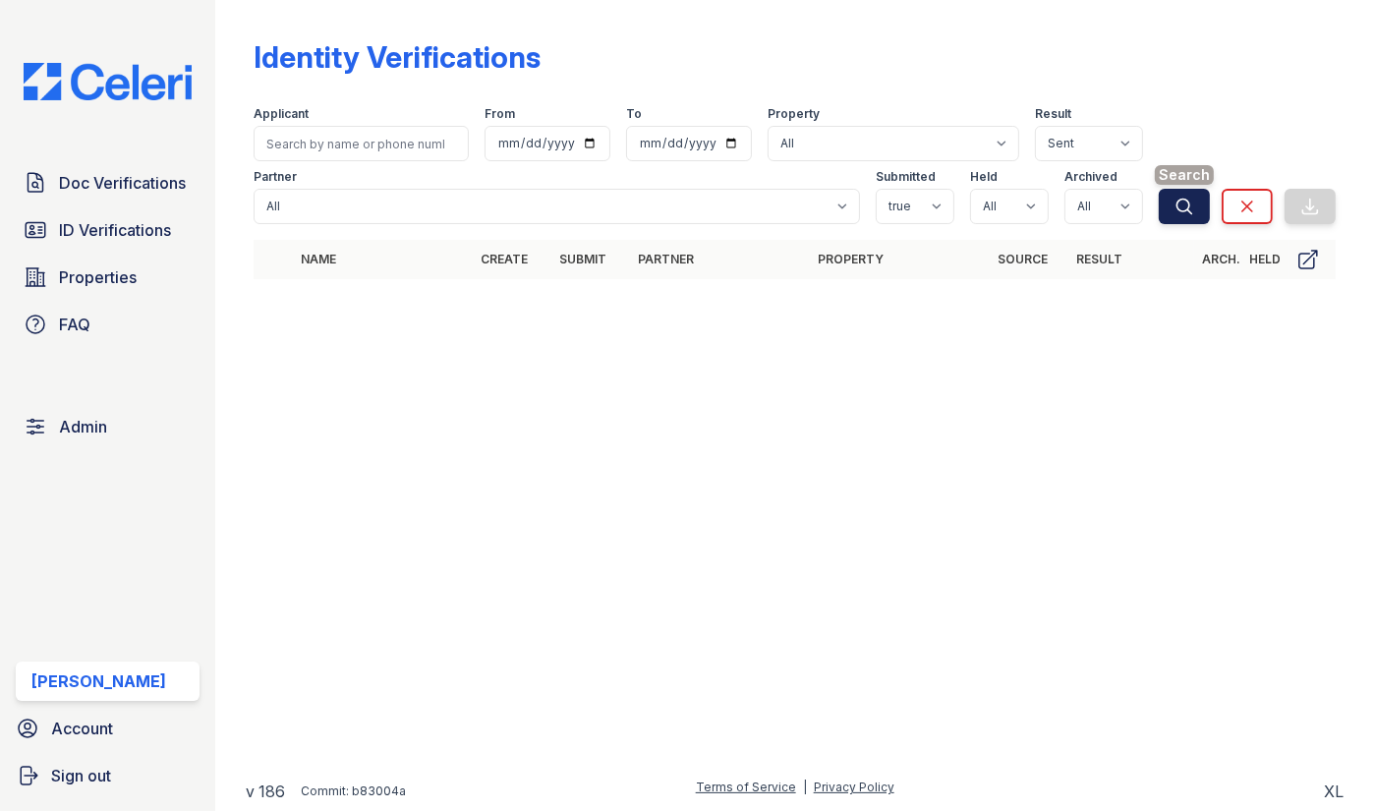
click at [1172, 201] on button "Search" at bounding box center [1184, 206] width 51 height 35
click at [1121, 136] on select "All Active Resubmit Pass Invalid Started Sent Fail Pending Expired" at bounding box center [1089, 143] width 108 height 35
select select
click at [1184, 209] on icon "submit" at bounding box center [1184, 207] width 20 height 20
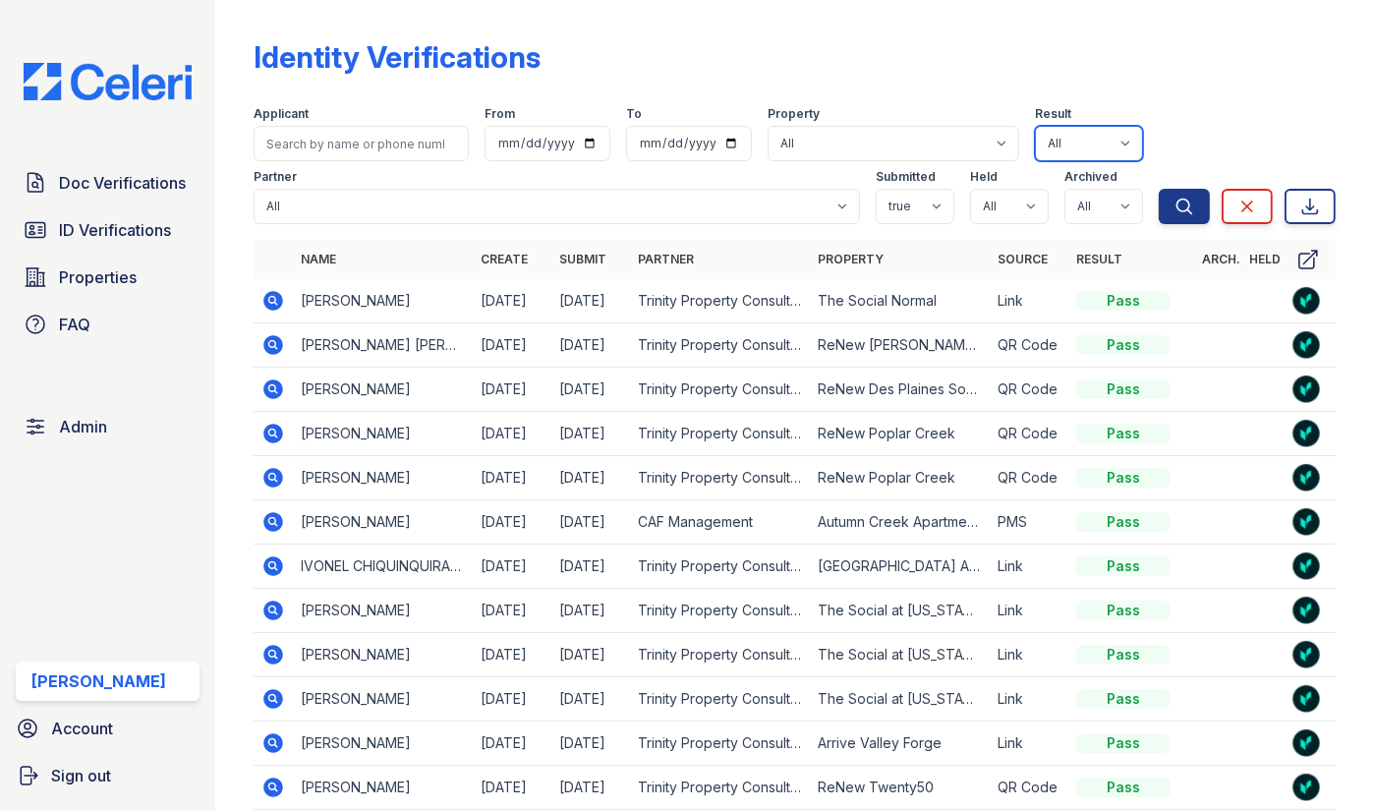
click at [1107, 139] on select "All Active Resubmit Pass Invalid Started Sent Fail Pending Expired" at bounding box center [1089, 143] width 108 height 35
click at [1083, 255] on link "Result" at bounding box center [1099, 259] width 46 height 15
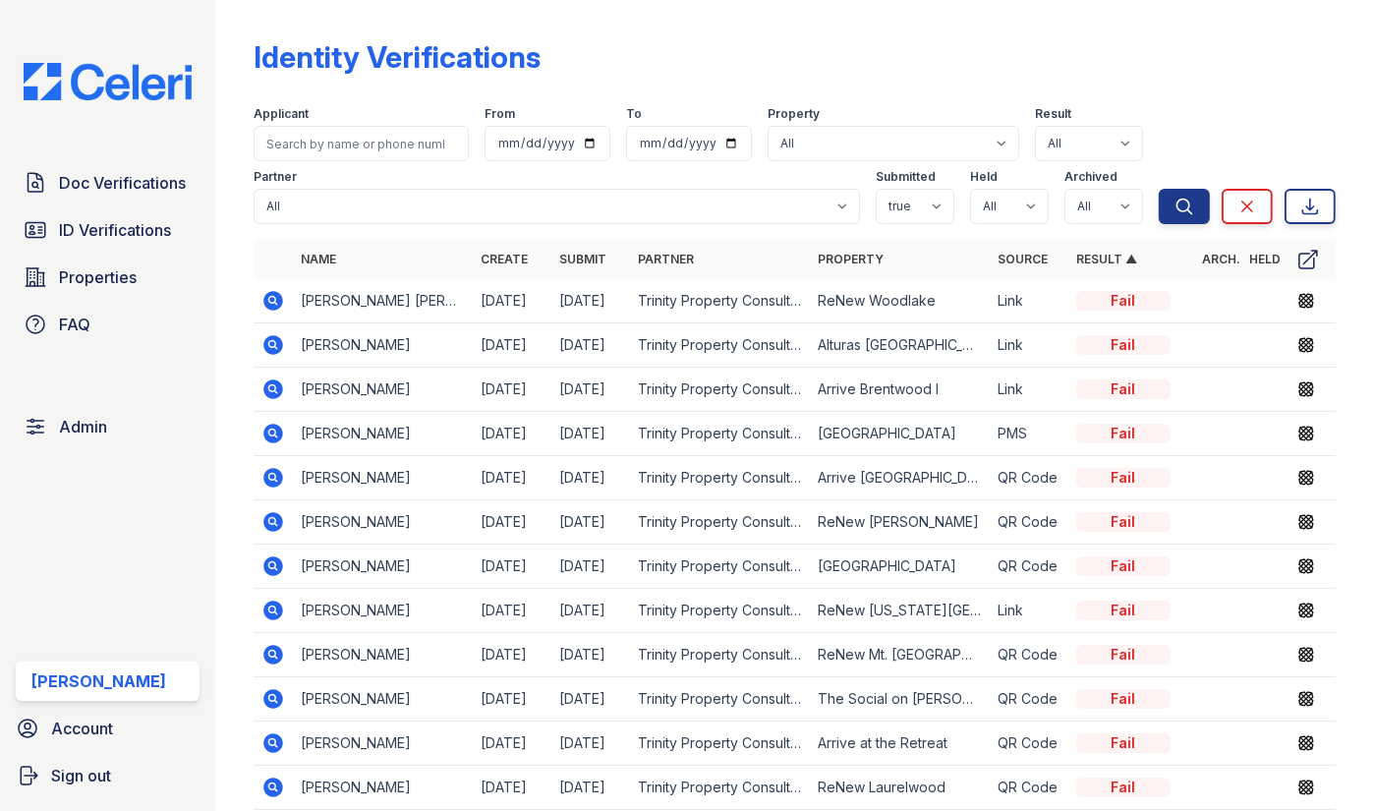
click at [1083, 255] on link "Result ▲" at bounding box center [1106, 259] width 61 height 15
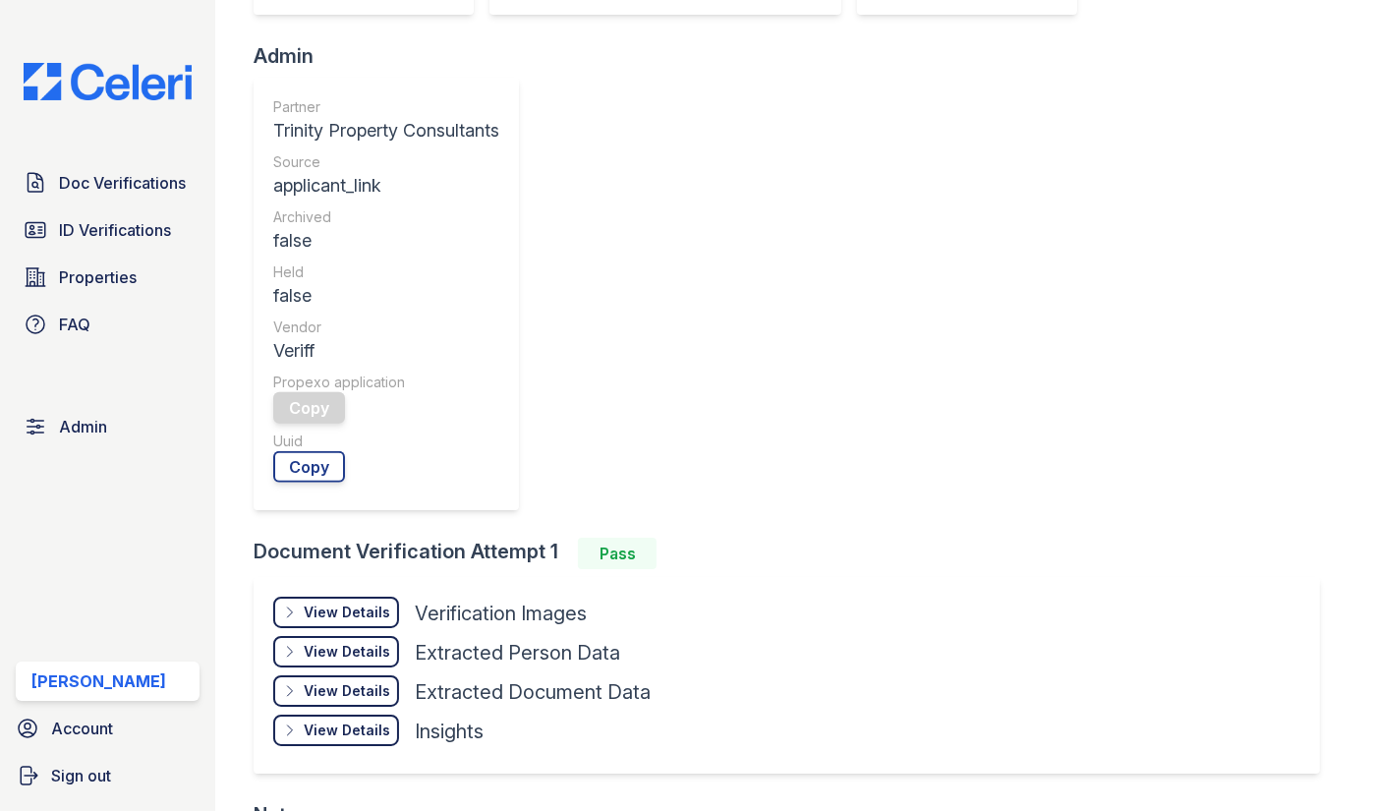
scroll to position [595, 0]
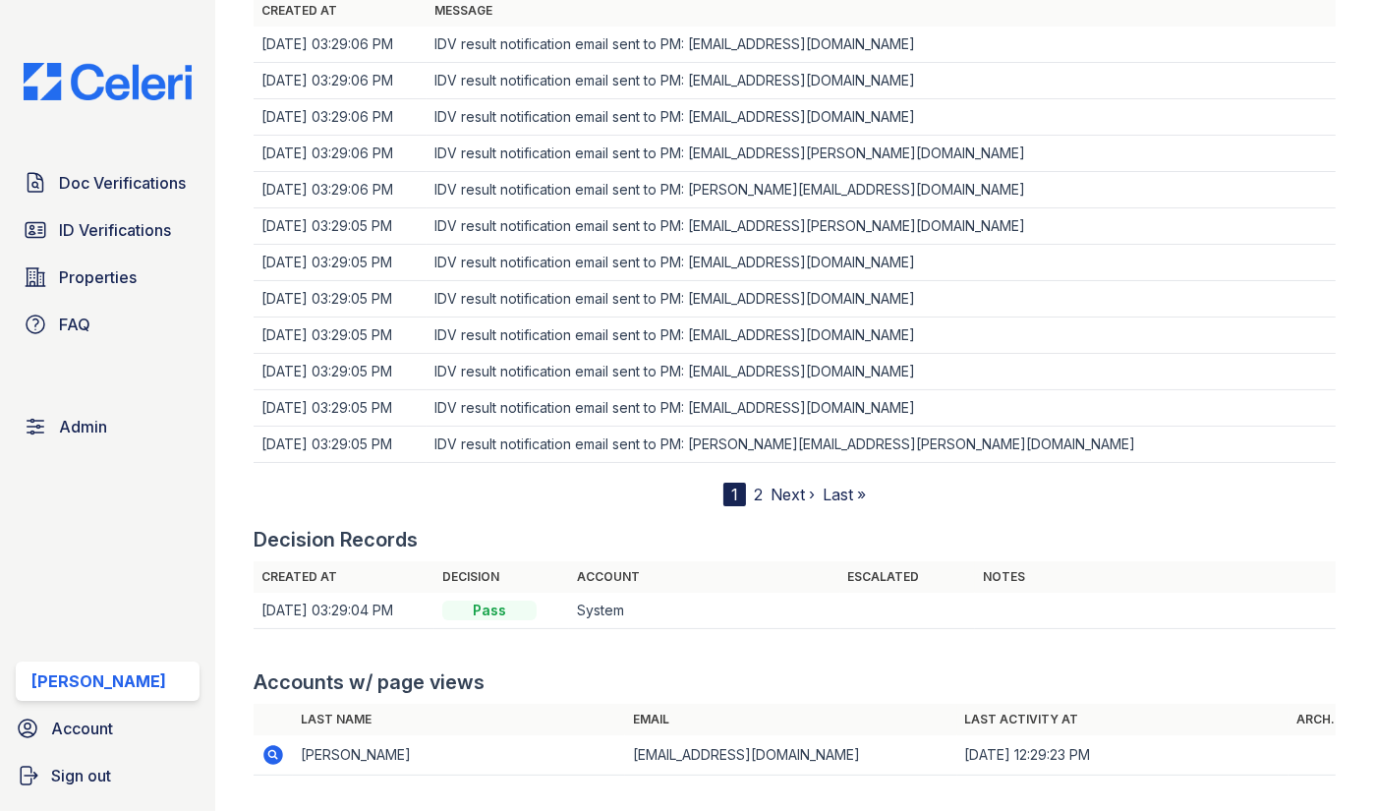
scroll to position [1429, 0]
